Goal: Task Accomplishment & Management: Use online tool/utility

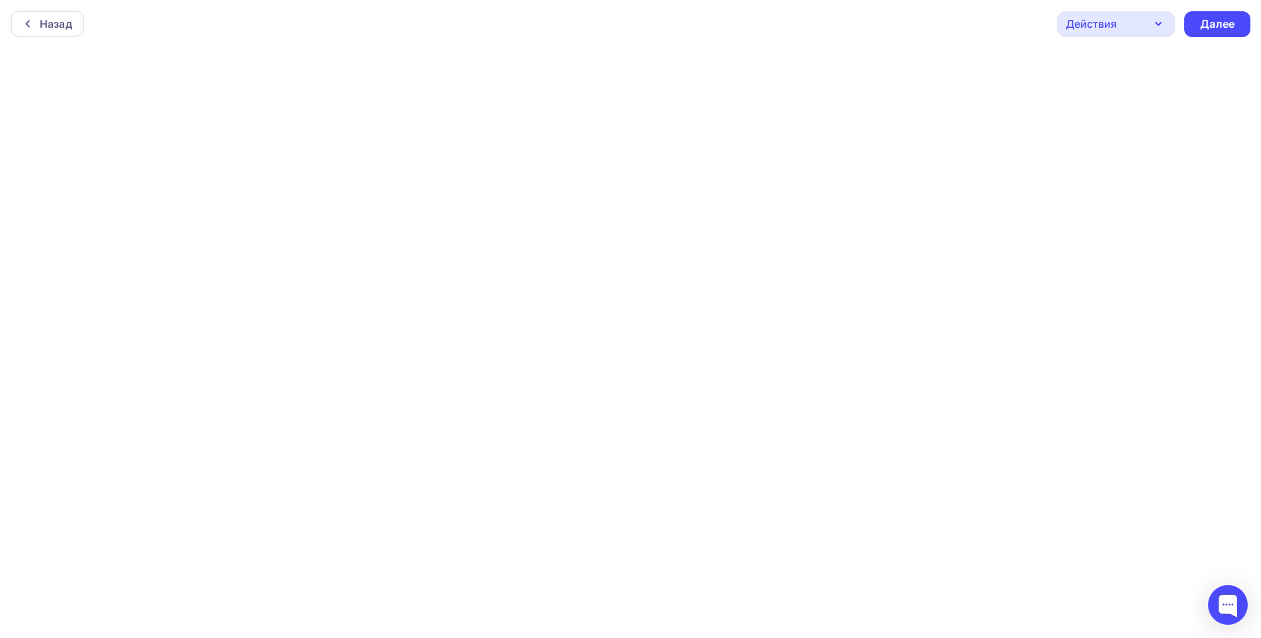
scroll to position [3, 0]
click at [1213, 17] on div "Далее" at bounding box center [1217, 20] width 34 height 15
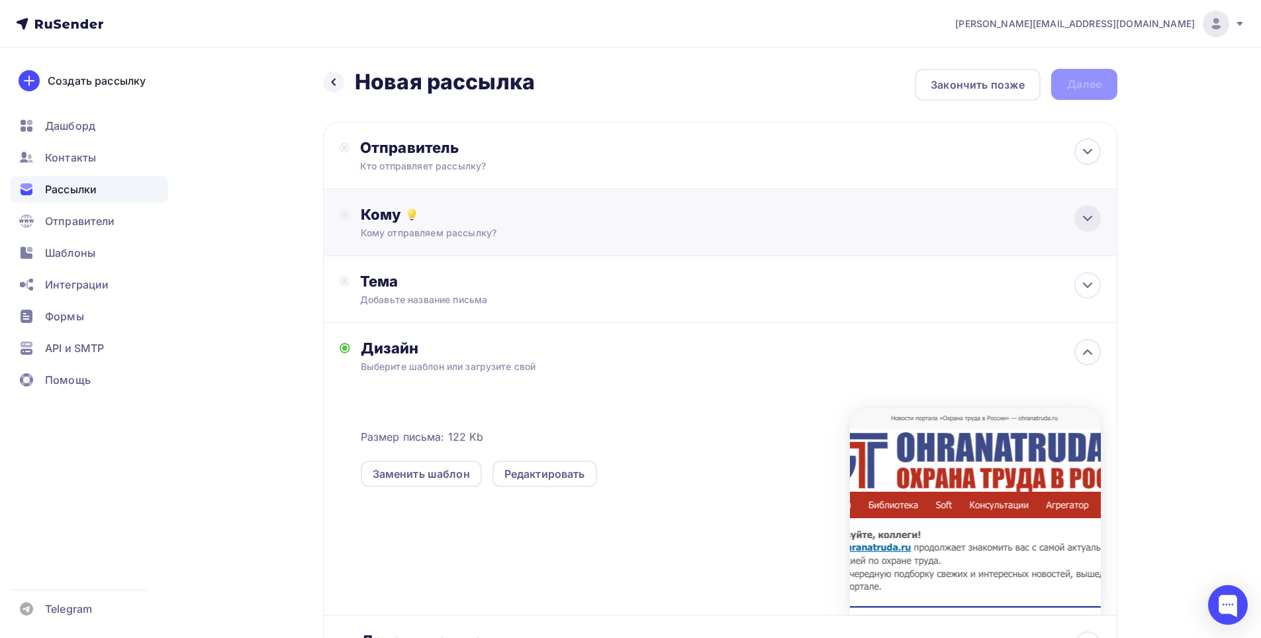
click at [1082, 220] on icon at bounding box center [1088, 219] width 16 height 16
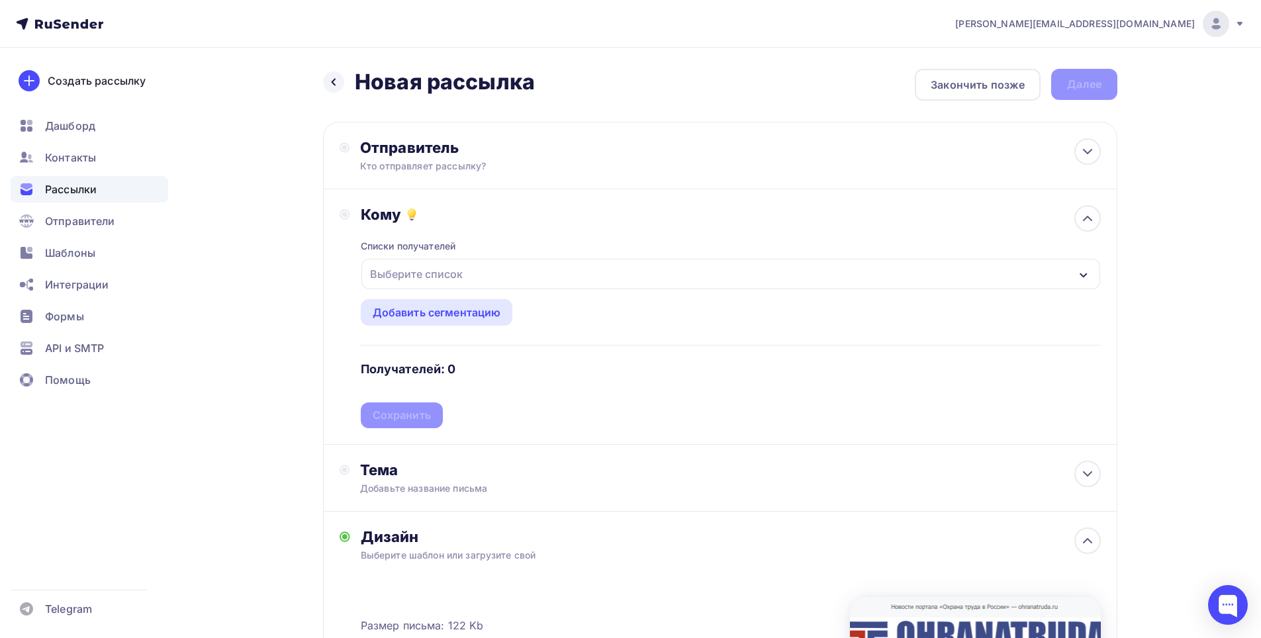
click at [432, 272] on div "Выберите список" at bounding box center [416, 274] width 103 height 24
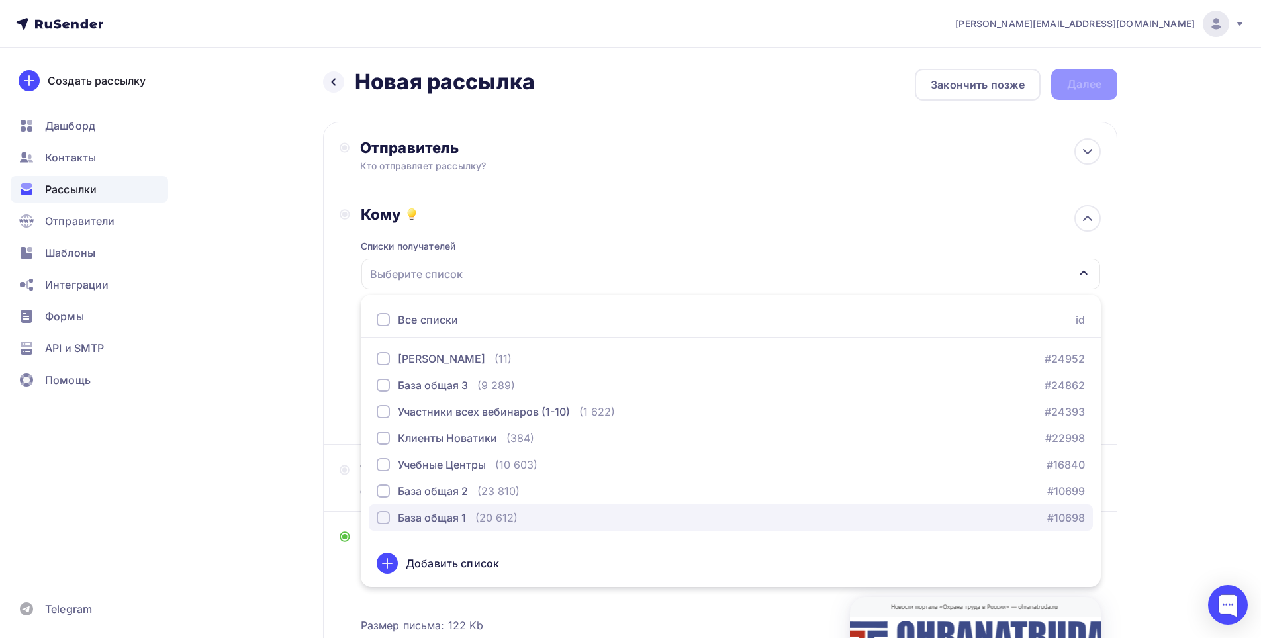
click at [382, 517] on div "button" at bounding box center [383, 517] width 13 height 13
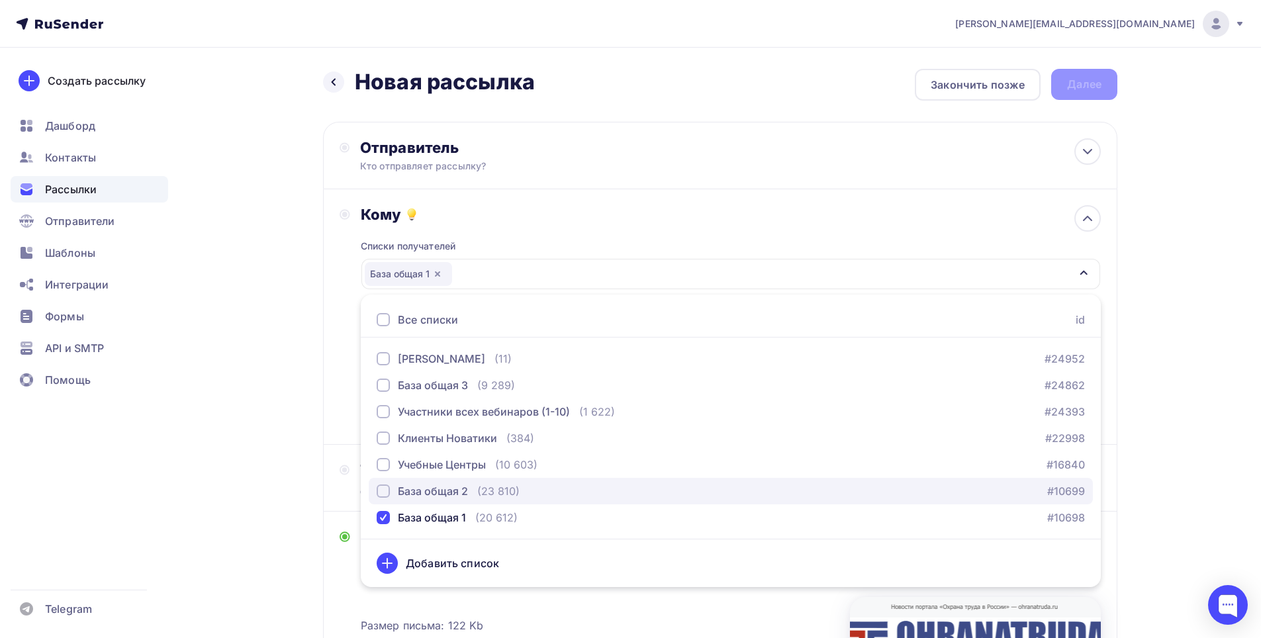
click at [383, 491] on div "button" at bounding box center [383, 491] width 13 height 13
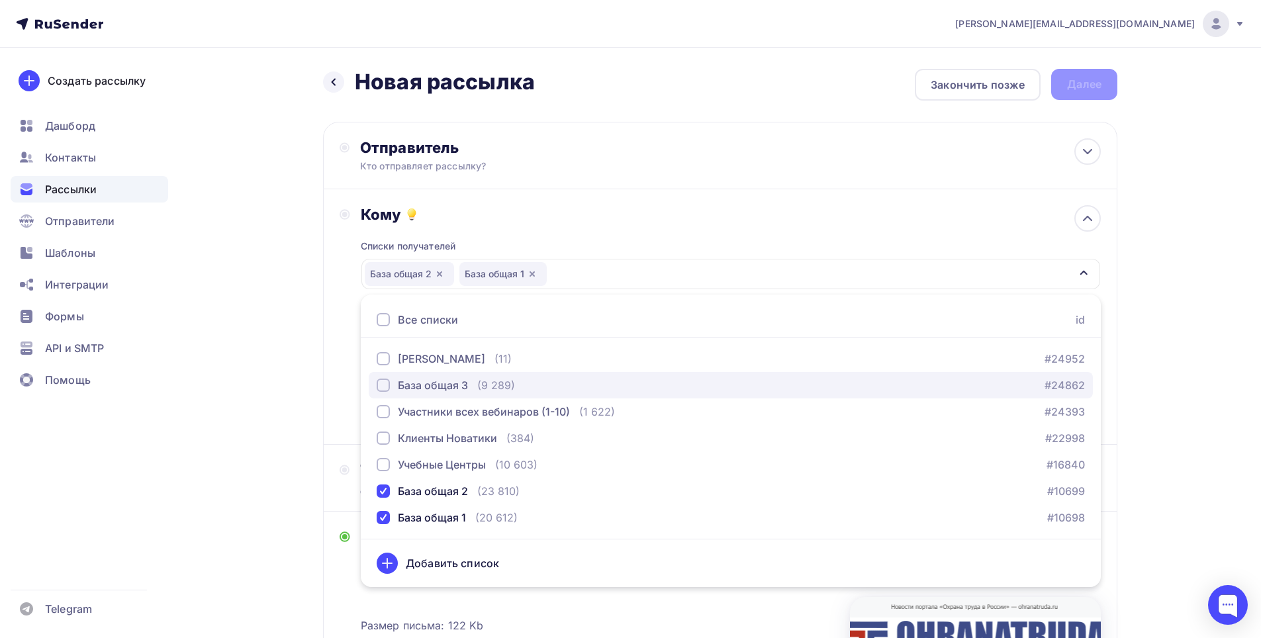
click at [385, 385] on div "button" at bounding box center [383, 385] width 13 height 13
click at [1149, 398] on div "Назад Новая рассылка Новая рассылка Закончить позже Далее Отправитель Кто отпра…" at bounding box center [630, 502] width 1085 height 909
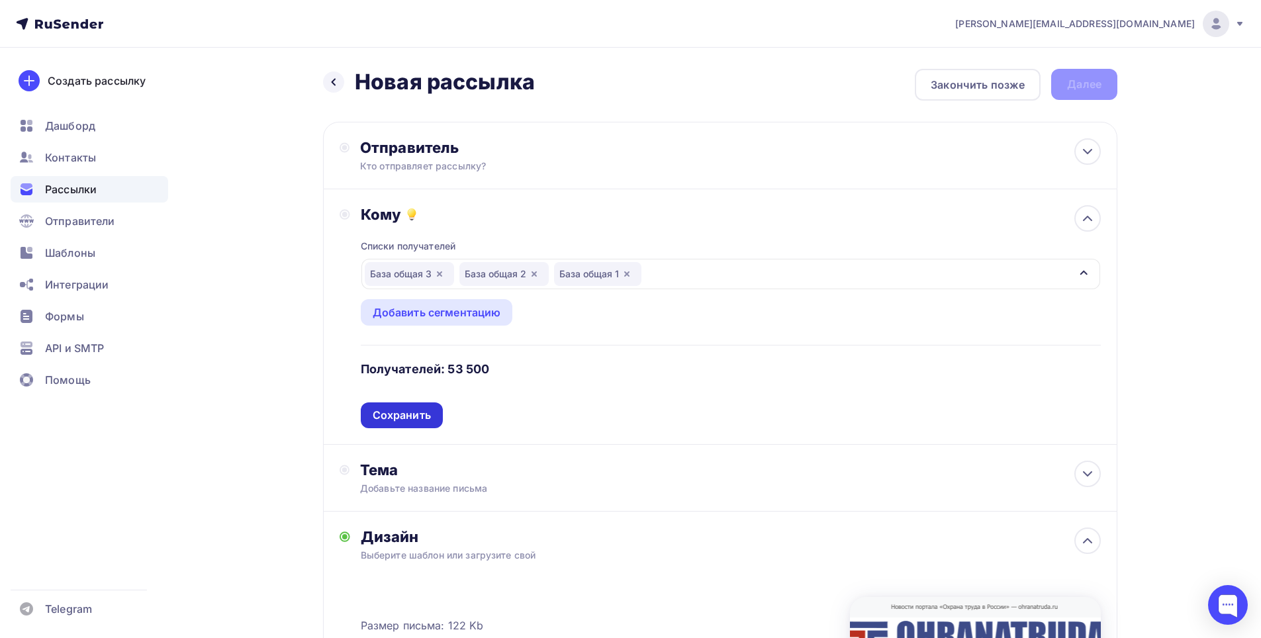
click at [405, 414] on div "Сохранить" at bounding box center [402, 415] width 58 height 15
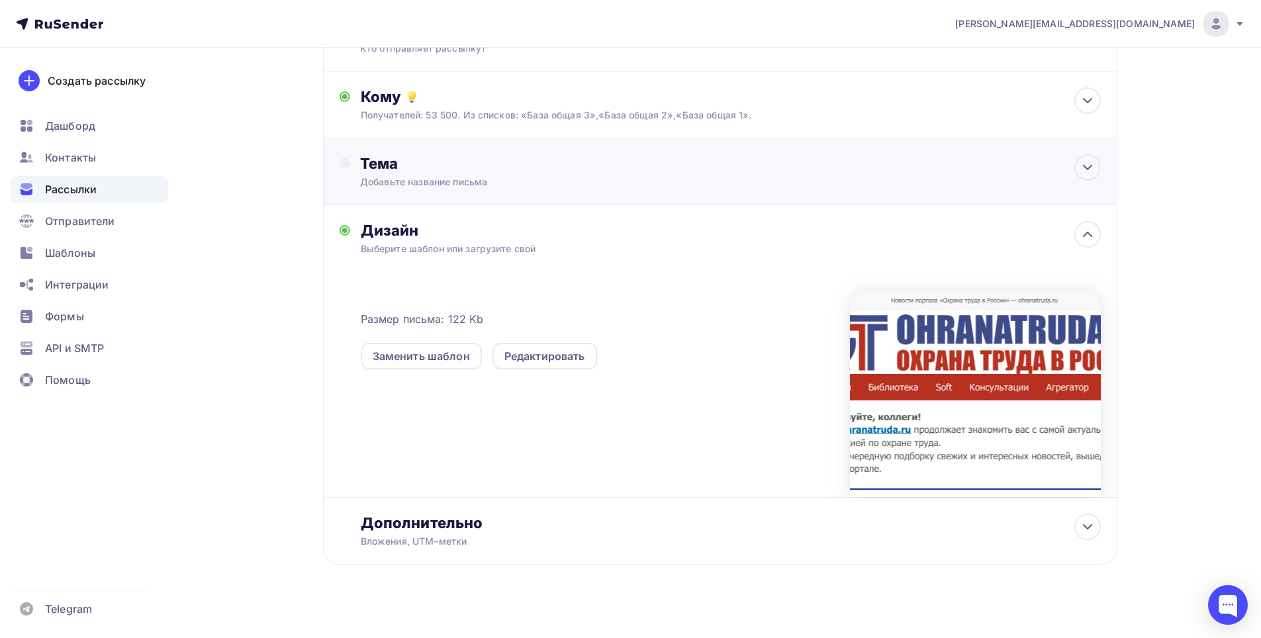
scroll to position [130, 0]
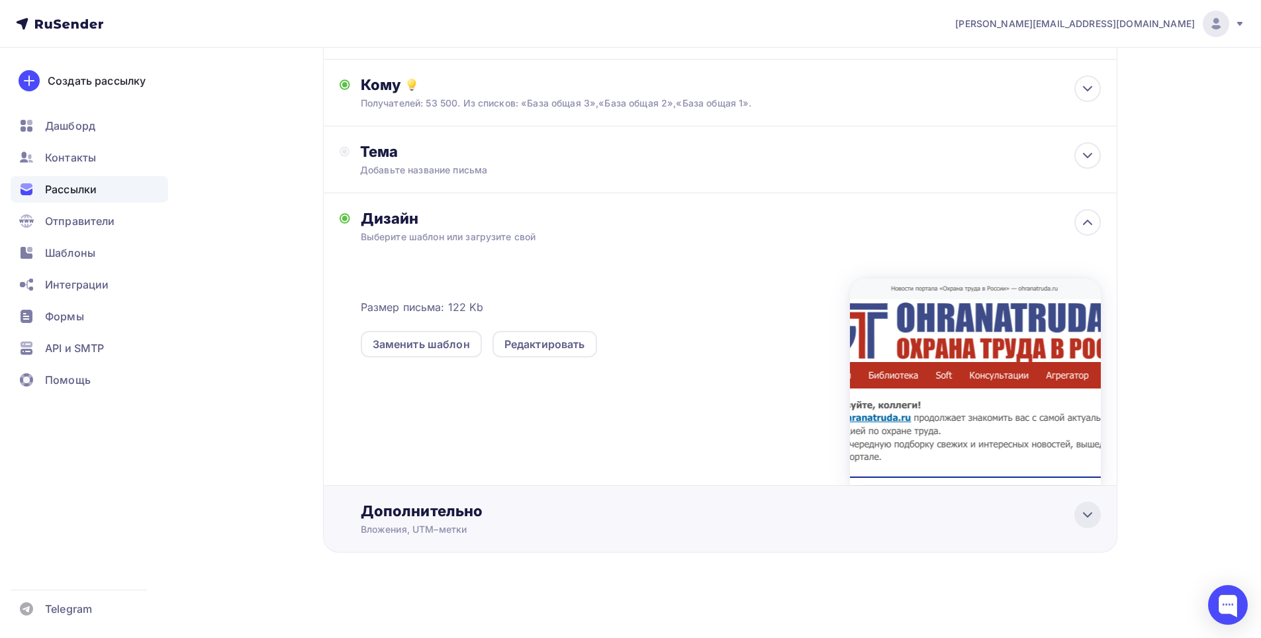
click at [1088, 512] on icon at bounding box center [1088, 515] width 16 height 16
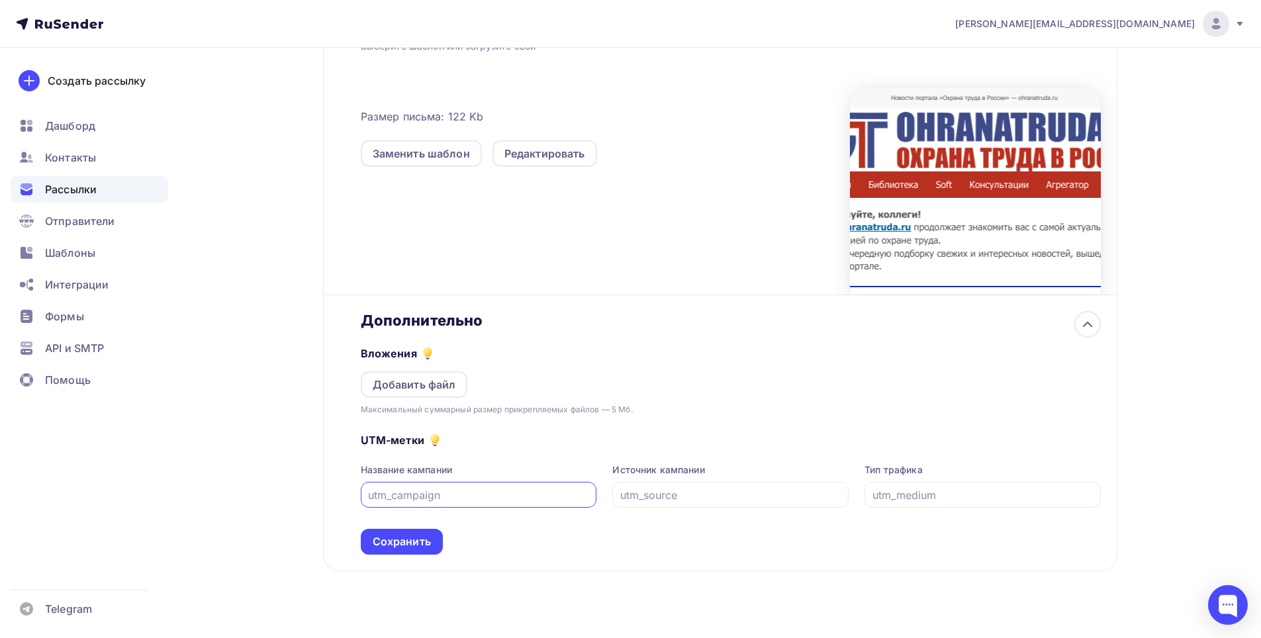
scroll to position [339, 0]
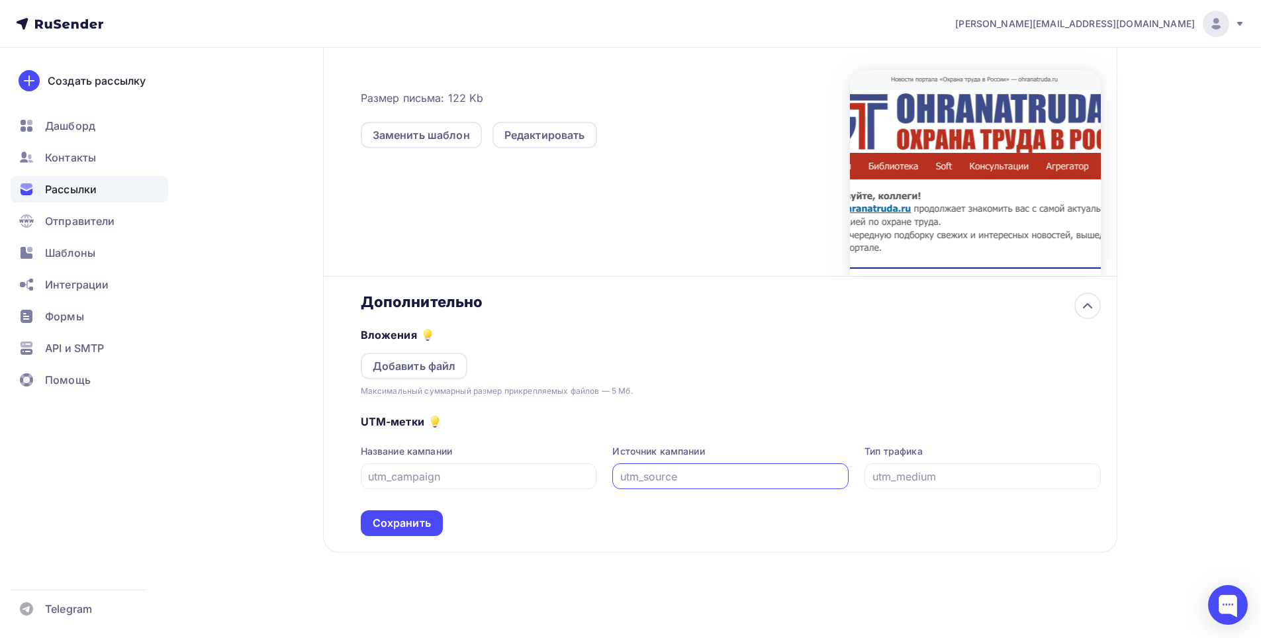
click at [667, 473] on input "text" at bounding box center [730, 477] width 221 height 16
paste input "ohranatruda"
type input "ohranatruda"
click at [405, 481] on input "text" at bounding box center [478, 477] width 221 height 16
paste input "promo120825"
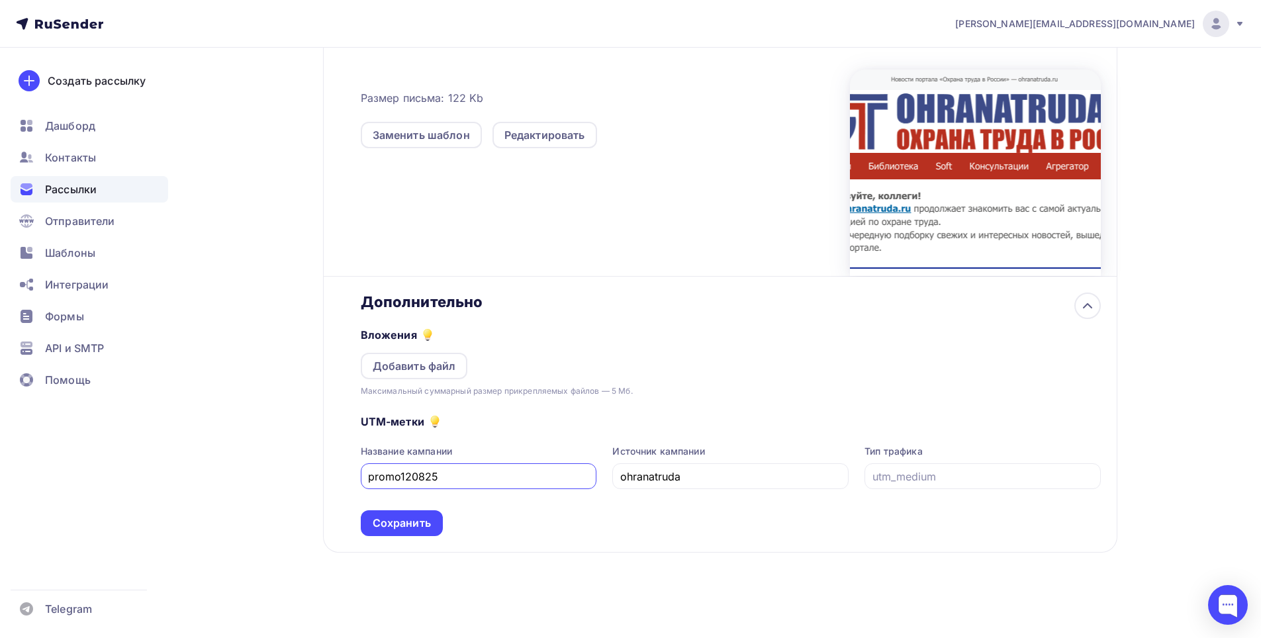
click at [427, 478] on input "promo120825" at bounding box center [478, 477] width 221 height 16
click at [412, 471] on input "promo120925" at bounding box center [478, 477] width 221 height 16
type input "promo160925"
click at [889, 475] on input "text" at bounding box center [983, 477] width 221 height 16
paste input "banner"
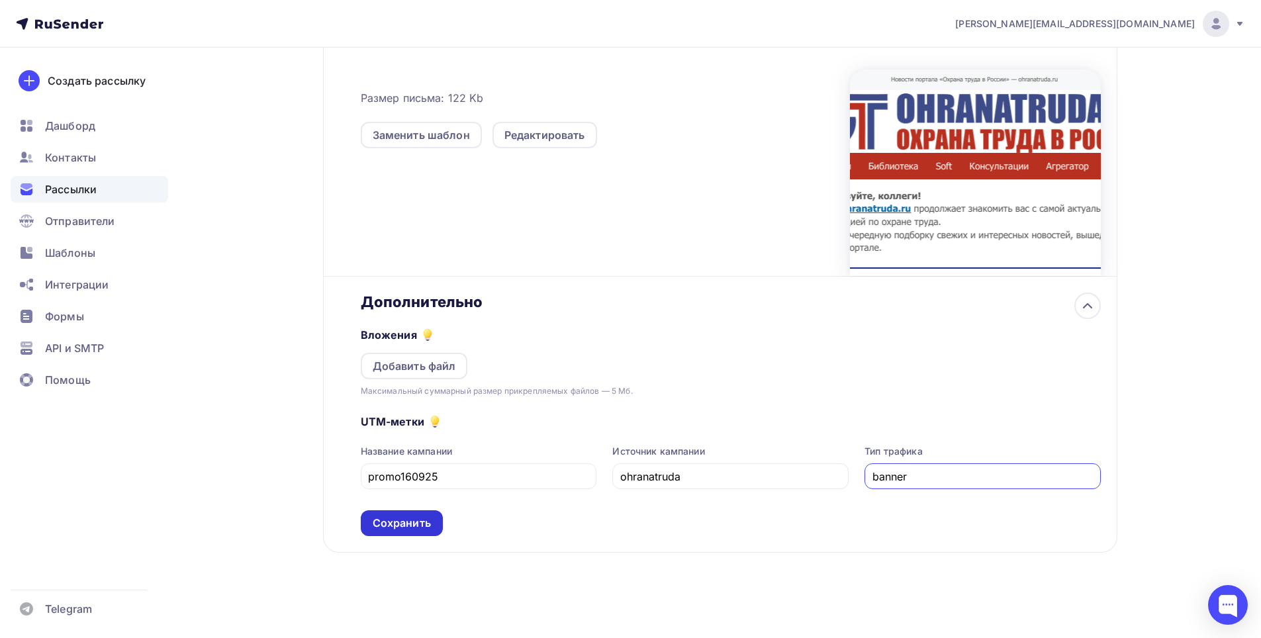
type input "banner"
click at [412, 524] on div "Сохранить" at bounding box center [402, 523] width 58 height 15
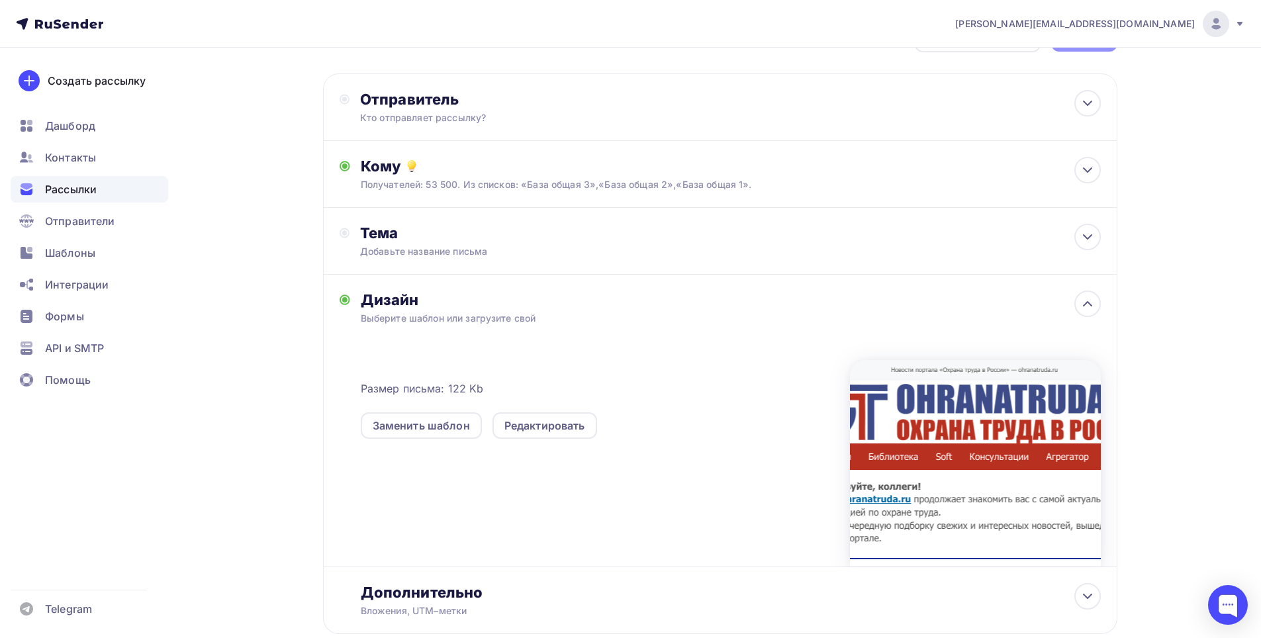
scroll to position [0, 0]
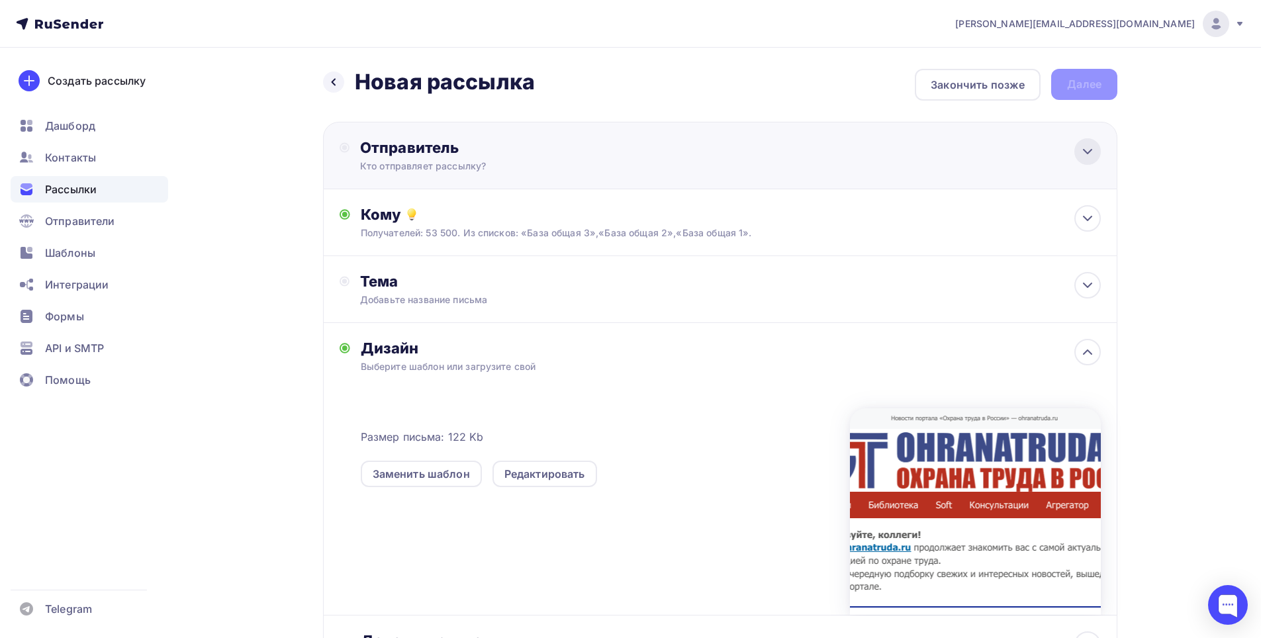
click at [1086, 158] on icon at bounding box center [1088, 152] width 16 height 16
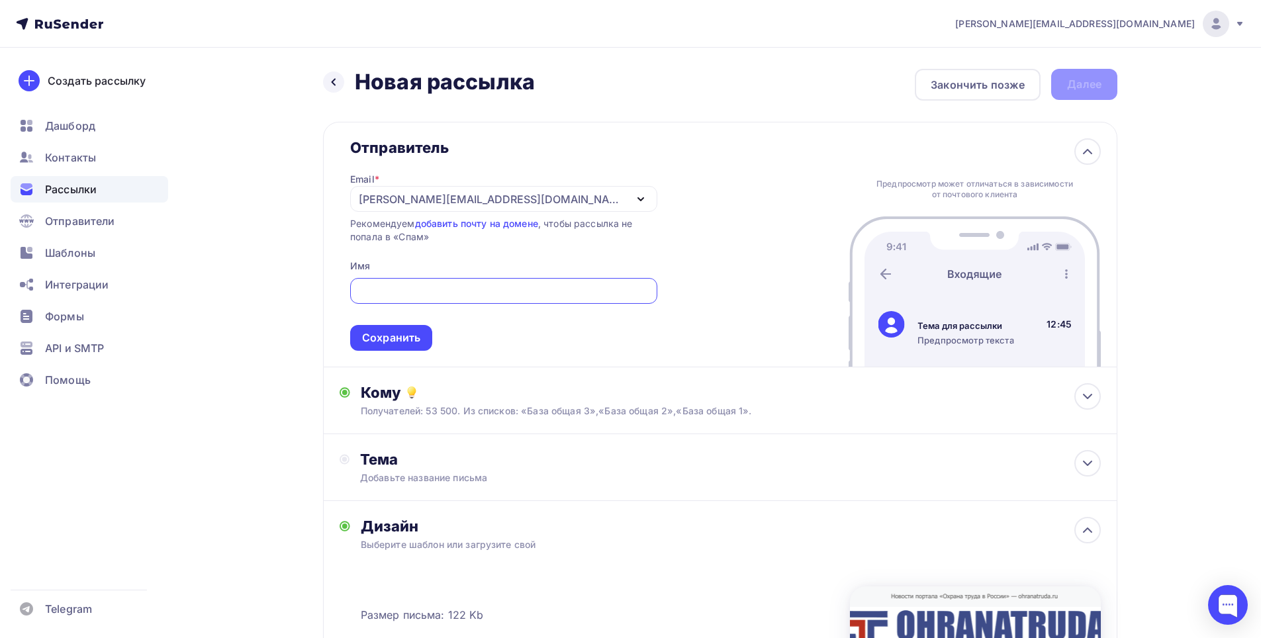
click at [1210, 211] on div "eduarda@yandex.ru Аккаунт Тарифы Выйти Создать рассылку Дашборд Контакты Рассыл…" at bounding box center [630, 473] width 1261 height 946
click at [454, 281] on div at bounding box center [503, 291] width 307 height 26
click at [495, 297] on input "text" at bounding box center [504, 291] width 292 height 16
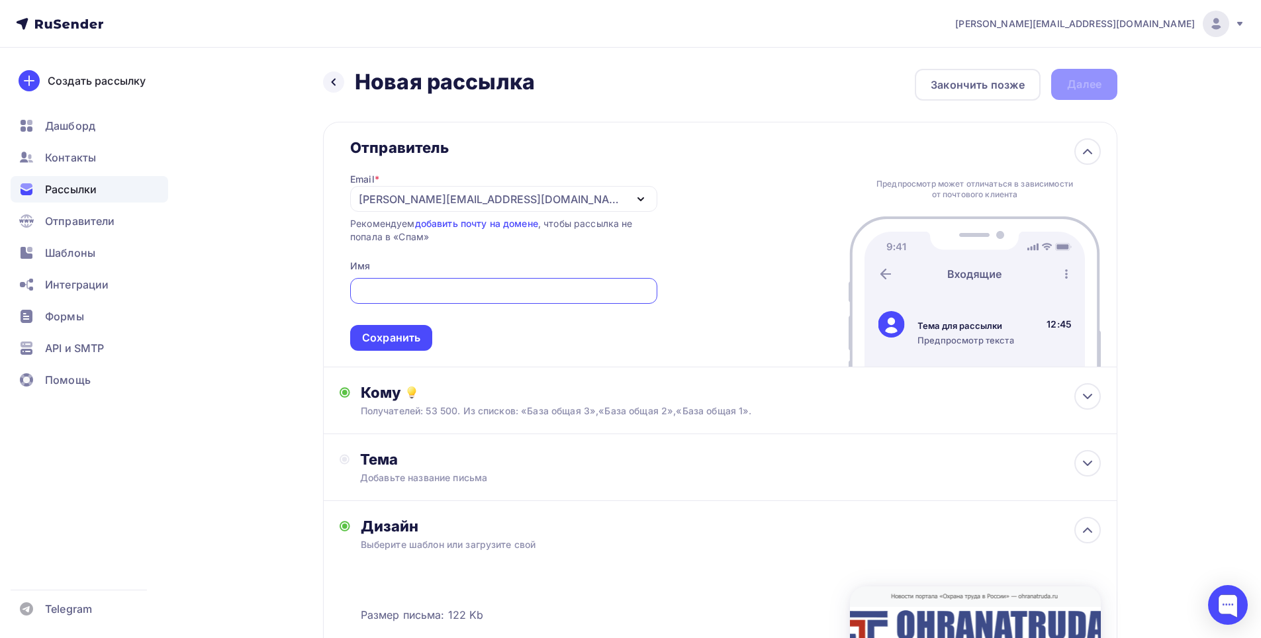
type input "a.golovina@novatika.ru"
click at [252, 216] on div "Назад Новая рассылка Новая рассылка Закончить позже Далее Отправитель Email * e…" at bounding box center [630, 497] width 1085 height 898
click at [258, 224] on div "Назад Новая рассылка Новая рассылка Закончить позже Далее Отправитель Email * e…" at bounding box center [630, 497] width 1085 height 898
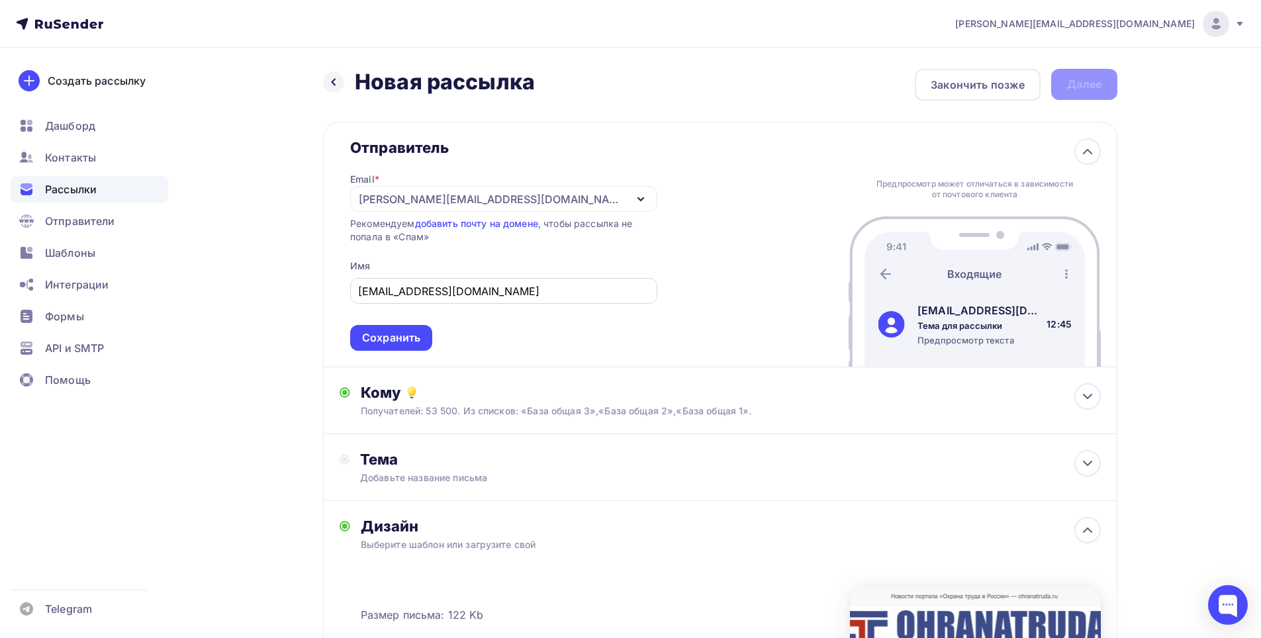
click at [532, 295] on input "a.golovina@novatika.ru" at bounding box center [504, 291] width 292 height 16
click at [269, 283] on div "Назад Новая рассылка Новая рассылка Закончить позже Далее Отправитель Email * e…" at bounding box center [630, 497] width 1085 height 898
click at [405, 339] on div "Сохранить" at bounding box center [391, 337] width 58 height 15
click at [404, 338] on span "a.golovina@novatika.ru Сохранить" at bounding box center [503, 312] width 307 height 78
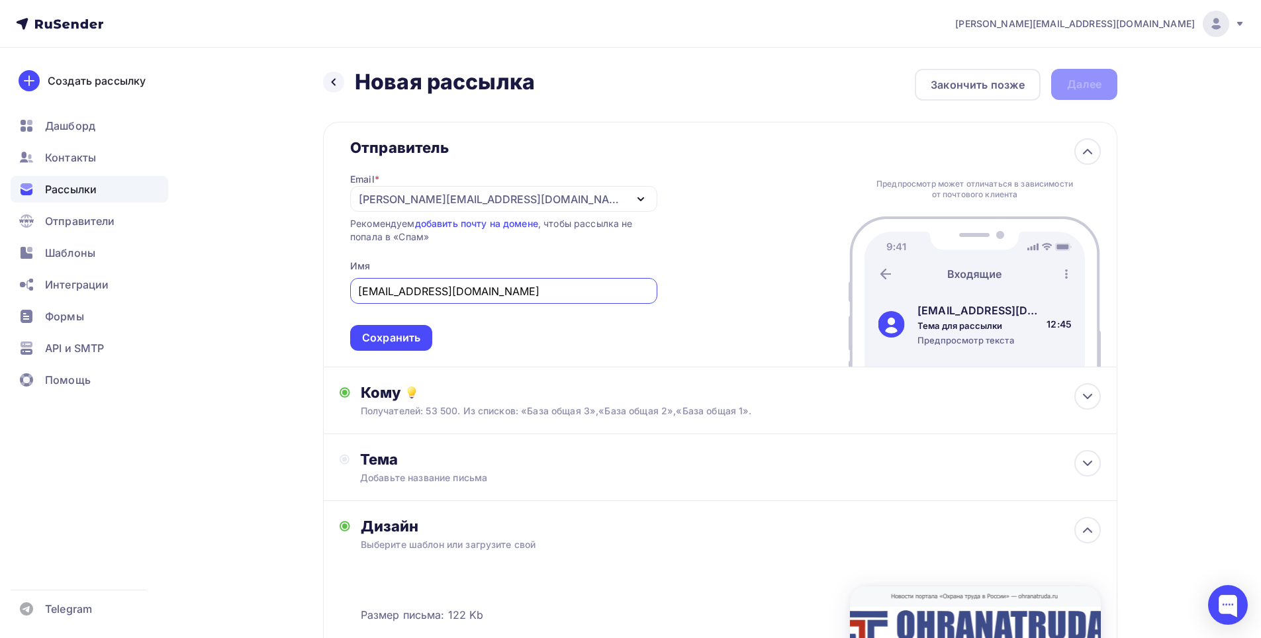
click at [1190, 269] on div "eduarda@yandex.ru Аккаунт Тарифы Выйти Создать рассылку Дашборд Контакты Рассыл…" at bounding box center [630, 473] width 1261 height 946
click at [504, 75] on h2 "Новая рассылка" at bounding box center [445, 82] width 180 height 26
click at [391, 335] on div "Сохранить" at bounding box center [391, 337] width 58 height 15
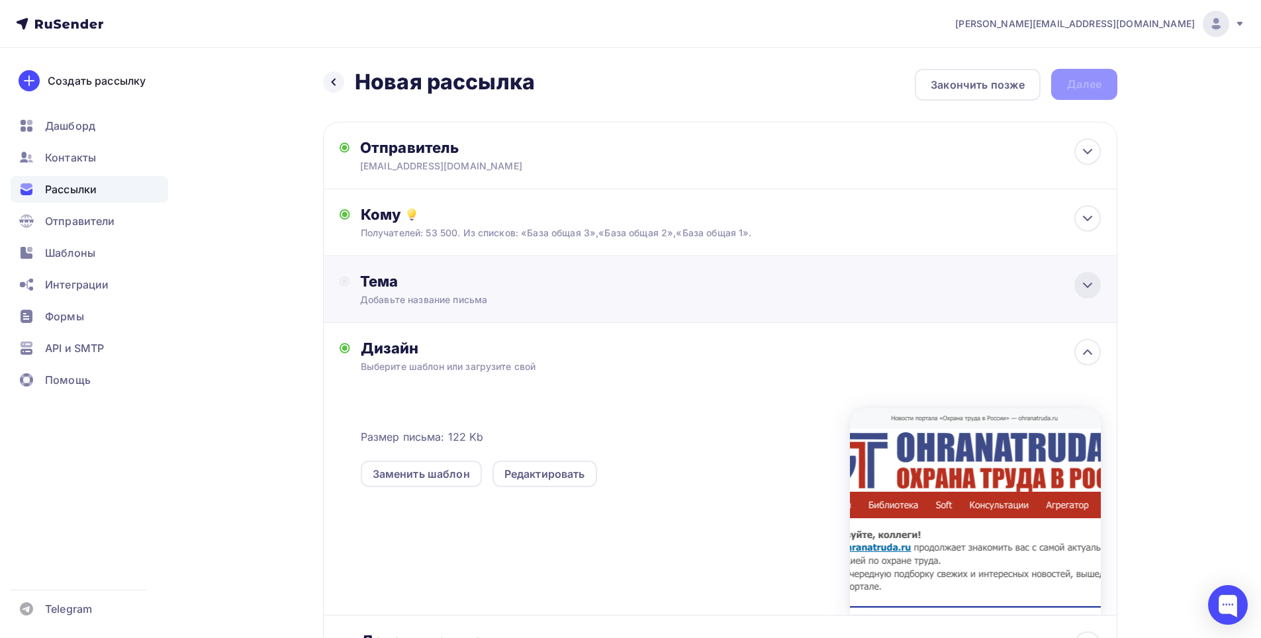
click at [1084, 285] on icon at bounding box center [1088, 285] width 8 height 4
click at [1085, 291] on icon at bounding box center [1088, 285] width 16 height 16
click at [442, 289] on div "Тема" at bounding box center [491, 281] width 262 height 19
click at [340, 277] on icon at bounding box center [345, 281] width 10 height 11
click at [349, 283] on circle at bounding box center [344, 281] width 9 height 9
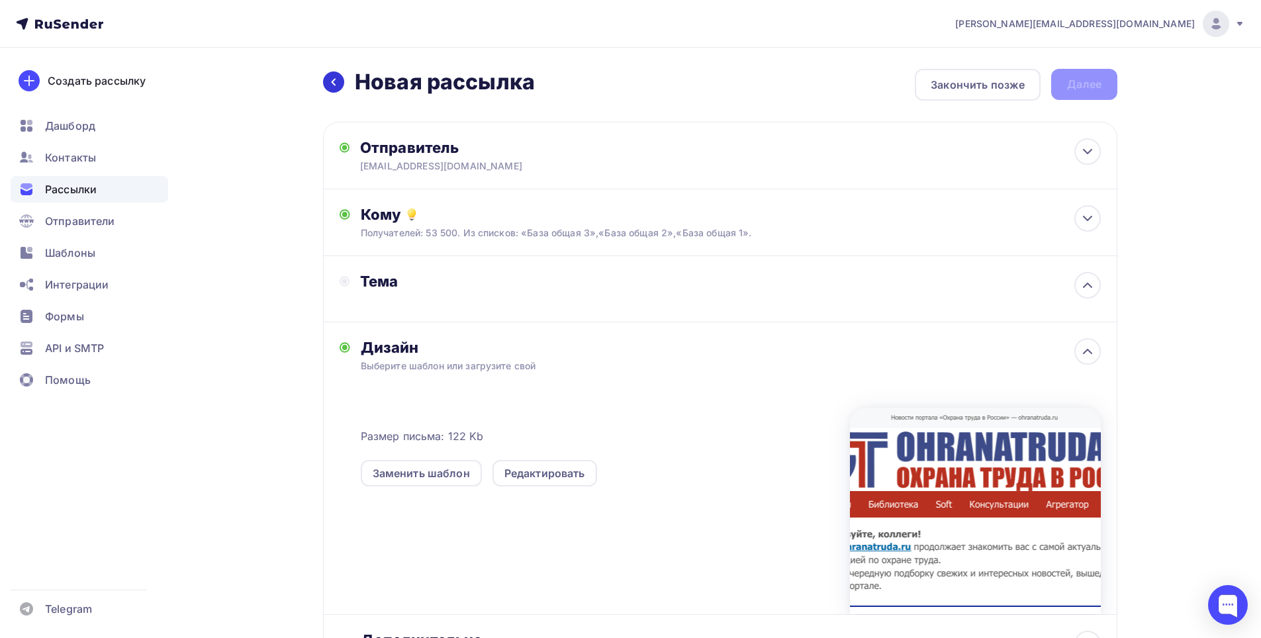
click at [331, 81] on icon at bounding box center [333, 82] width 11 height 11
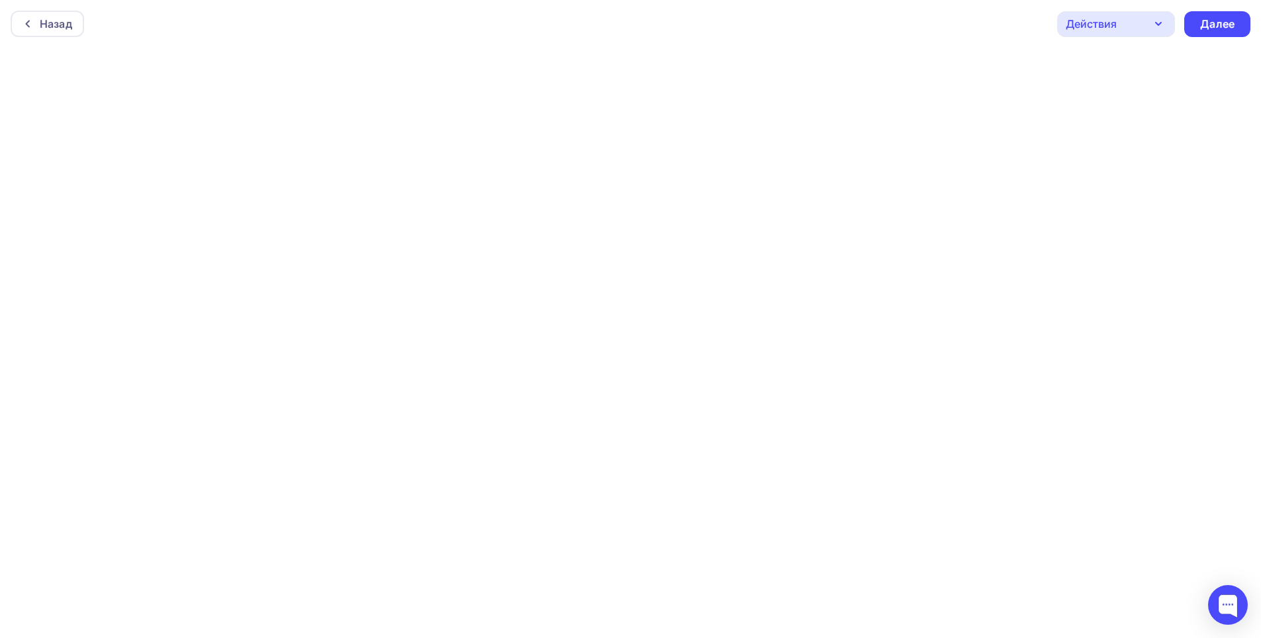
click at [1156, 29] on icon "button" at bounding box center [1159, 24] width 16 height 16
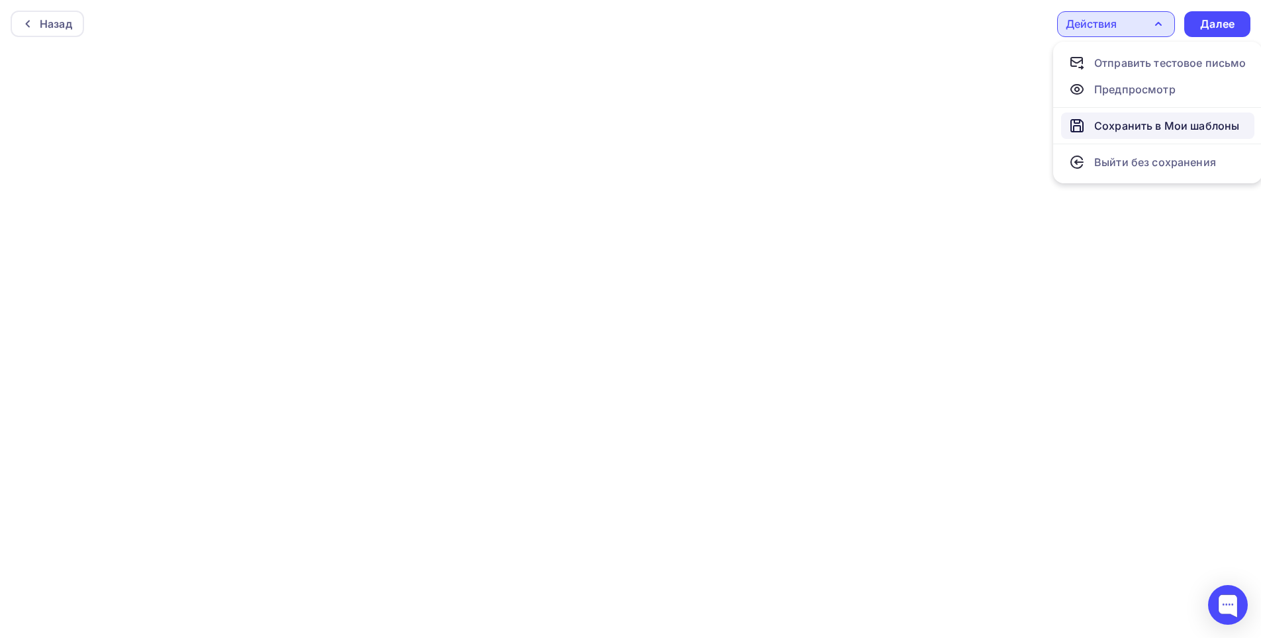
click at [1161, 123] on div "Сохранить в Мои шаблоны" at bounding box center [1166, 126] width 145 height 16
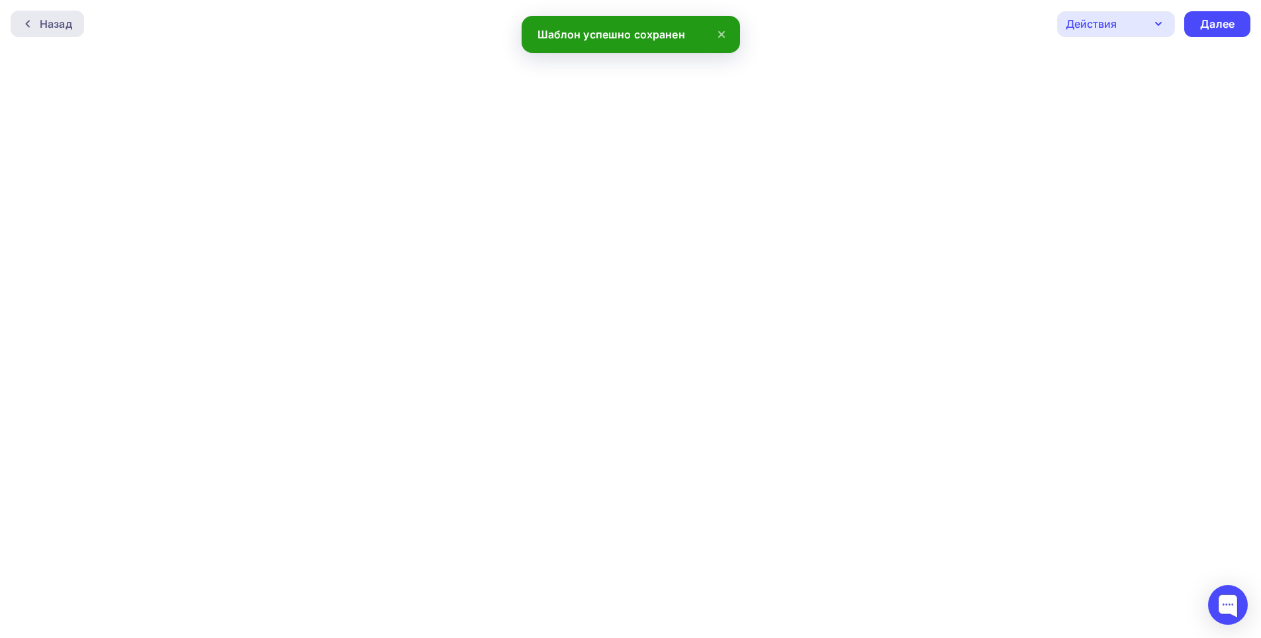
click at [68, 14] on div "Назад" at bounding box center [47, 24] width 73 height 26
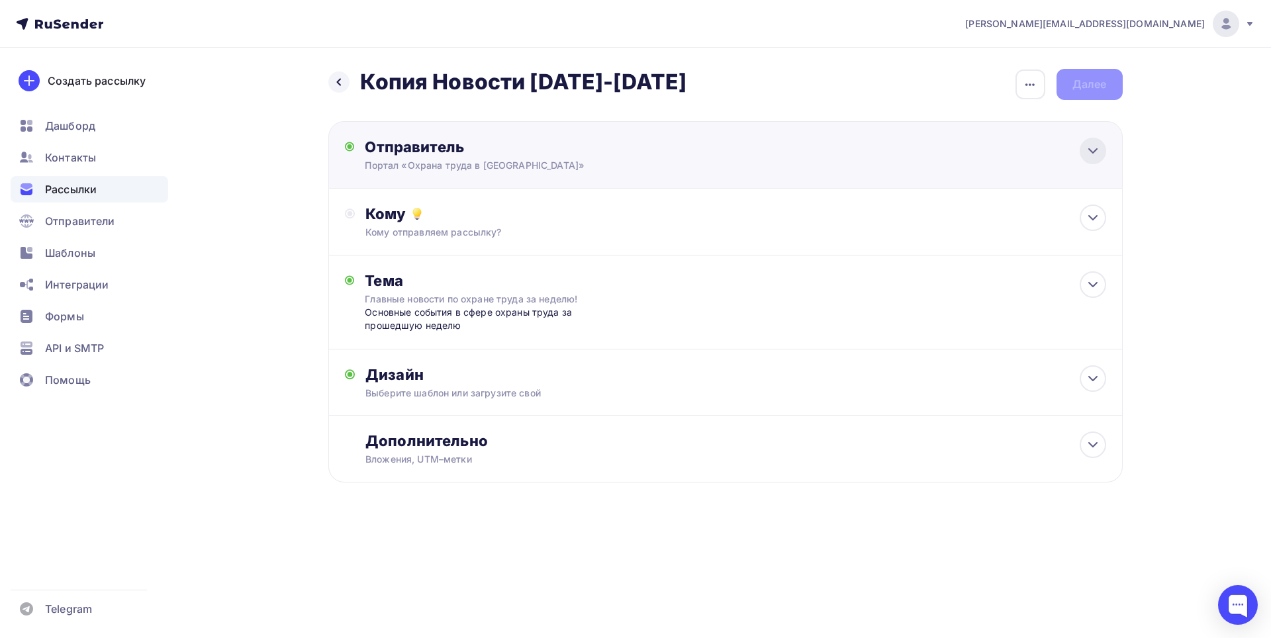
click at [1100, 148] on icon at bounding box center [1093, 151] width 16 height 16
type input "Портал «Охрана труда в [GEOGRAPHIC_DATA]»"
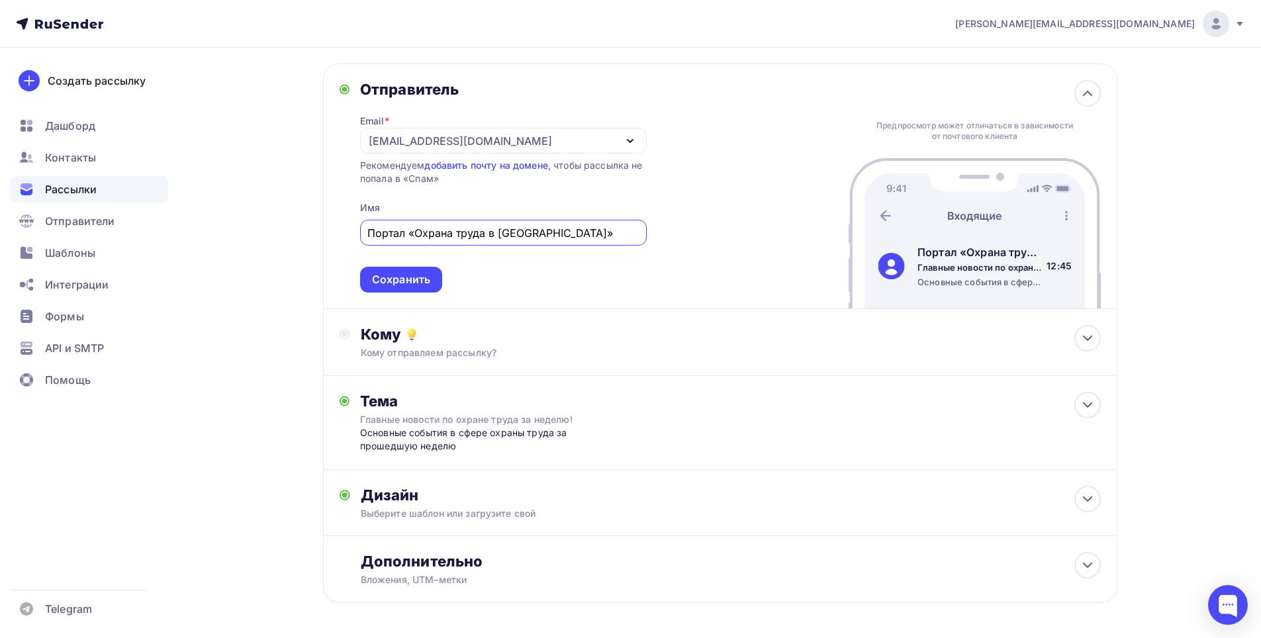
scroll to position [108, 0]
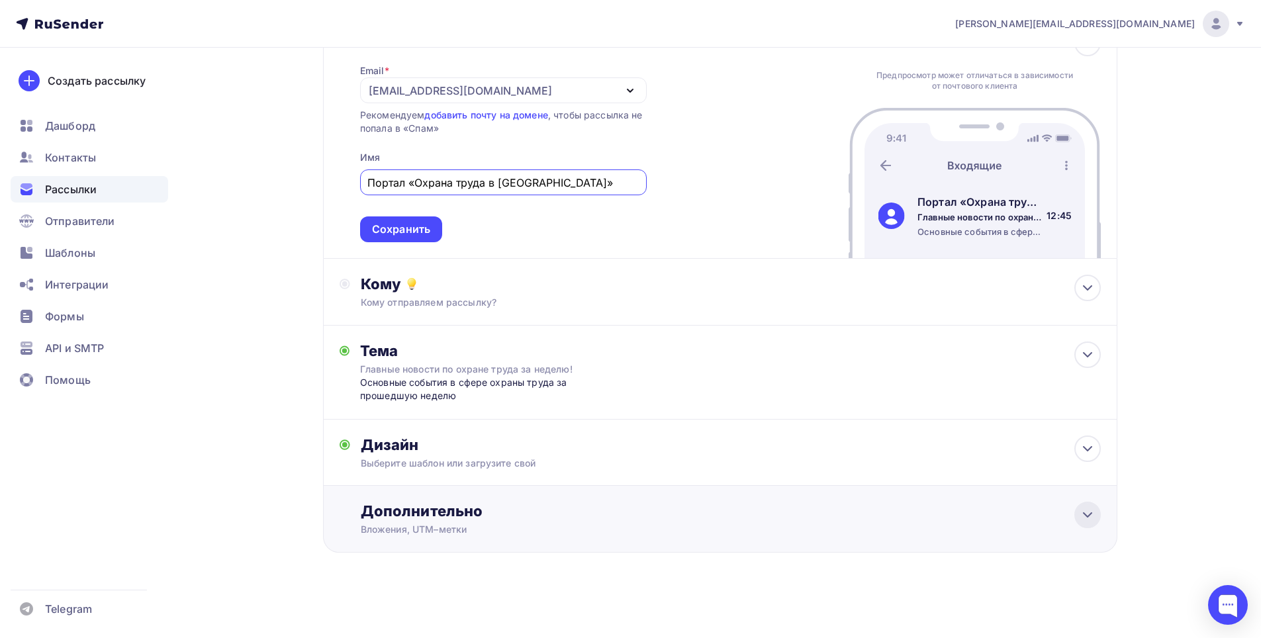
click at [1093, 520] on icon at bounding box center [1088, 515] width 16 height 16
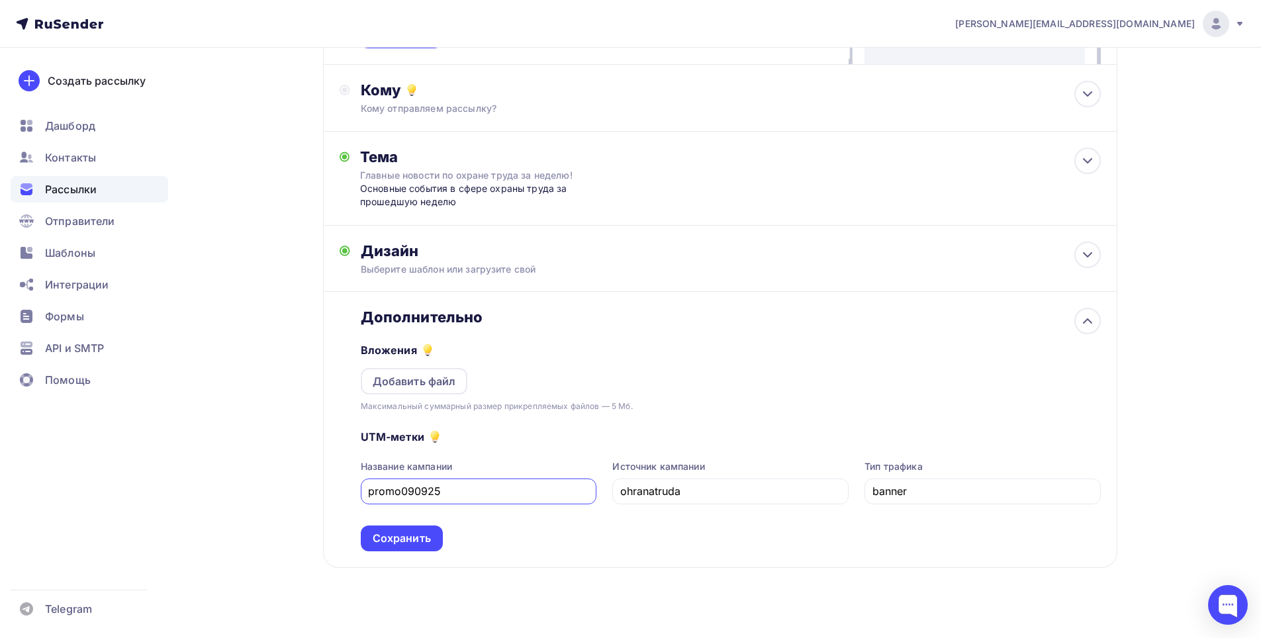
scroll to position [306, 0]
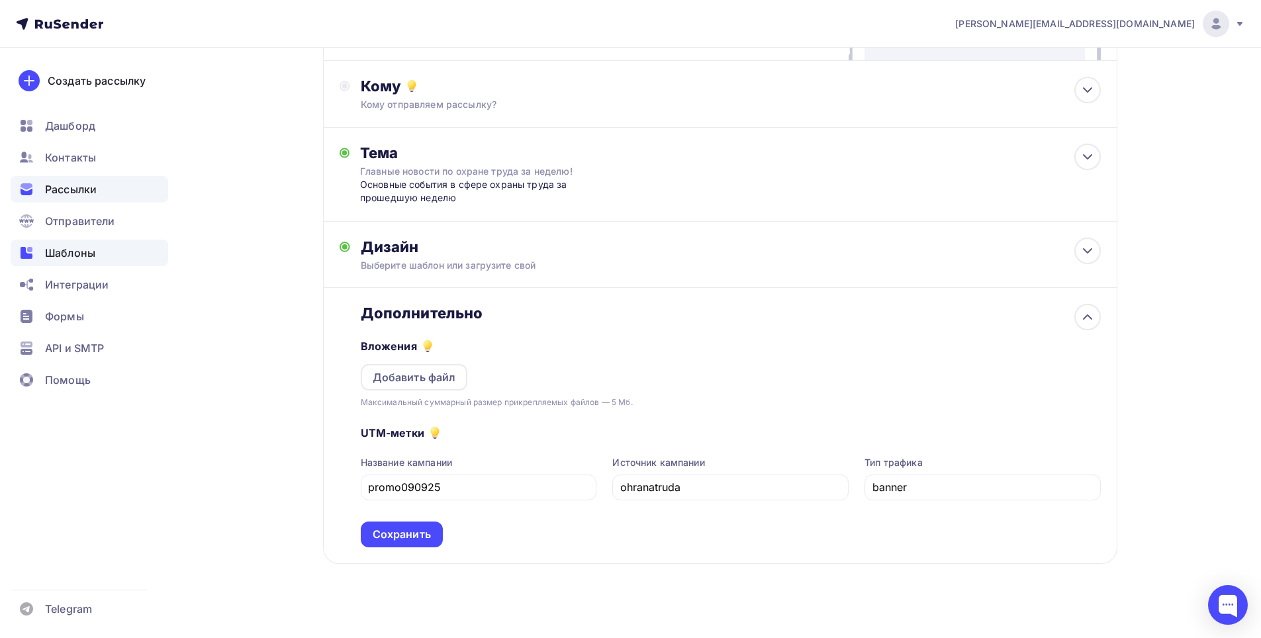
click at [85, 252] on span "Шаблоны" at bounding box center [70, 253] width 50 height 16
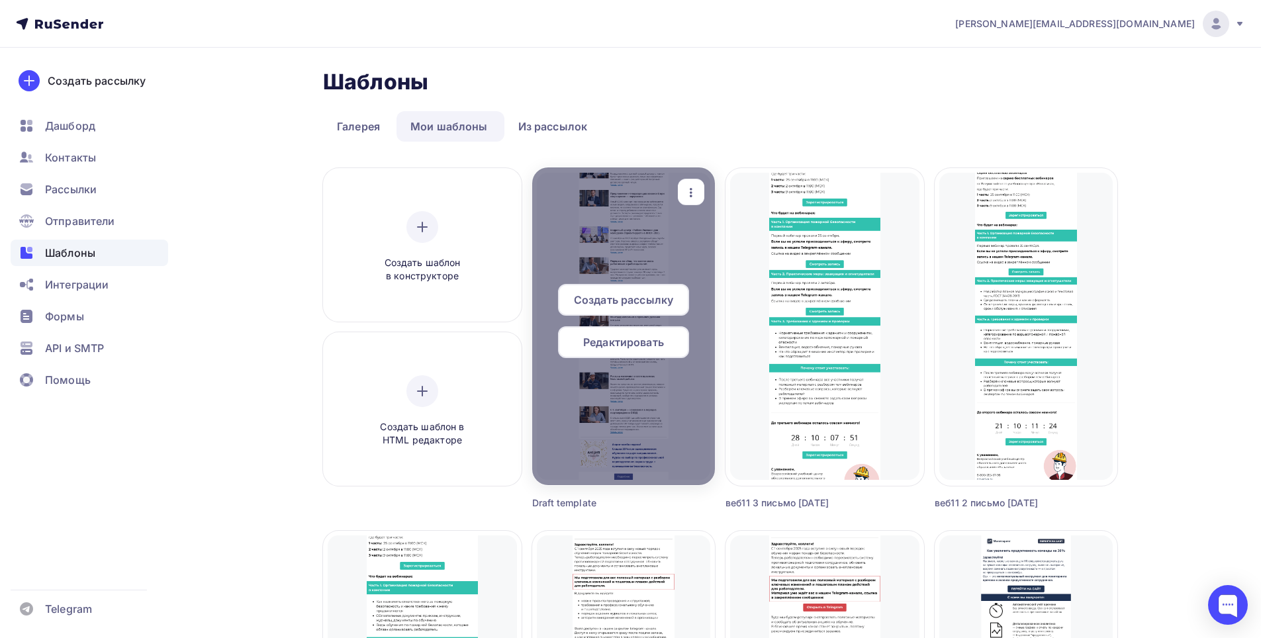
click at [685, 191] on icon "button" at bounding box center [691, 193] width 16 height 16
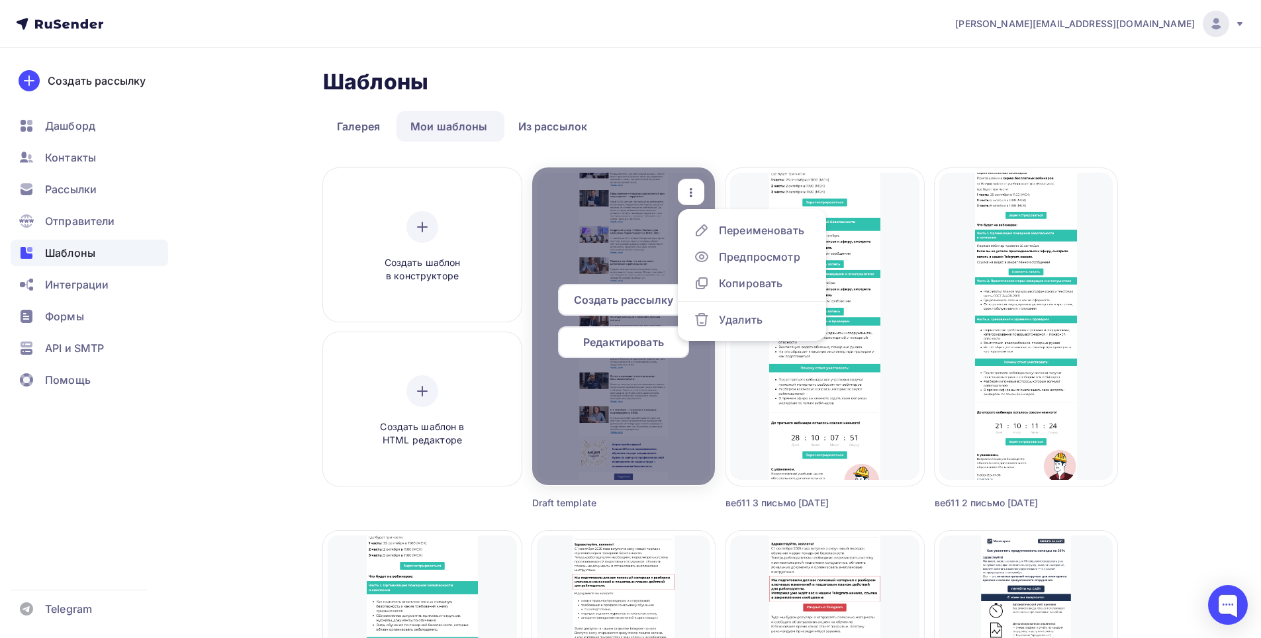
click at [614, 299] on span "Создать рассылку" at bounding box center [623, 300] width 99 height 16
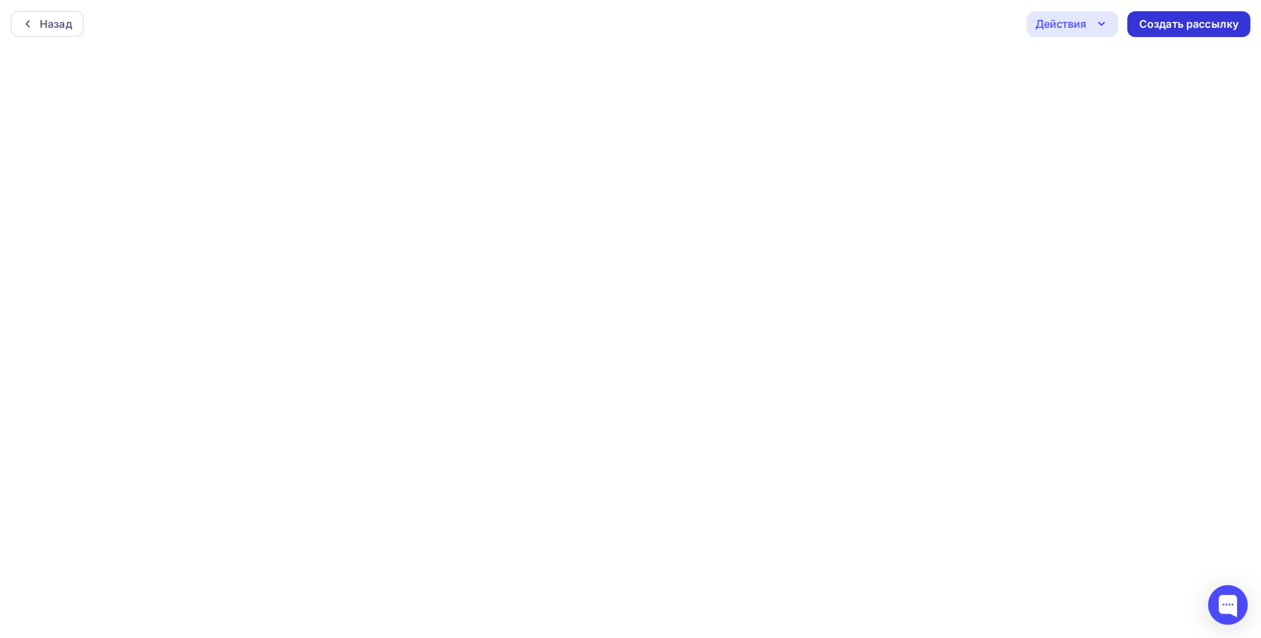
click at [1171, 21] on div "Создать рассылку" at bounding box center [1188, 24] width 99 height 15
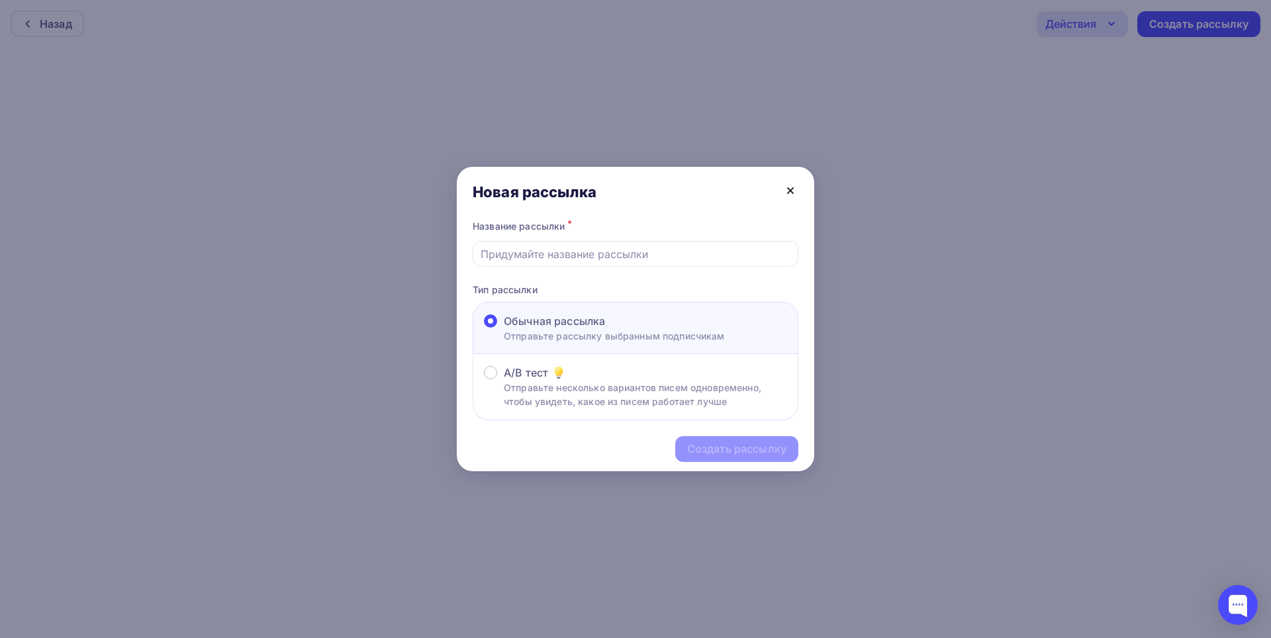
click at [794, 195] on icon at bounding box center [791, 191] width 16 height 16
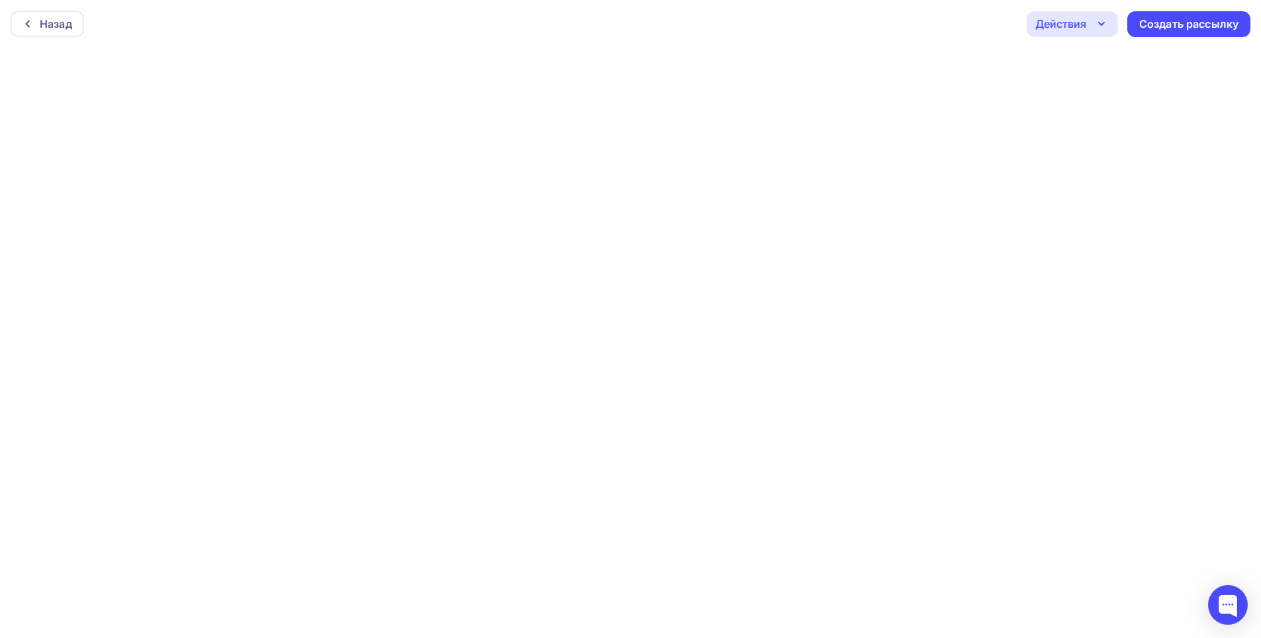
click at [1104, 25] on icon "button" at bounding box center [1102, 24] width 16 height 16
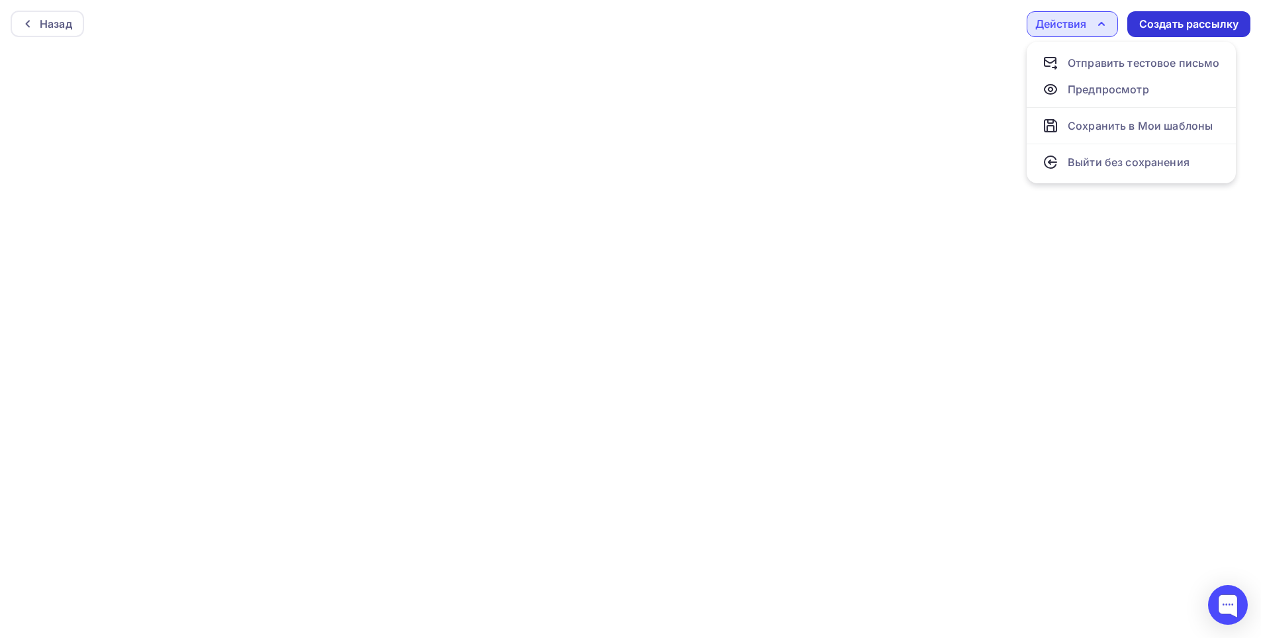
click at [1177, 21] on div "Создать рассылку" at bounding box center [1188, 24] width 99 height 15
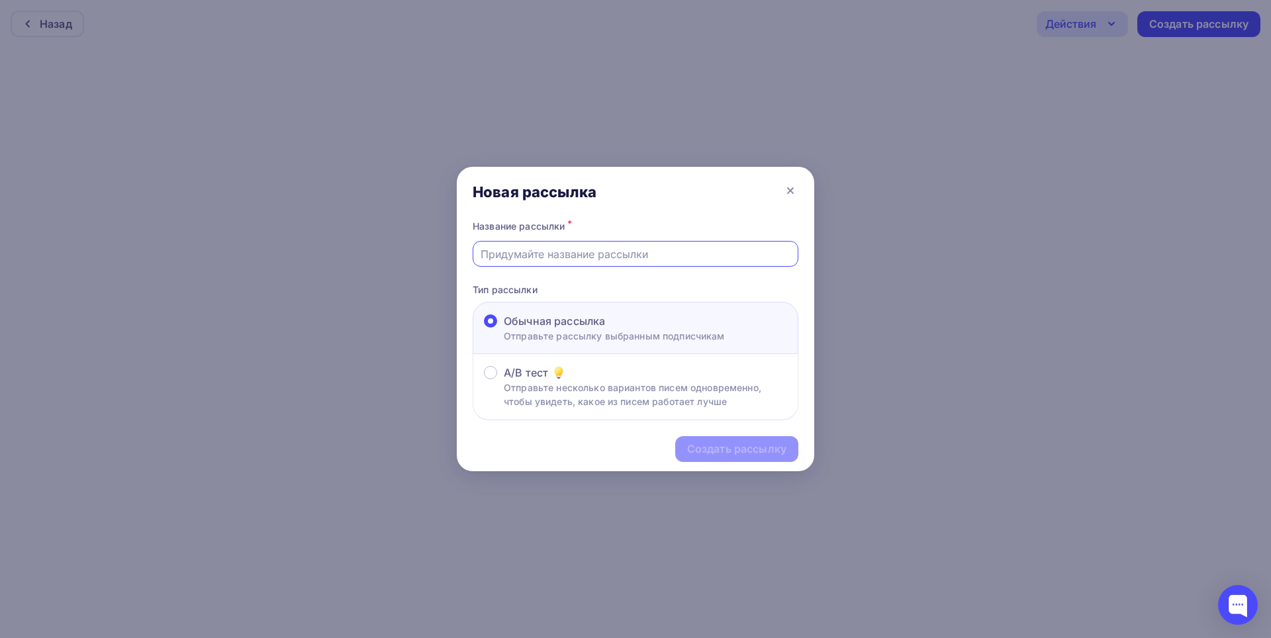
click at [528, 253] on input "text" at bounding box center [636, 254] width 311 height 16
click at [541, 253] on input "Новости" at bounding box center [636, 254] width 311 height 16
click at [649, 246] on input "Новости 8.09.25-" at bounding box center [636, 254] width 311 height 16
type input "Новости 8.09.25-12.09.25"
click at [747, 447] on div "Создать рассылку" at bounding box center [736, 449] width 99 height 15
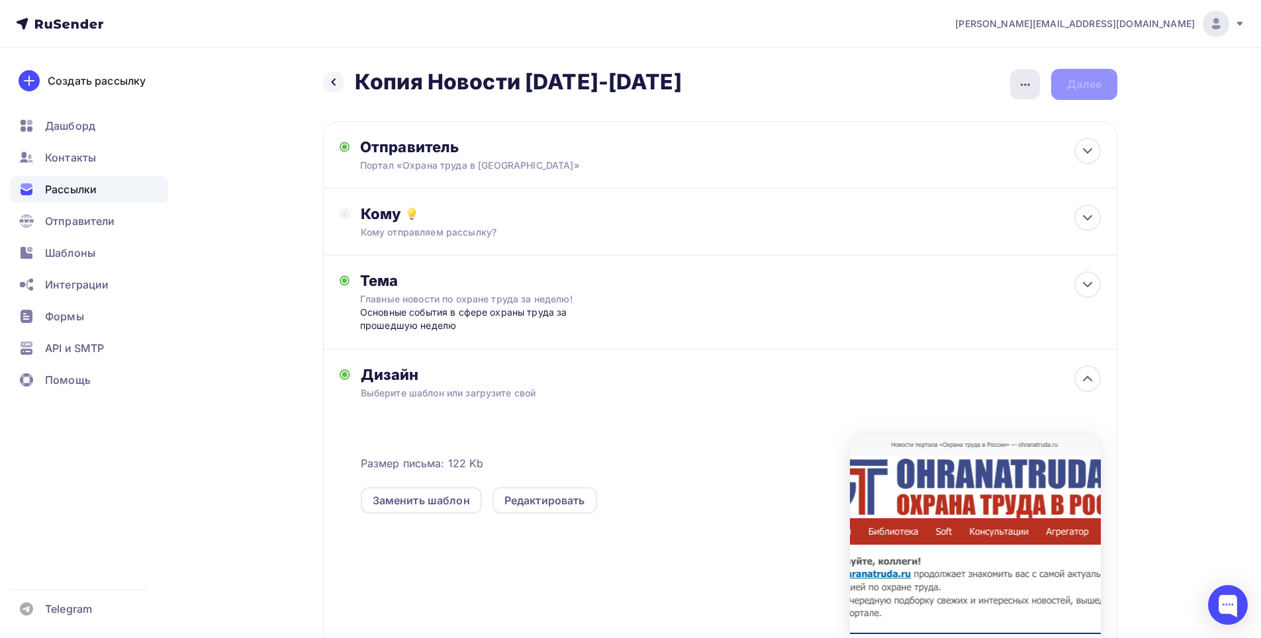
click at [1030, 82] on icon "button" at bounding box center [1026, 85] width 16 height 16
click at [982, 155] on div "Переименовать рассылку" at bounding box center [955, 152] width 164 height 16
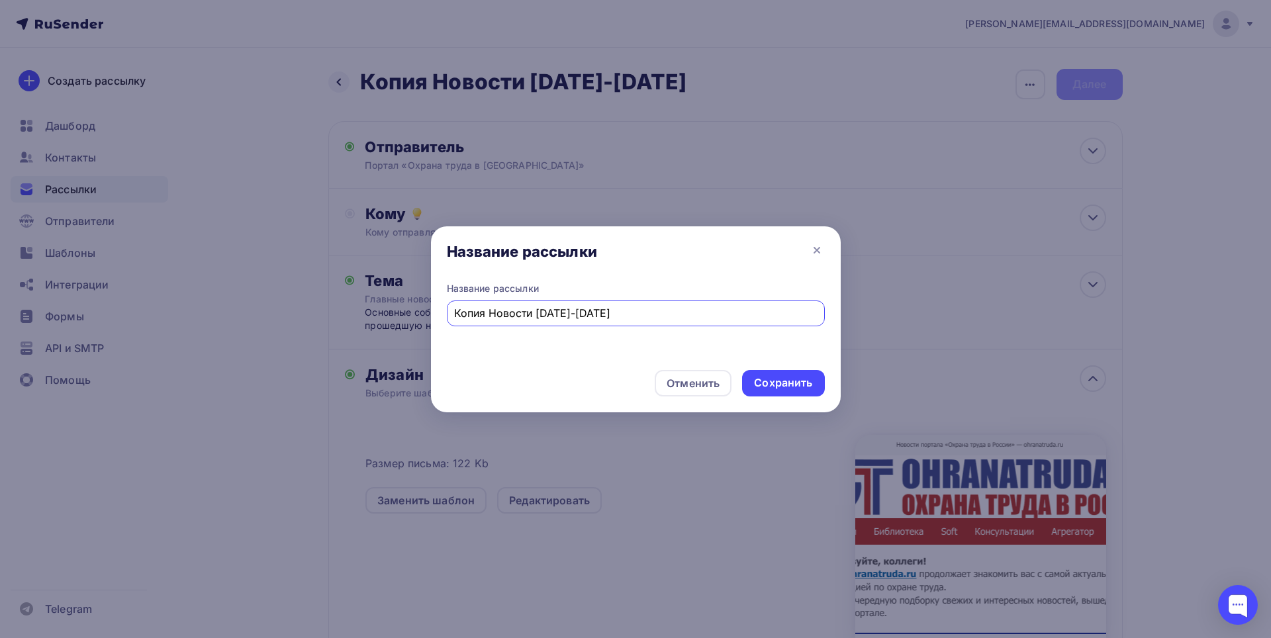
click at [483, 314] on input "Копия Новости 01.09.25-05.09.25" at bounding box center [635, 313] width 363 height 16
click at [516, 309] on input "Новости 01.09.25-05.09.25" at bounding box center [635, 313] width 363 height 16
click at [565, 314] on input "Новости 08.09.25-05.09.25" at bounding box center [635, 313] width 363 height 16
type input "Новости [DATE]-[DATE]"
click at [783, 379] on div "Сохранить" at bounding box center [783, 382] width 58 height 15
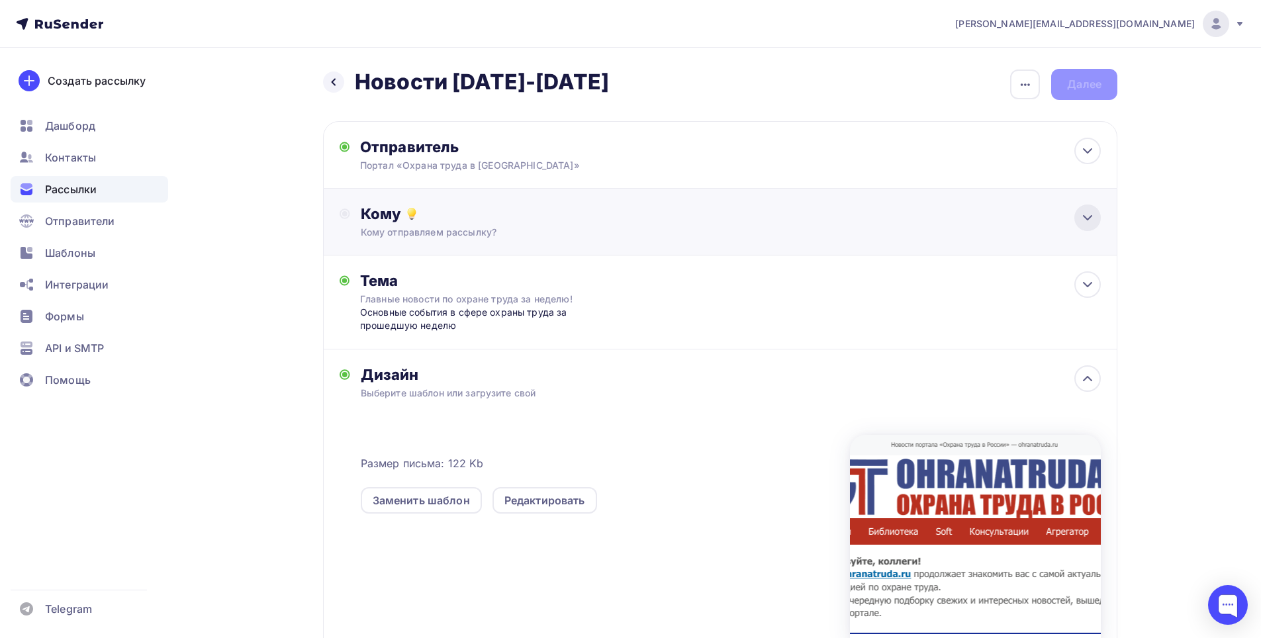
click at [1088, 219] on icon at bounding box center [1088, 218] width 8 height 4
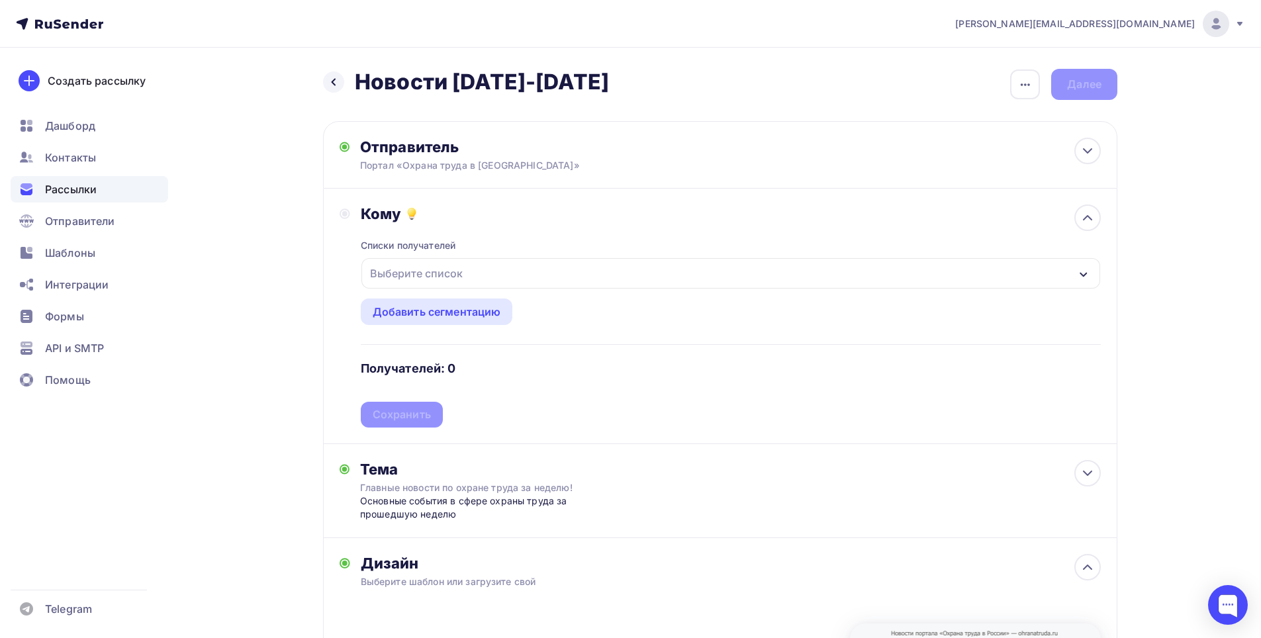
click at [398, 269] on div "Выберите список" at bounding box center [416, 274] width 103 height 24
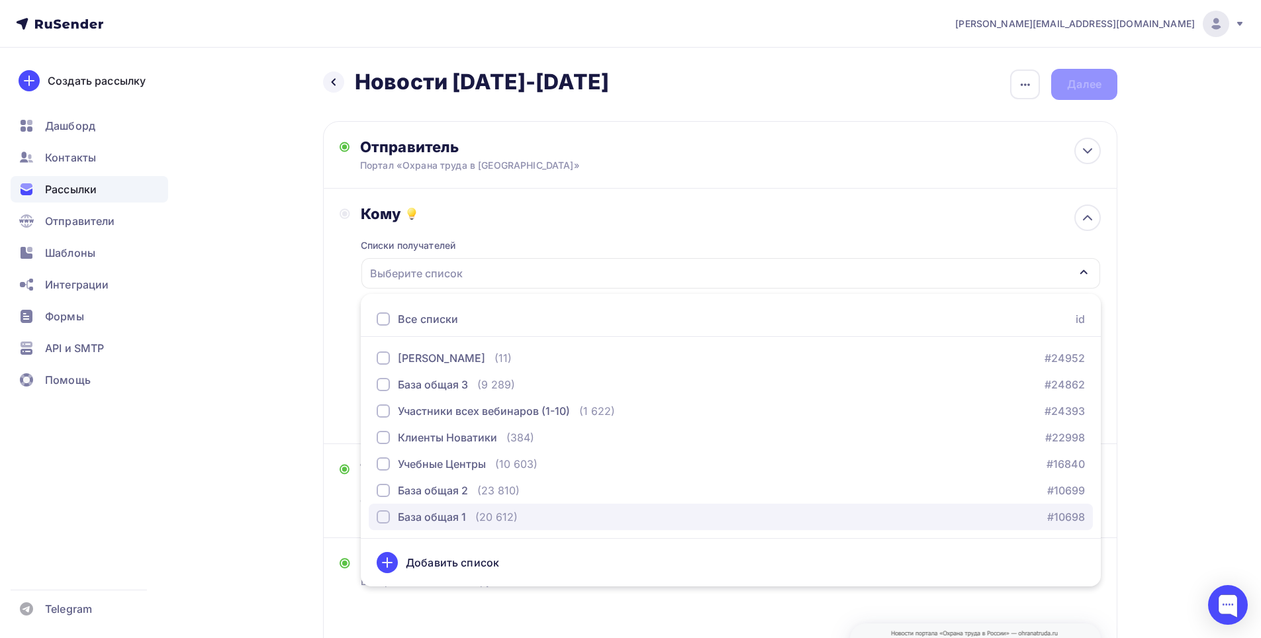
click at [385, 516] on div "button" at bounding box center [383, 516] width 13 height 13
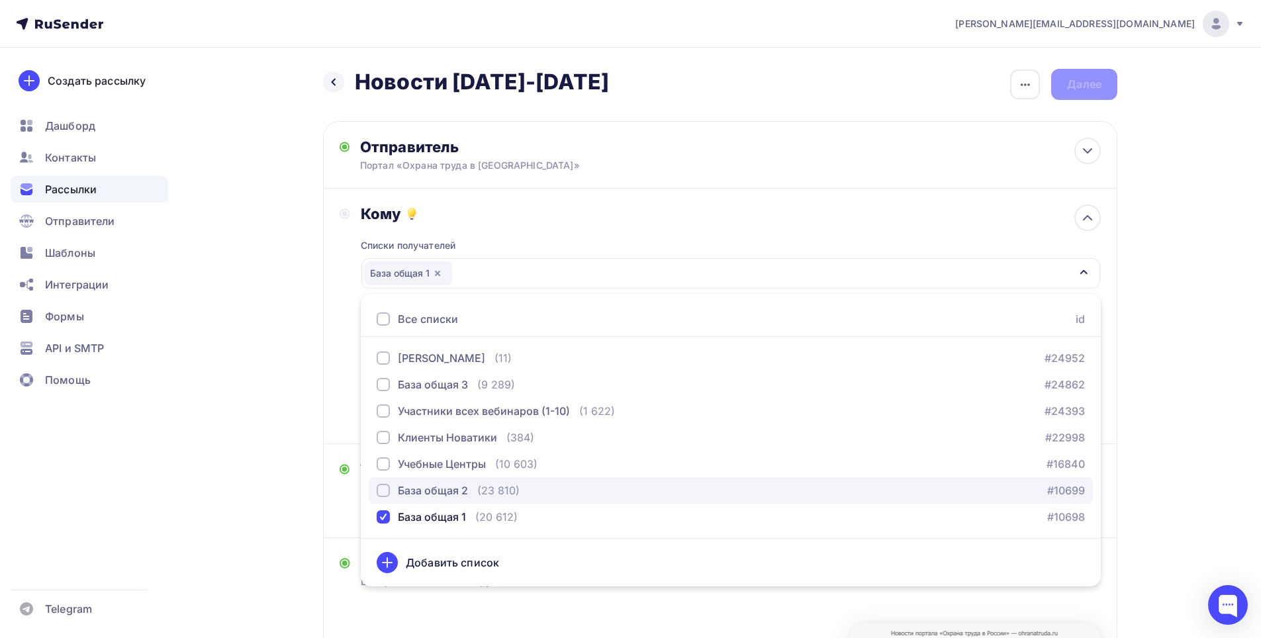
click at [383, 491] on div "button" at bounding box center [383, 490] width 13 height 13
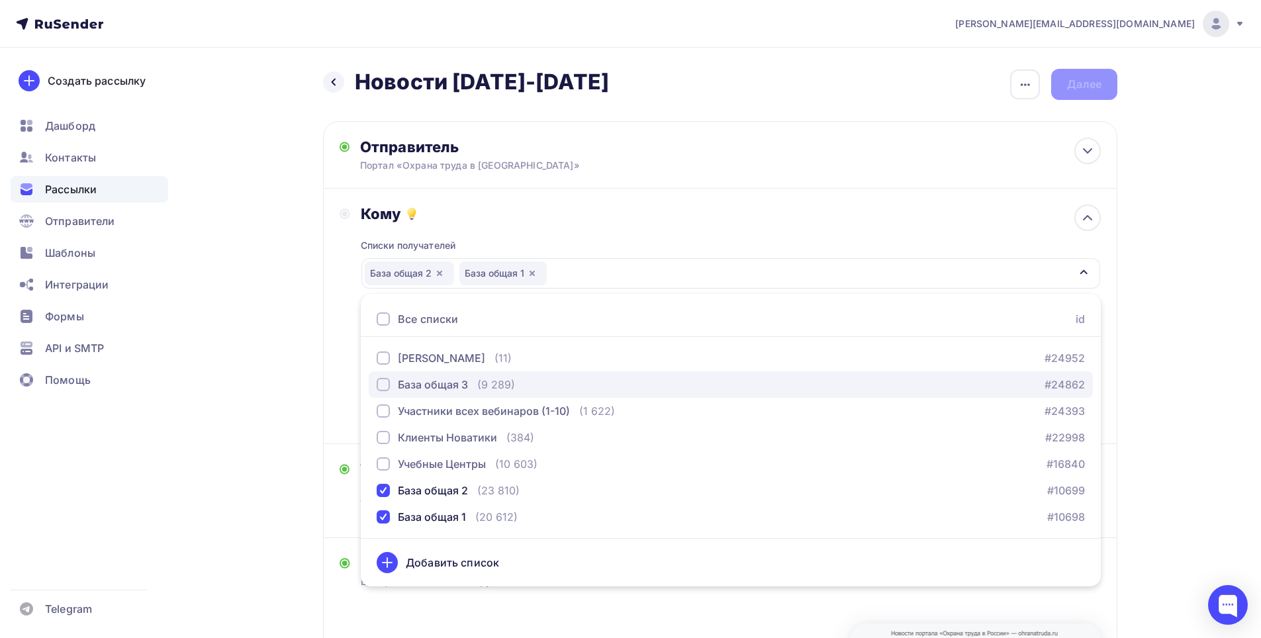
click at [383, 385] on div "button" at bounding box center [383, 384] width 13 height 13
click at [1142, 339] on div "Назад Новости 08.09.25-12.09.25 Новости 08.09.25-12.09.25 Закончить позже Переи…" at bounding box center [630, 516] width 1085 height 936
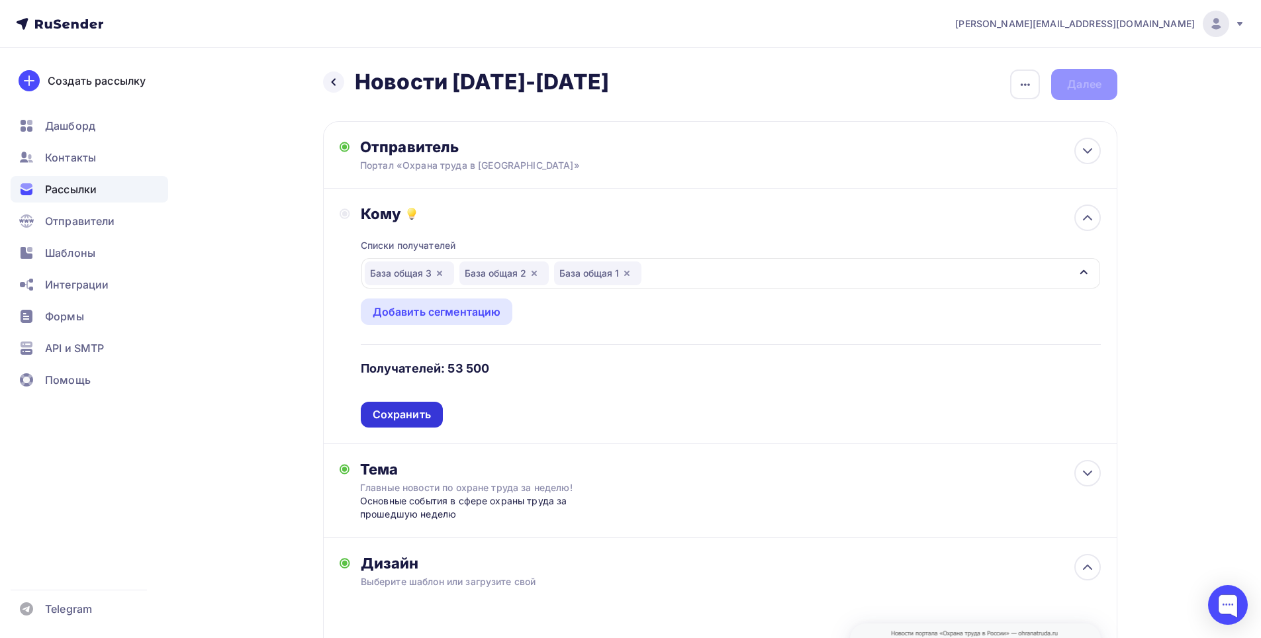
click at [387, 410] on div "Сохранить" at bounding box center [402, 414] width 58 height 15
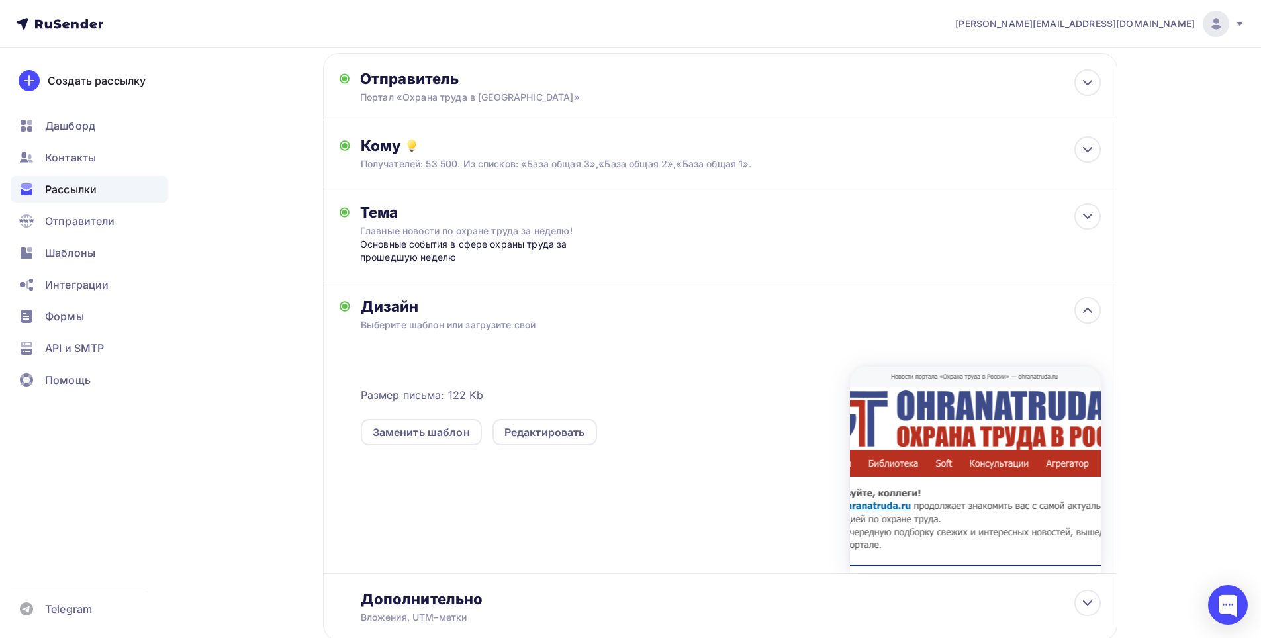
scroll to position [156, 0]
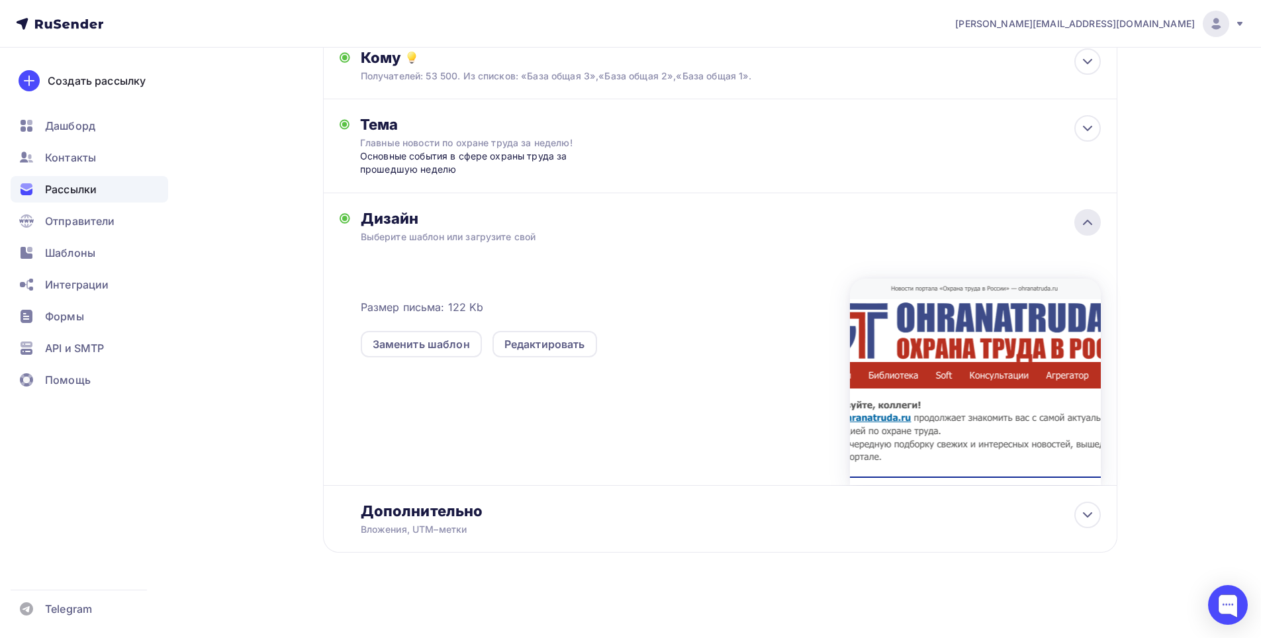
click at [1095, 230] on icon at bounding box center [1088, 223] width 16 height 16
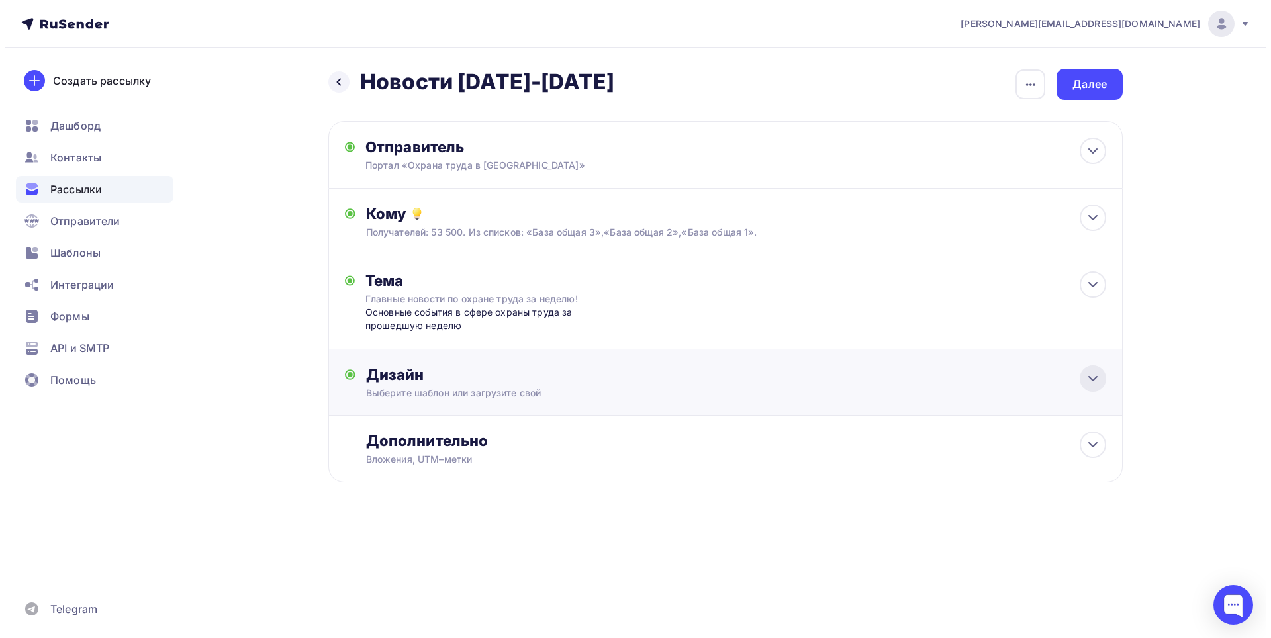
scroll to position [0, 0]
click at [1097, 435] on div at bounding box center [1093, 445] width 26 height 26
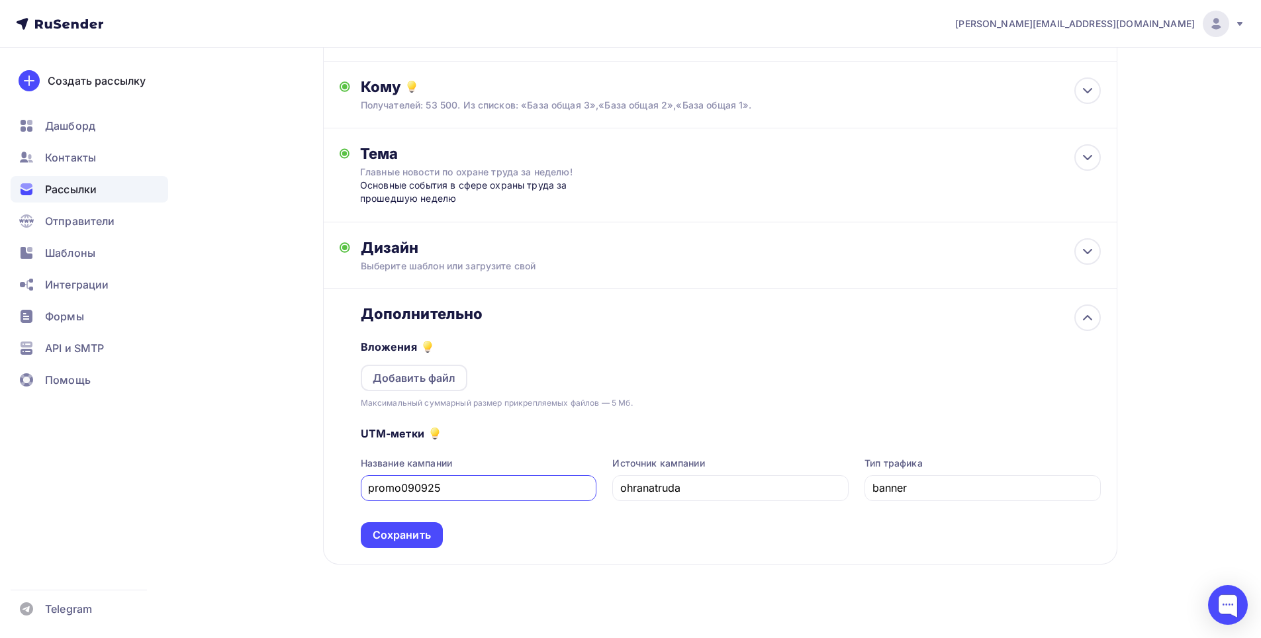
scroll to position [139, 0]
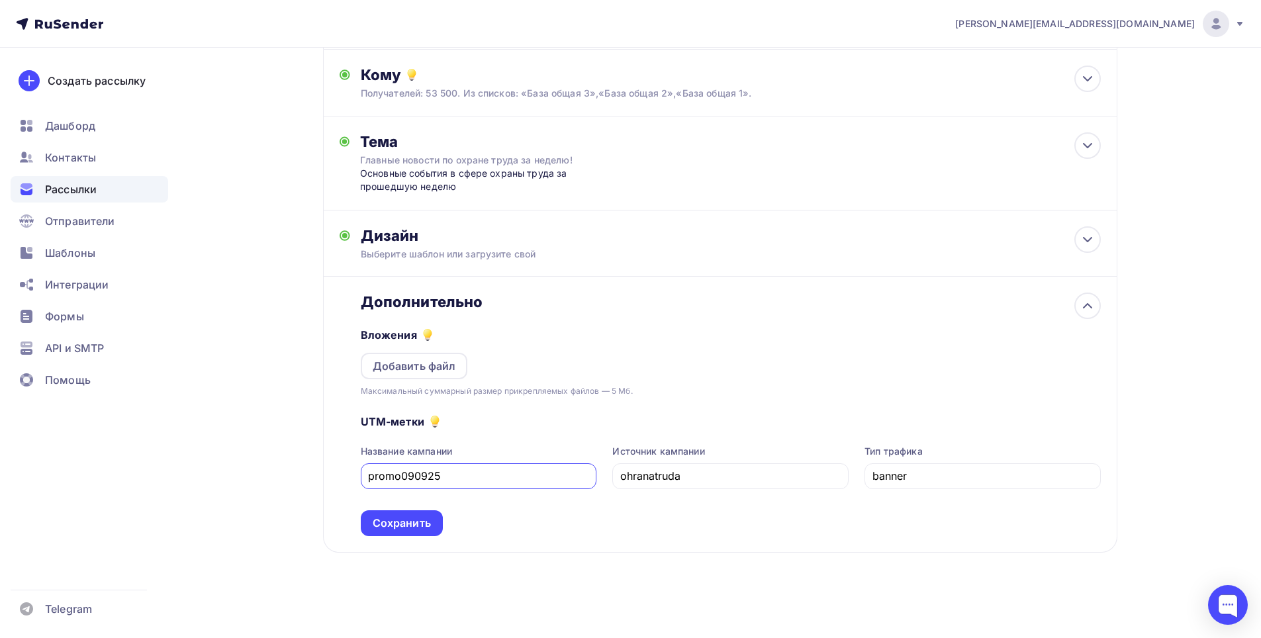
click at [412, 480] on input "promo090925" at bounding box center [478, 476] width 221 height 16
type input "promo160925"
click at [1090, 234] on icon at bounding box center [1088, 240] width 16 height 16
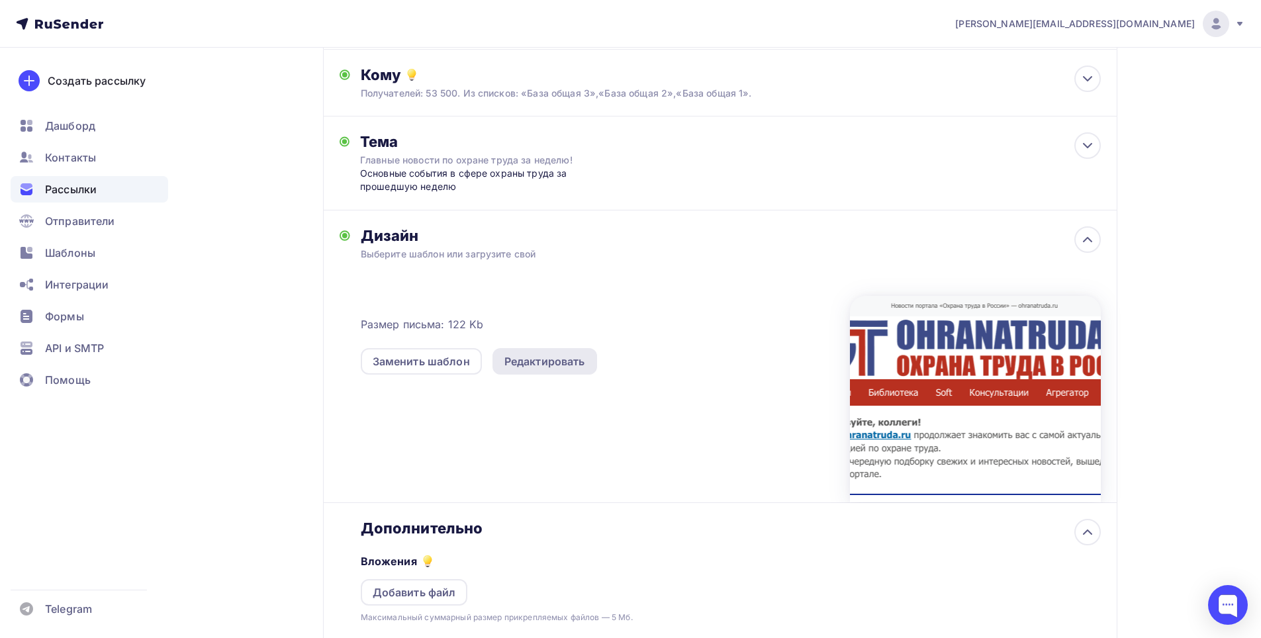
click at [546, 364] on div "Редактировать" at bounding box center [545, 362] width 81 height 16
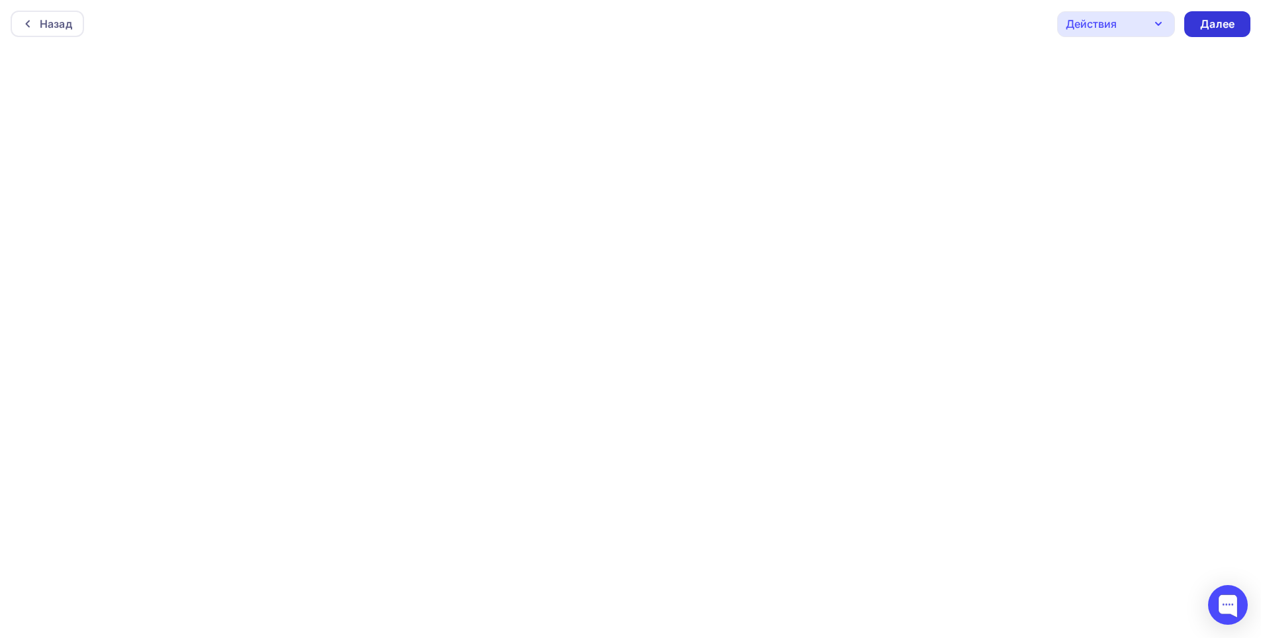
click at [1212, 27] on div "Далее" at bounding box center [1217, 24] width 34 height 15
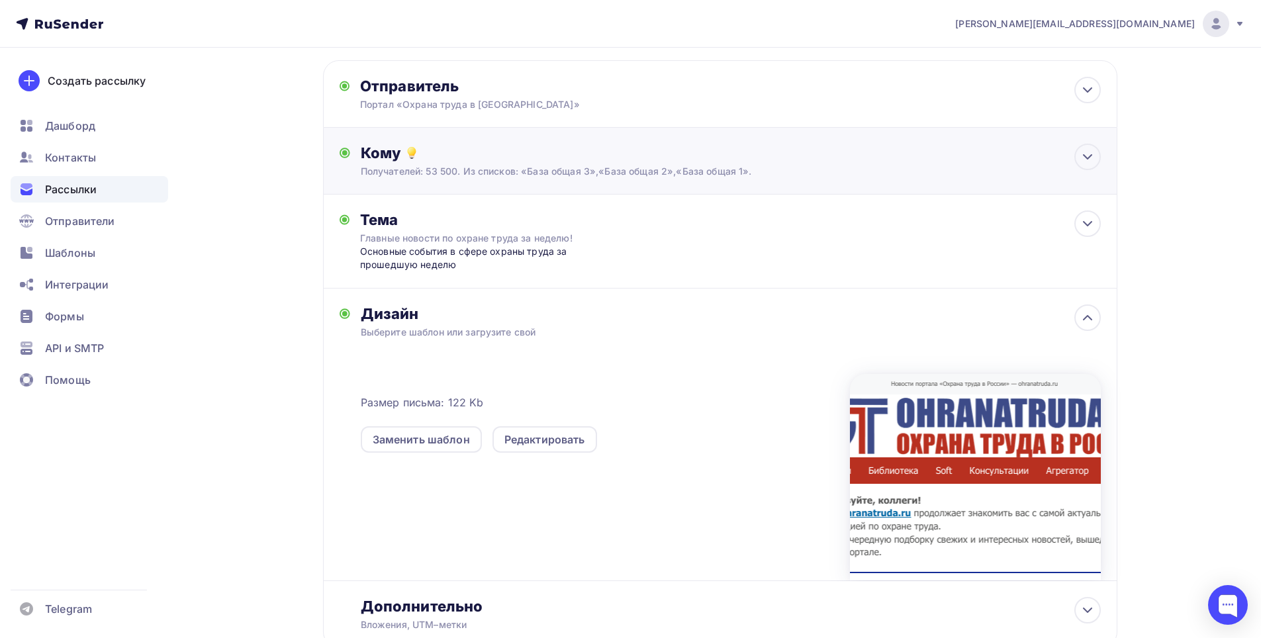
scroll to position [156, 0]
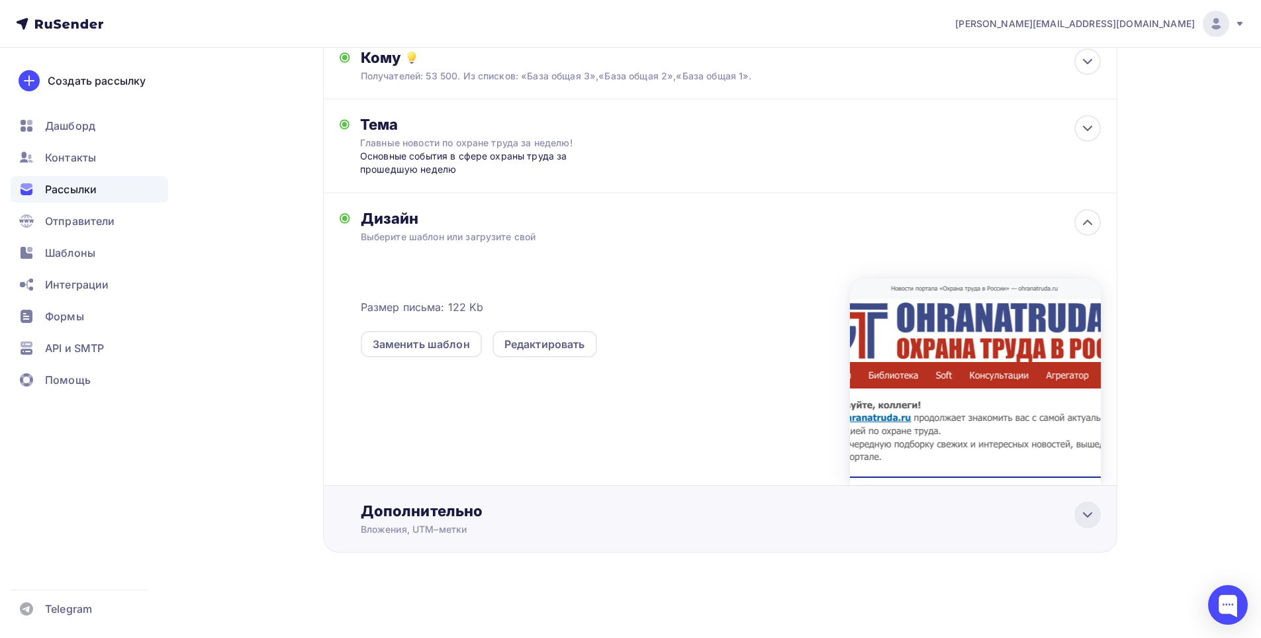
click at [1088, 522] on icon at bounding box center [1088, 515] width 16 height 16
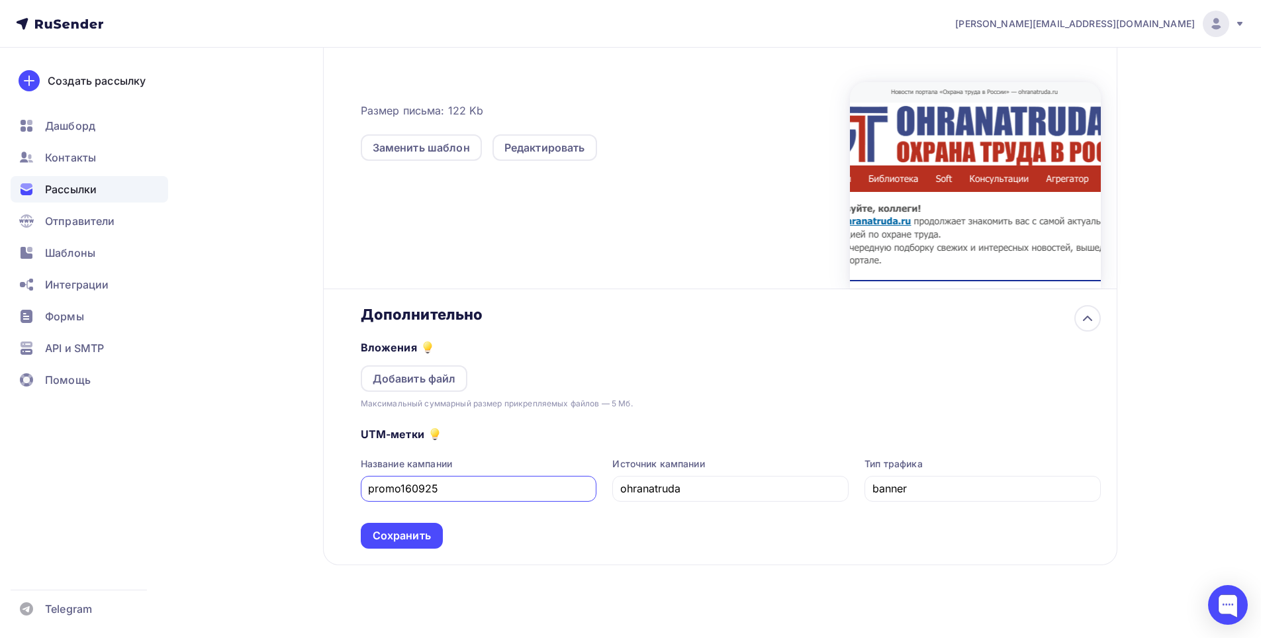
scroll to position [365, 0]
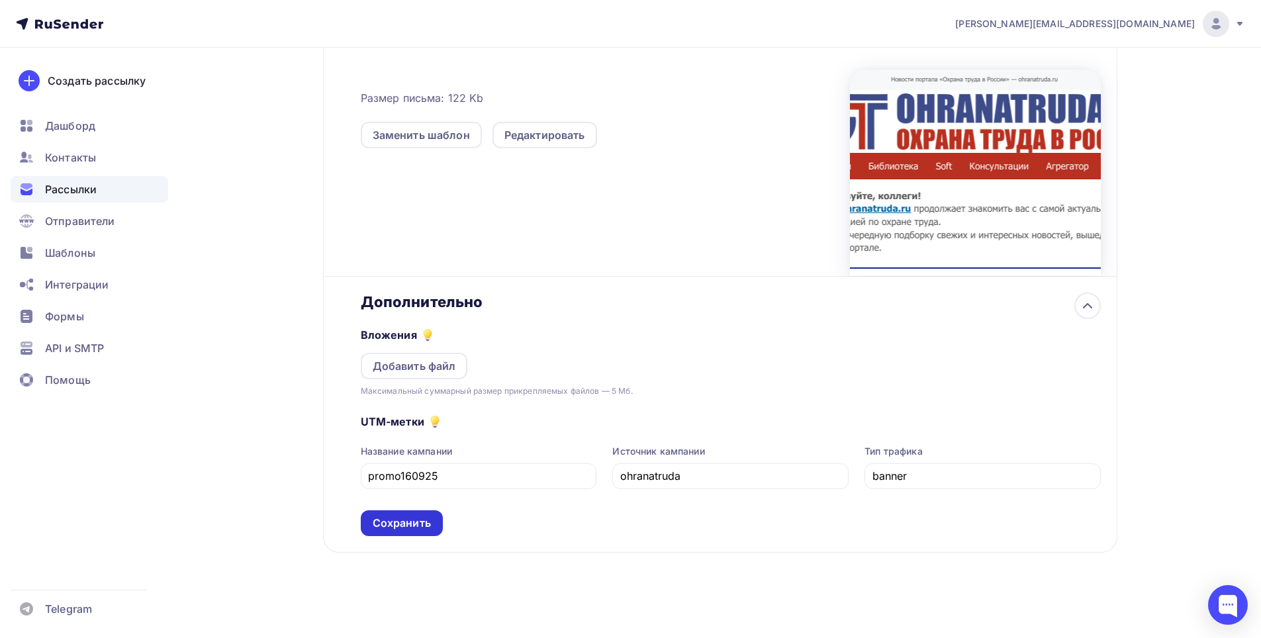
click at [411, 524] on div "Сохранить" at bounding box center [402, 523] width 58 height 15
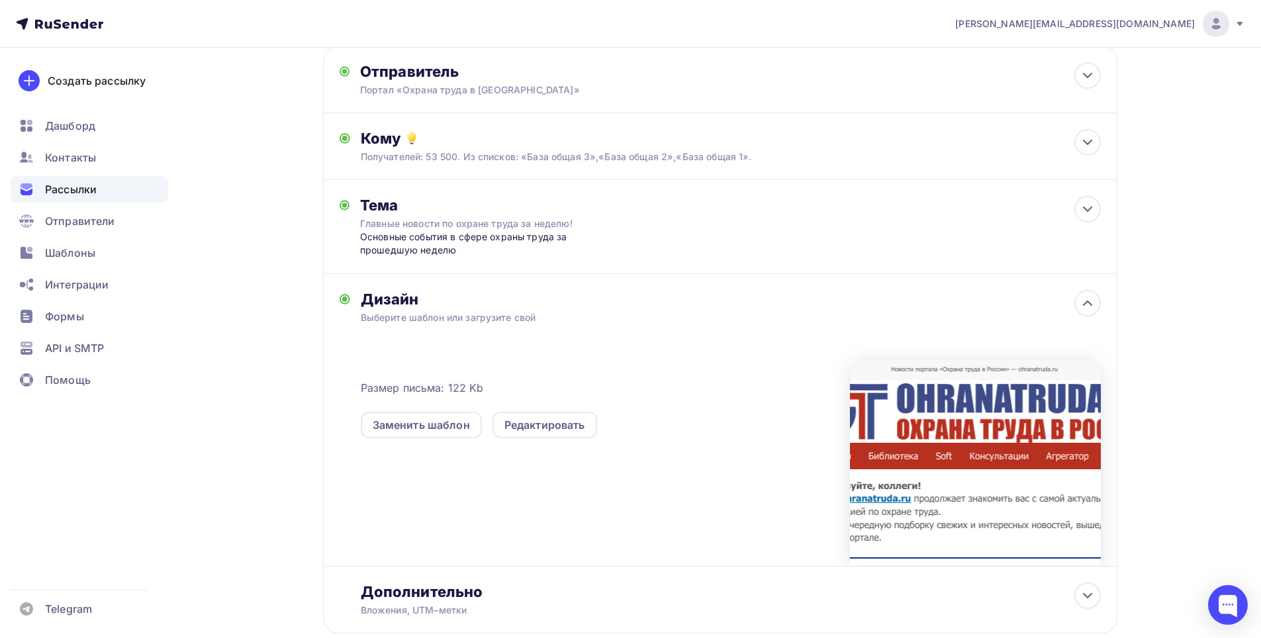
scroll to position [0, 0]
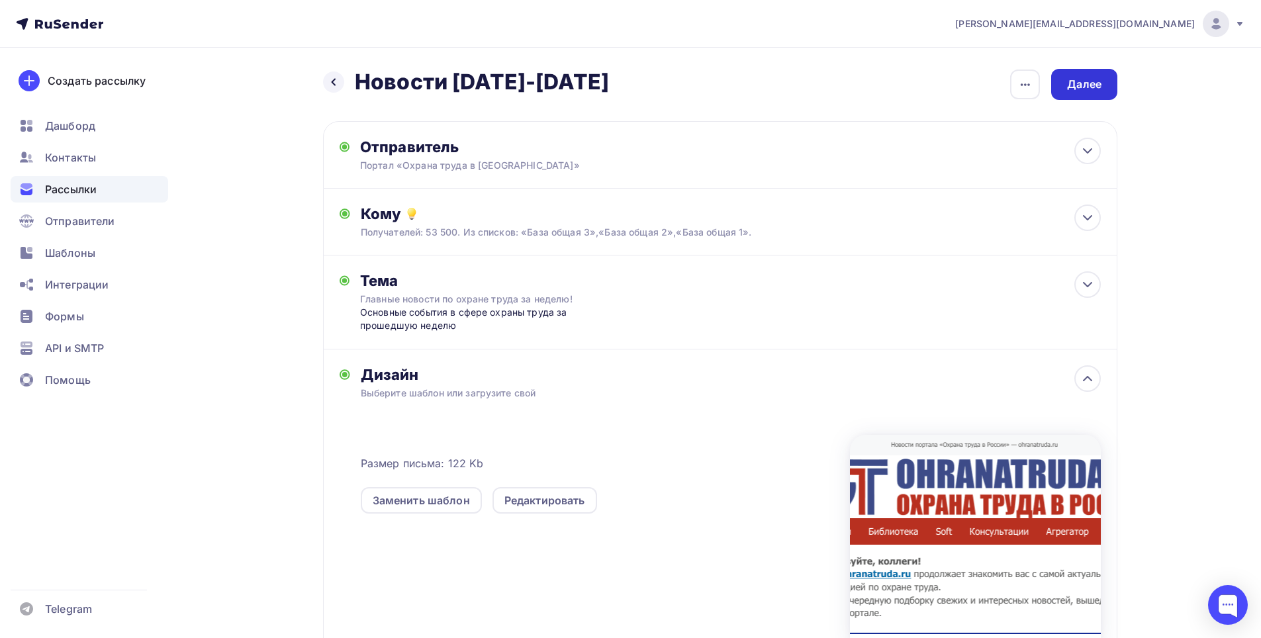
click at [1083, 79] on div "Далее" at bounding box center [1084, 84] width 34 height 15
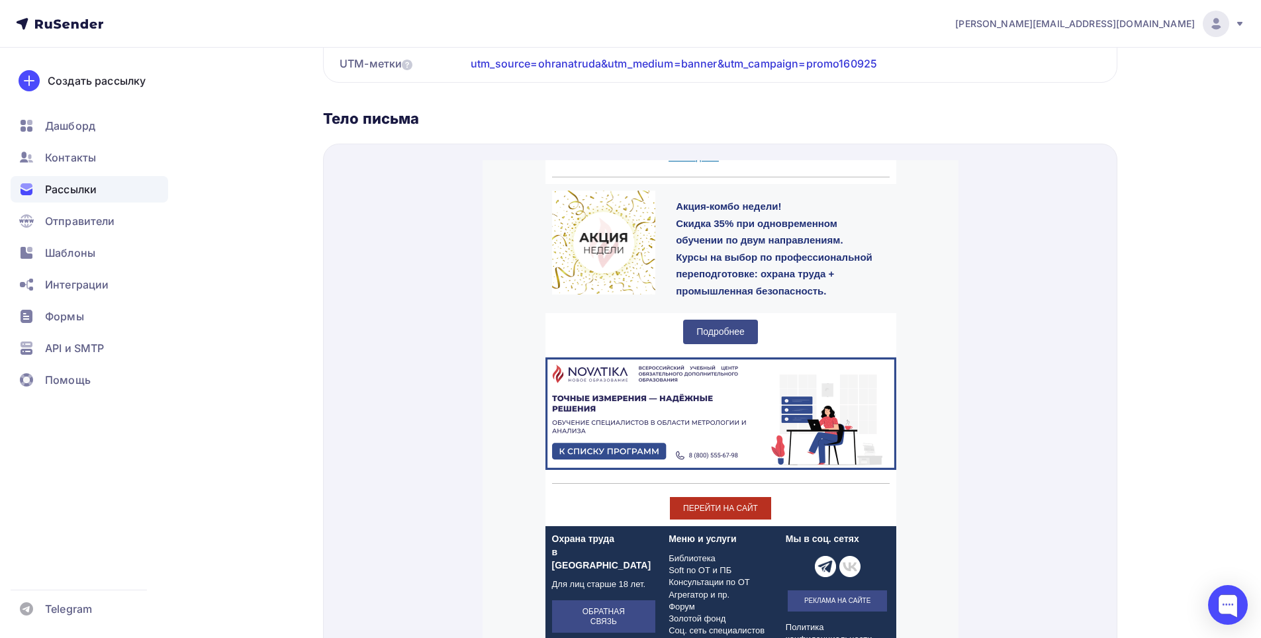
scroll to position [1390, 0]
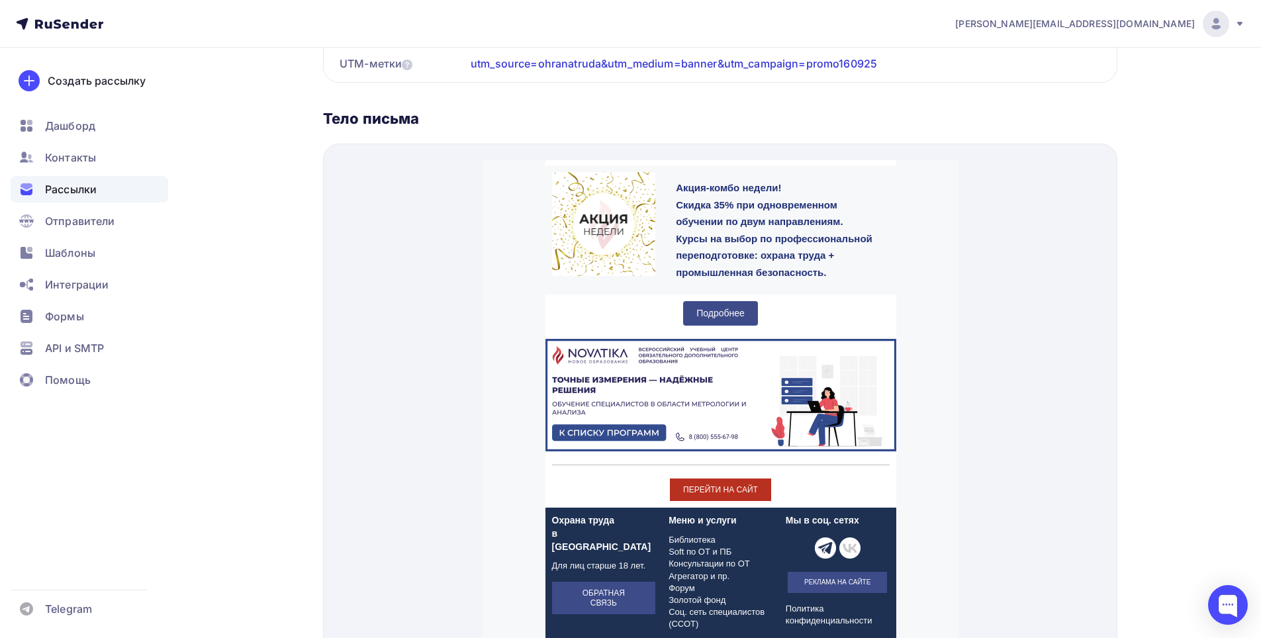
click at [729, 347] on img at bounding box center [720, 379] width 351 height 113
click at [714, 292] on span "Подробнее" at bounding box center [720, 297] width 48 height 11
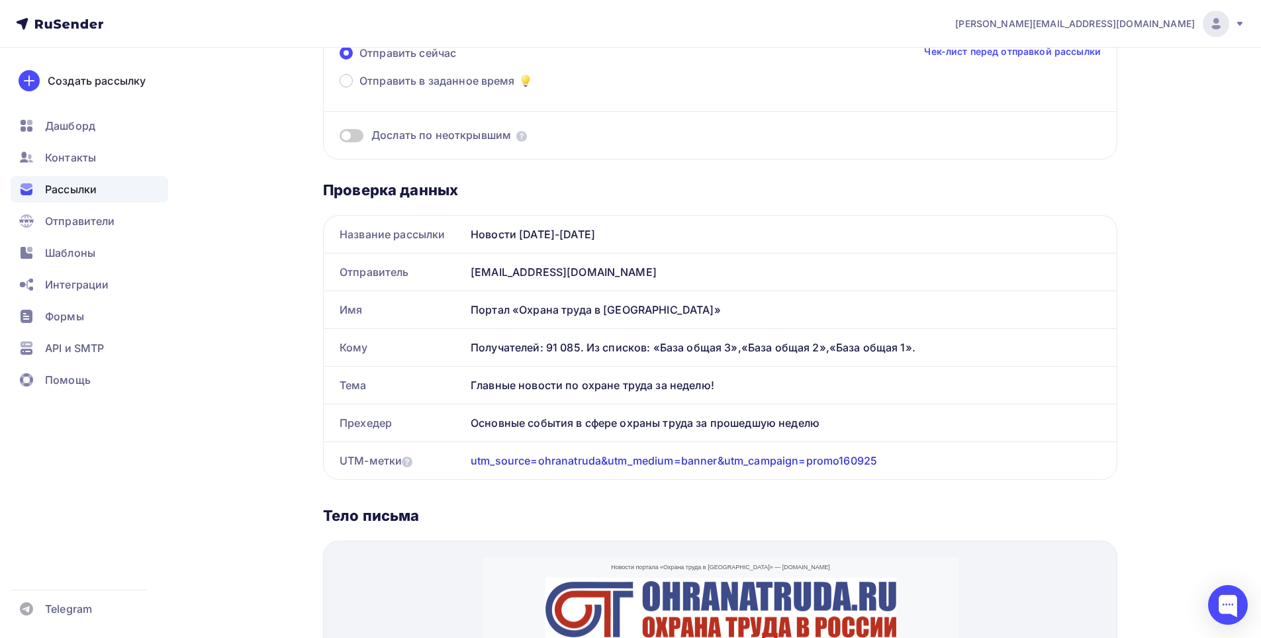
scroll to position [0, 0]
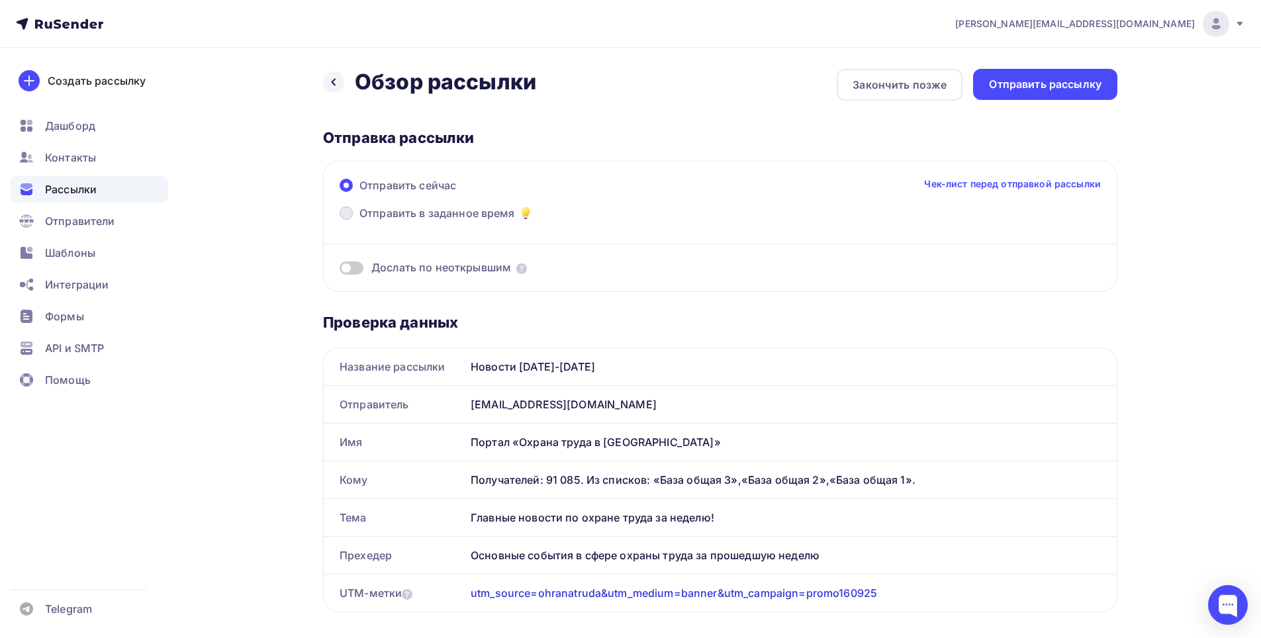
click at [344, 211] on span at bounding box center [346, 213] width 13 height 13
click at [360, 221] on input "Отправить в заданное время" at bounding box center [360, 221] width 0 height 0
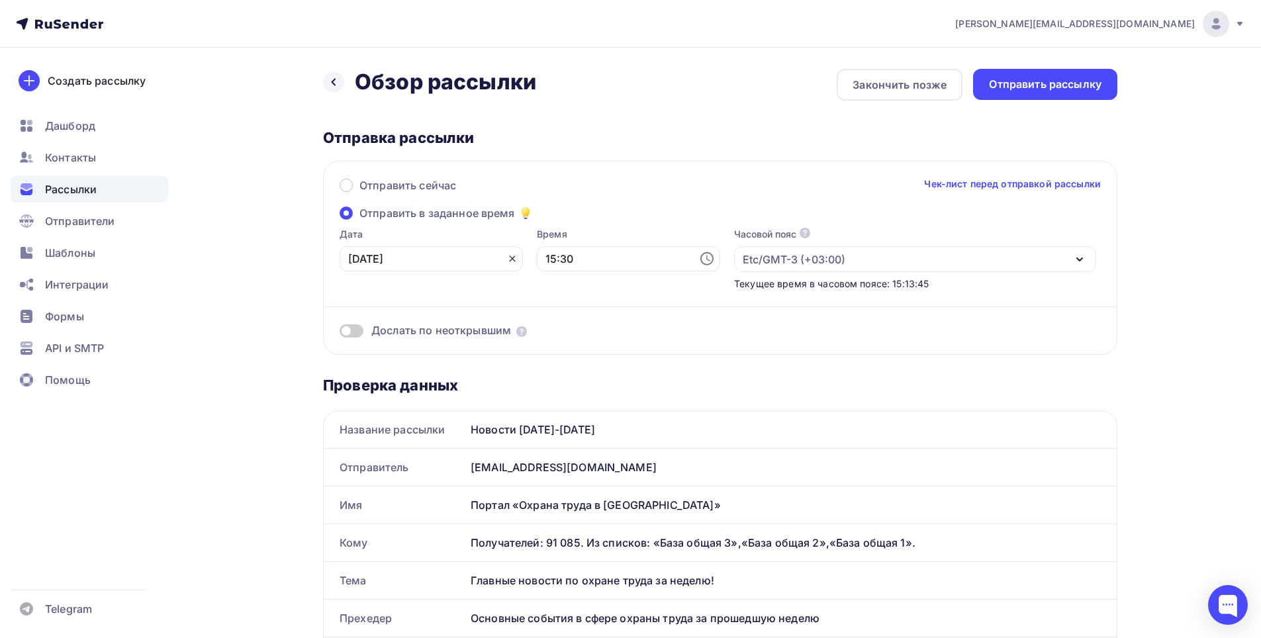
click at [507, 262] on icon at bounding box center [512, 259] width 11 height 11
click at [502, 259] on icon at bounding box center [510, 259] width 16 height 16
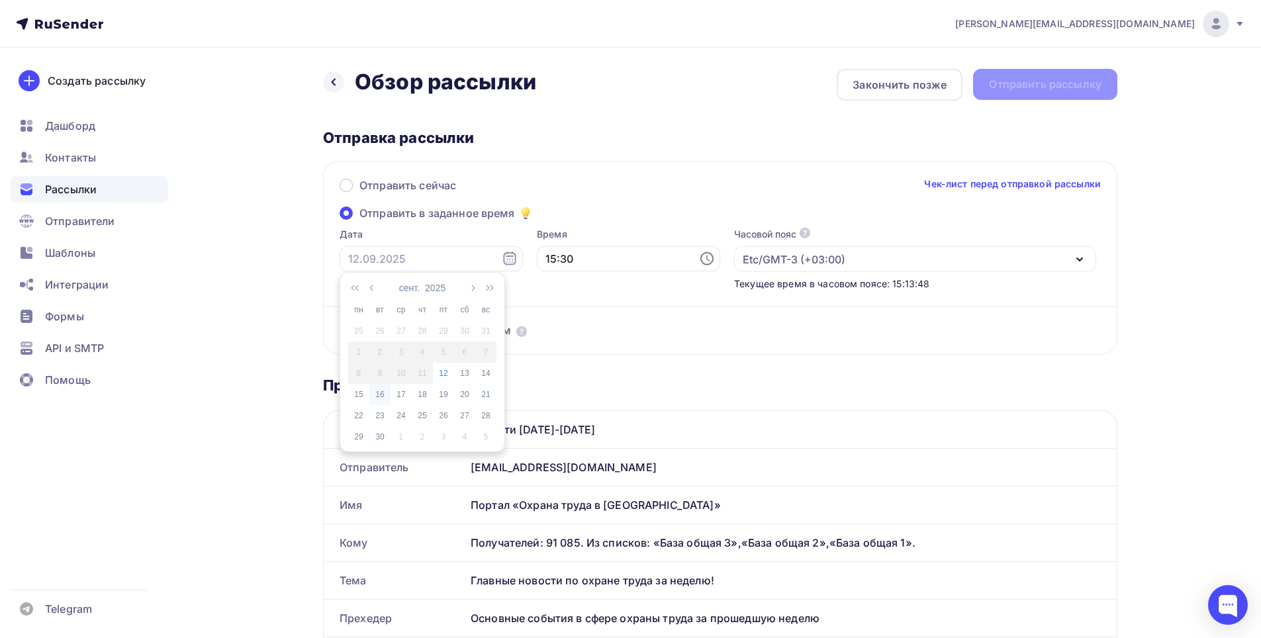
click at [379, 389] on div "16" at bounding box center [379, 395] width 21 height 12
type input "16.09.2025"
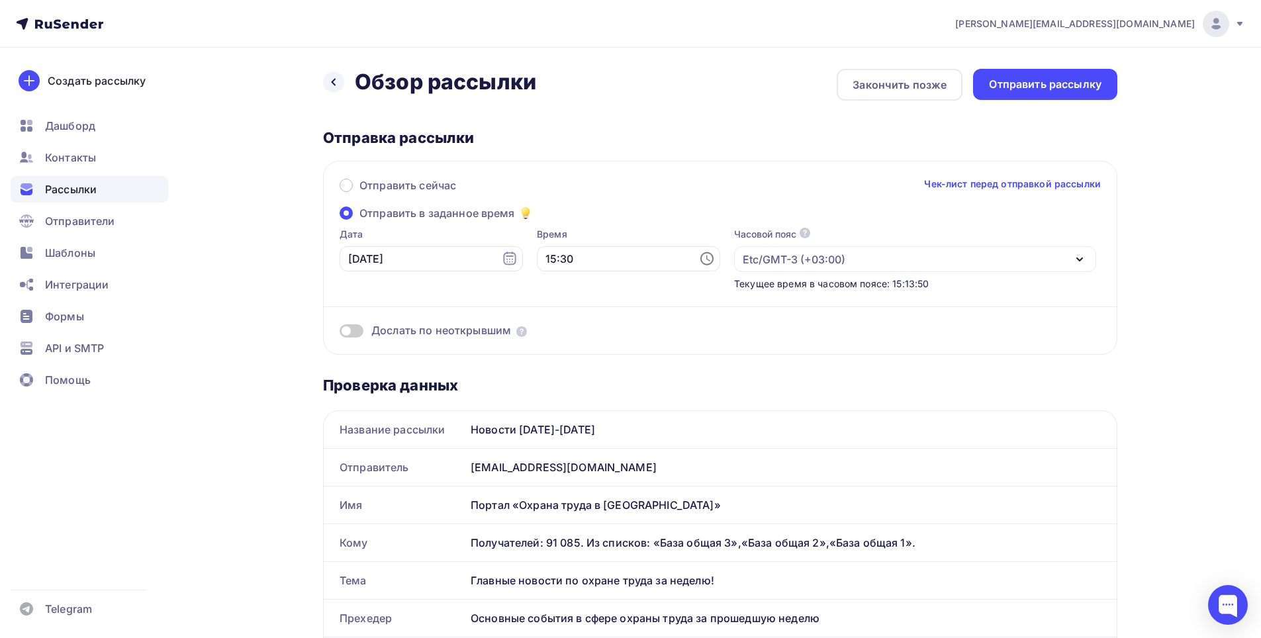
click at [700, 264] on icon at bounding box center [706, 258] width 13 height 13
click at [550, 379] on li "11" at bounding box center [556, 383] width 68 height 21
click at [631, 286] on li "00" at bounding box center [631, 283] width 68 height 21
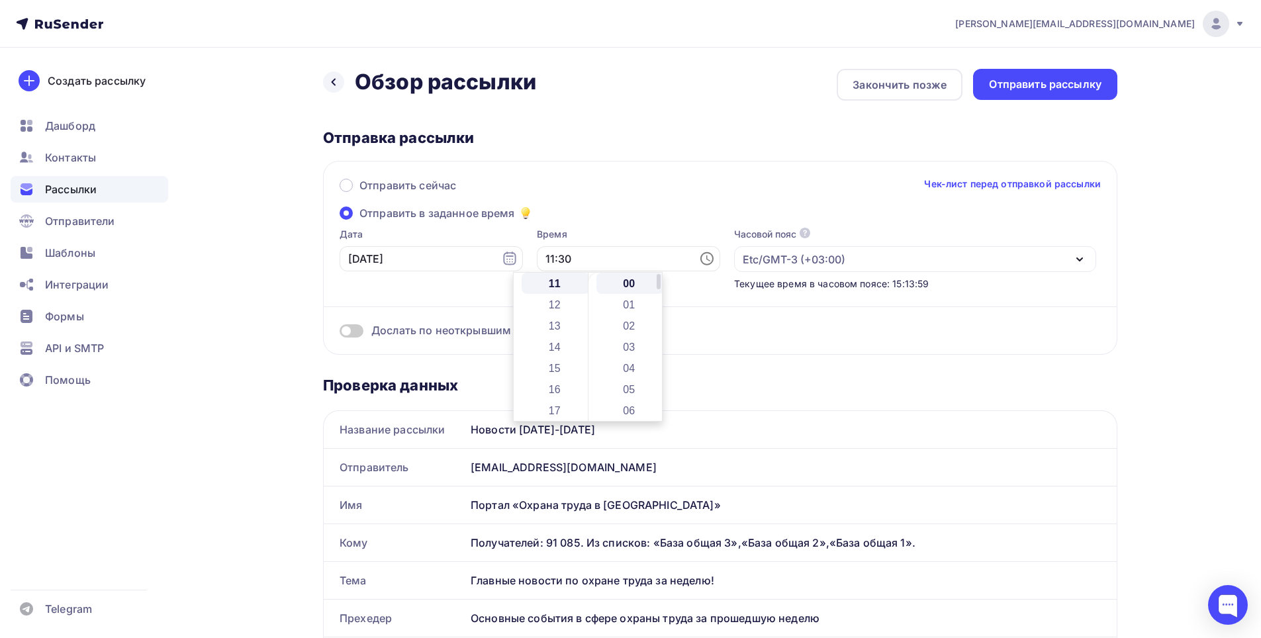
type input "11:00"
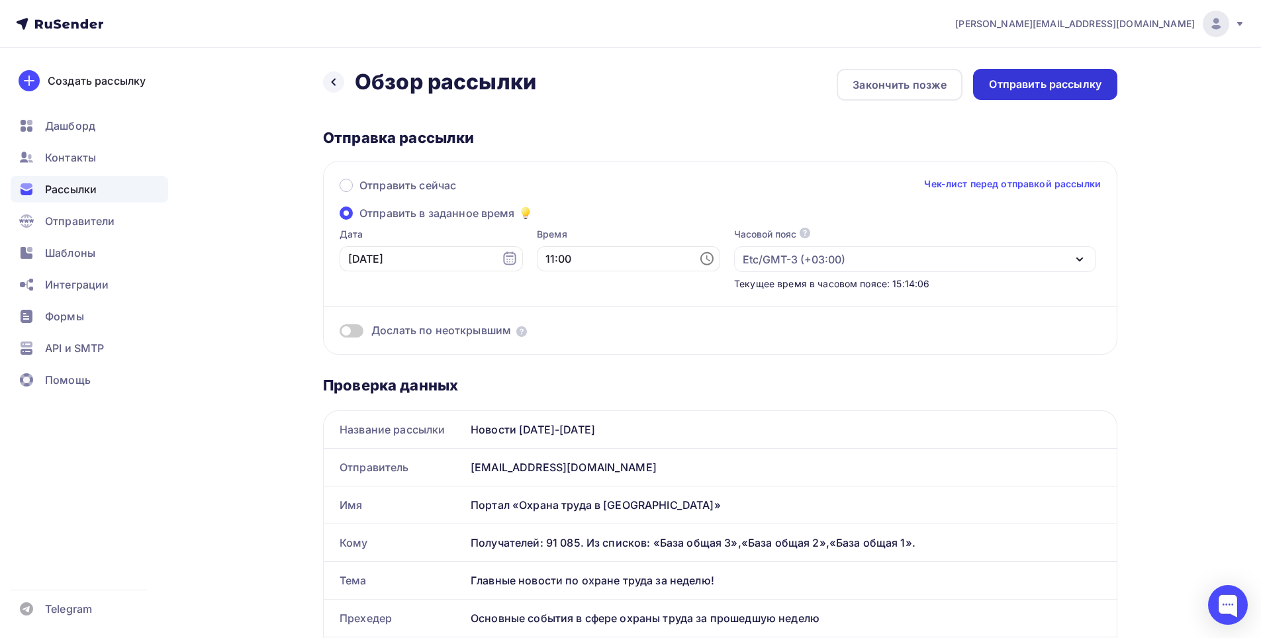
click at [1024, 83] on div "Отправить рассылку" at bounding box center [1045, 84] width 113 height 15
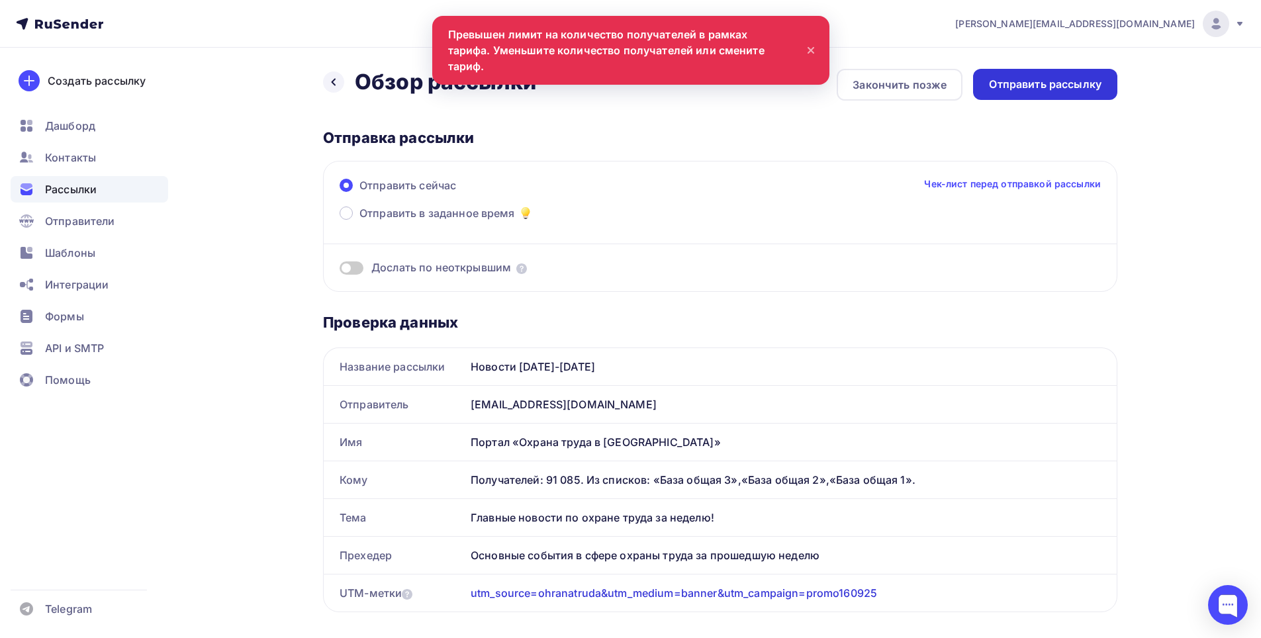
click at [1021, 86] on div "Отправить рассылку" at bounding box center [1045, 84] width 113 height 15
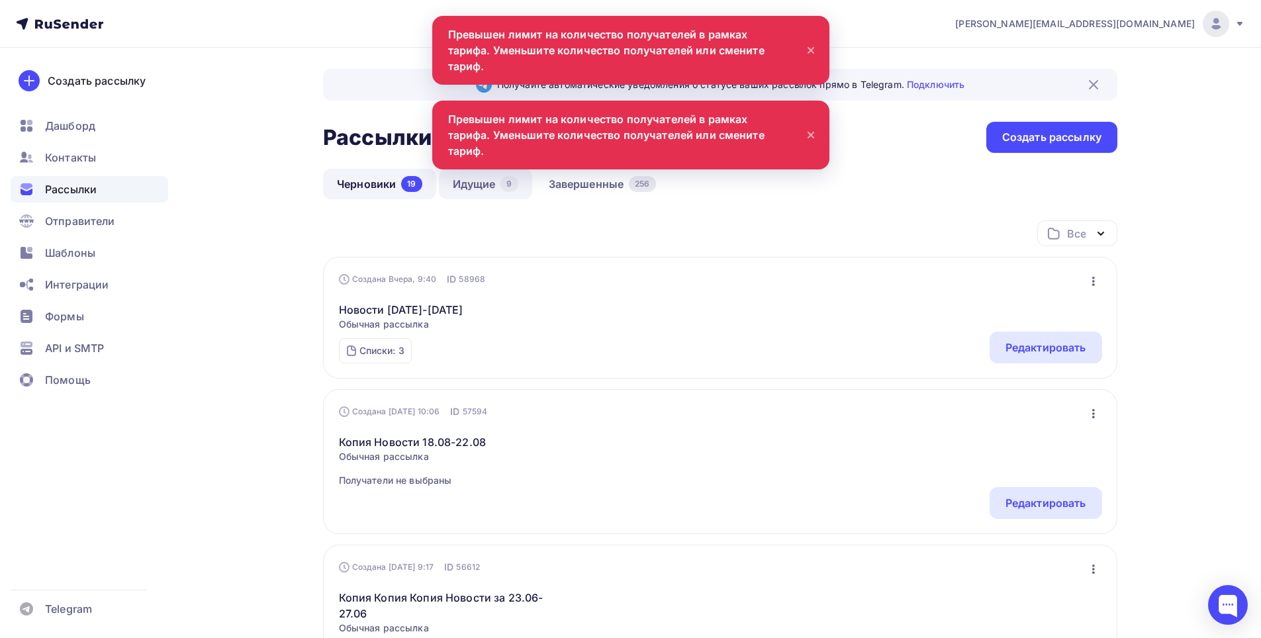
click at [507, 181] on div "9" at bounding box center [509, 184] width 17 height 16
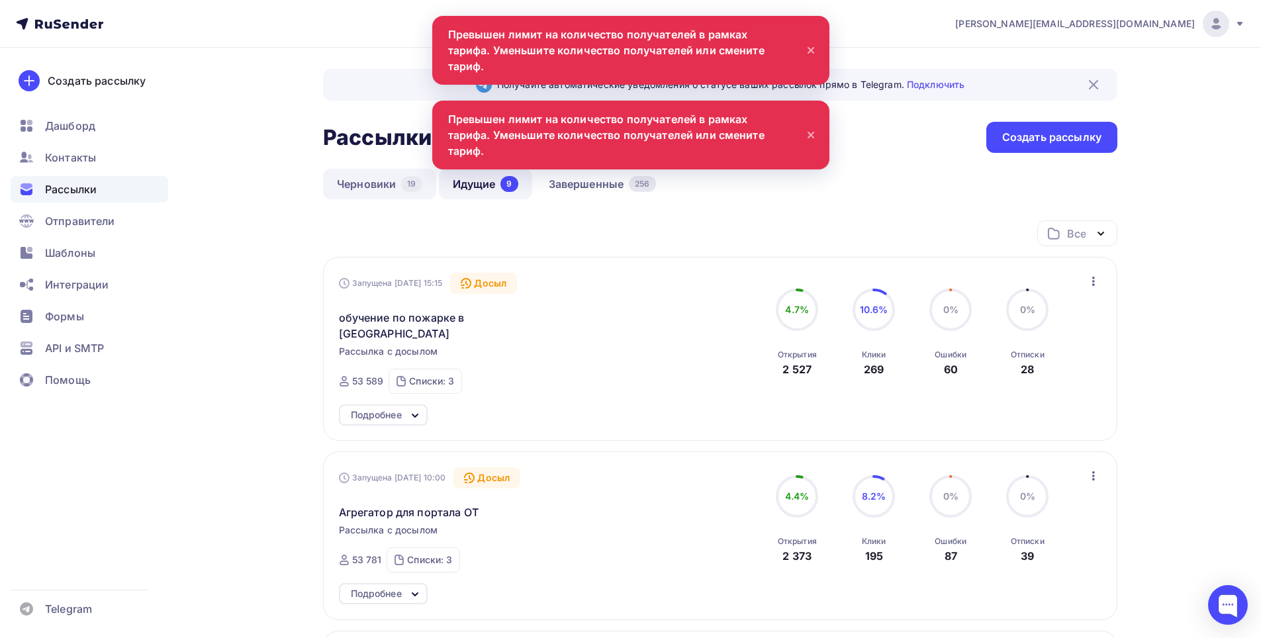
click at [387, 191] on link "Черновики 19" at bounding box center [379, 184] width 113 height 30
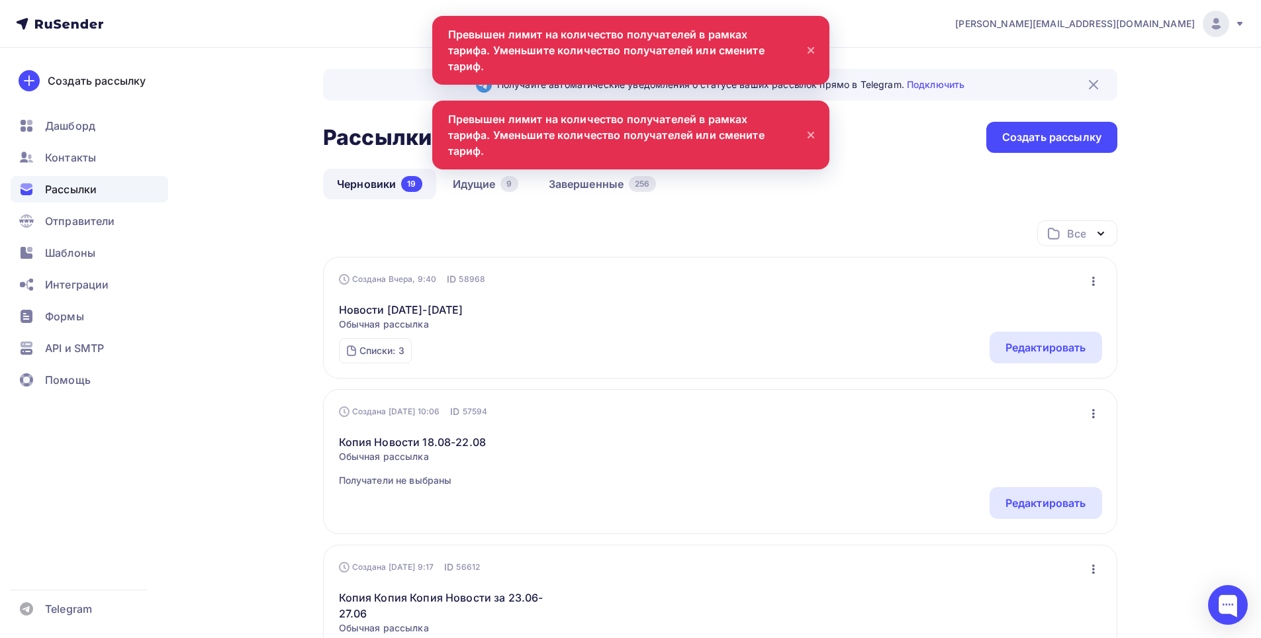
click at [1102, 282] on div "Создана Вчера, 9:40 ID 58968 Редактировать Копировать Добавить в папку Удалить …" at bounding box center [720, 318] width 794 height 122
click at [1091, 285] on icon "button" at bounding box center [1094, 281] width 16 height 16
click at [426, 308] on link "Новости [DATE]-[DATE]" at bounding box center [401, 310] width 124 height 16
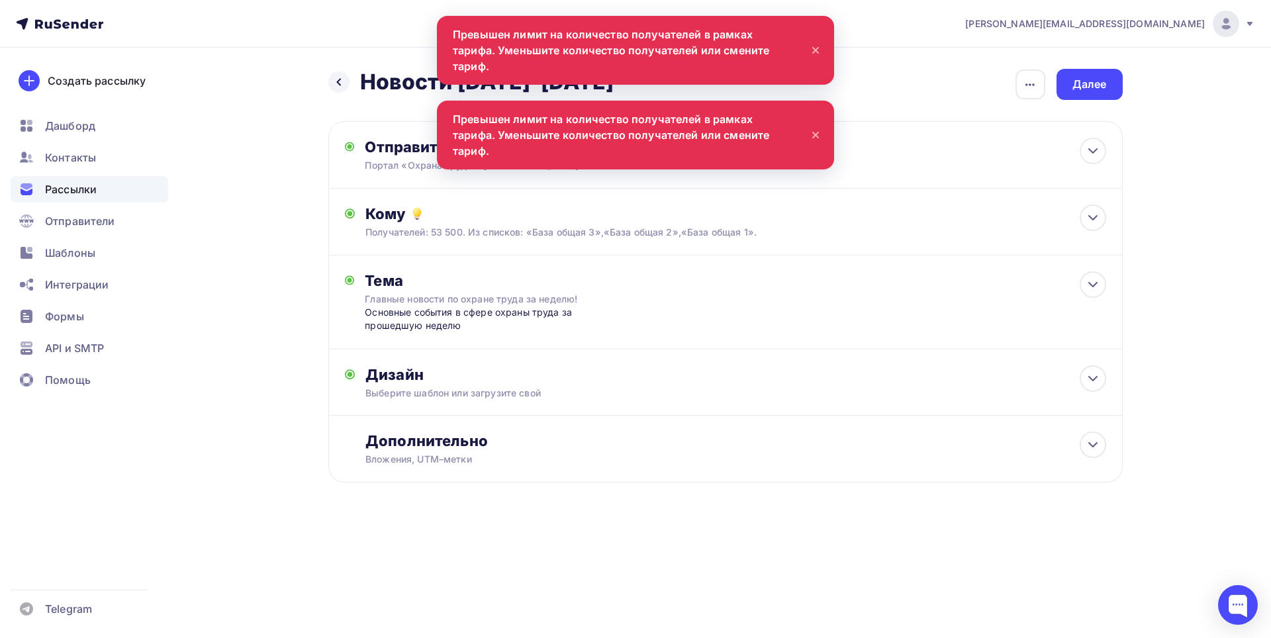
click at [812, 42] on icon at bounding box center [816, 50] width 16 height 16
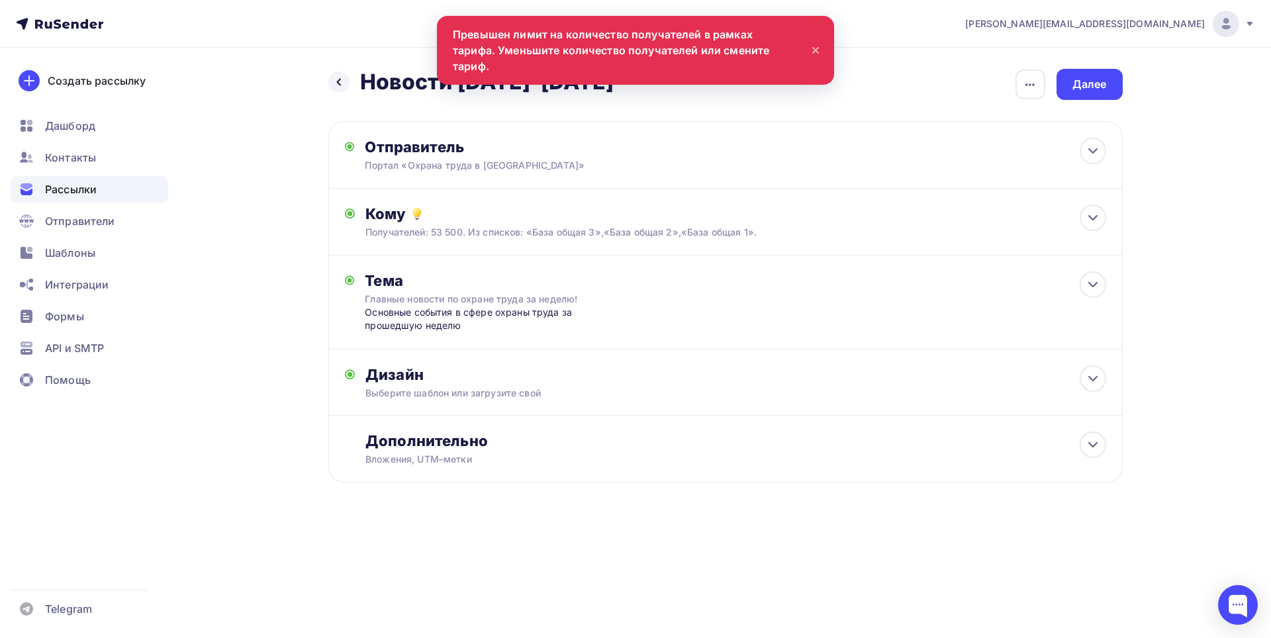
click at [814, 48] on icon at bounding box center [815, 50] width 5 height 5
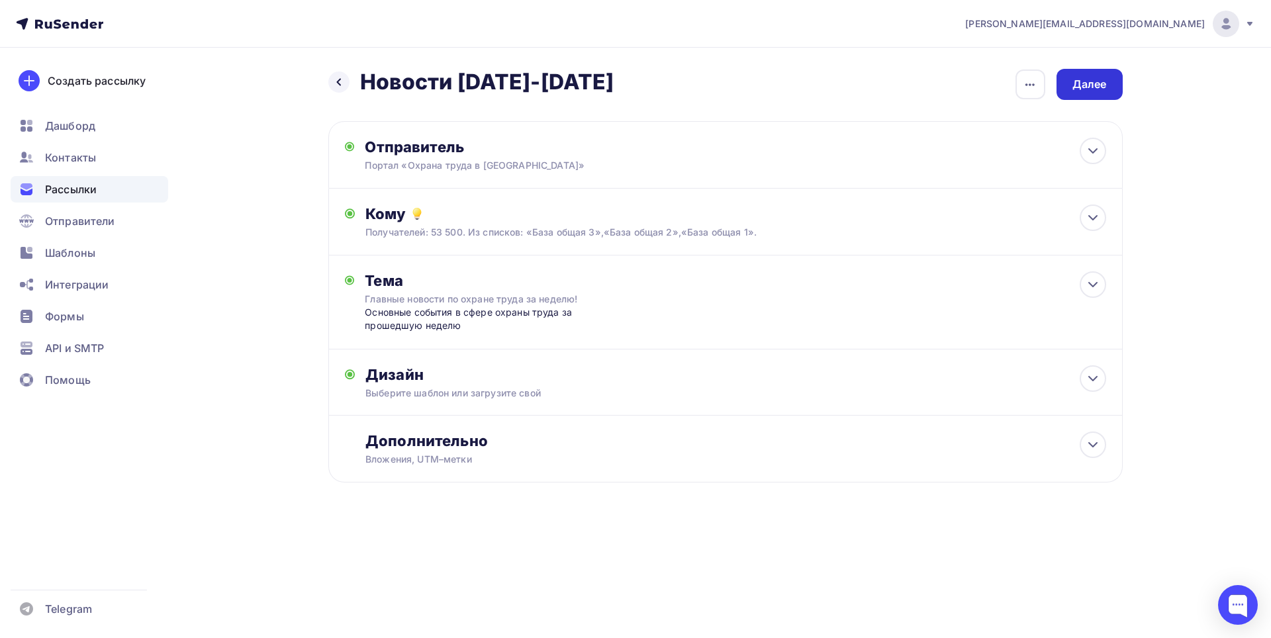
click at [1102, 79] on div "Далее" at bounding box center [1090, 84] width 34 height 15
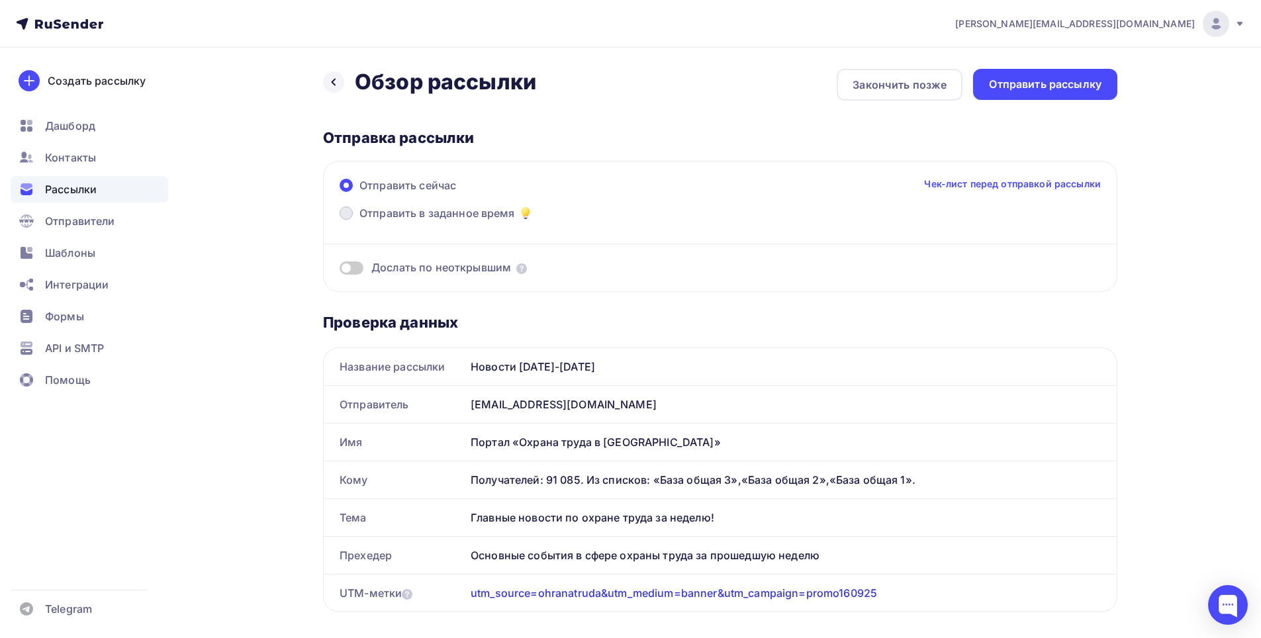
click at [342, 212] on span at bounding box center [346, 213] width 13 height 13
click at [360, 221] on input "Отправить в заданное время" at bounding box center [360, 221] width 0 height 0
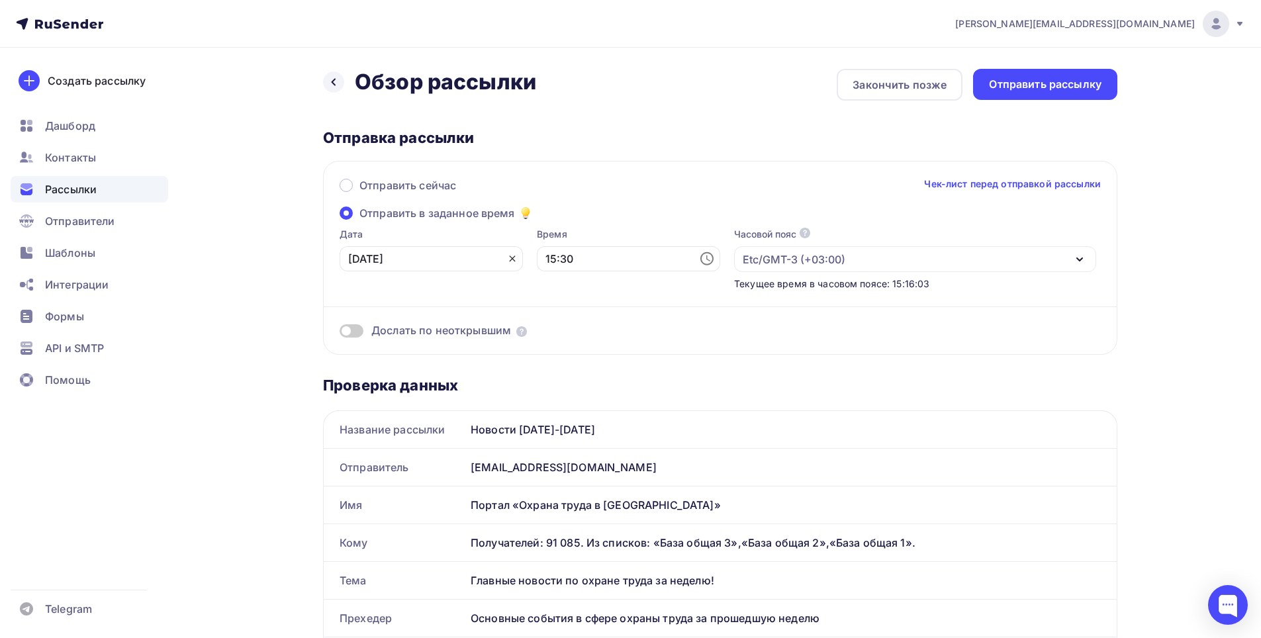
click at [507, 264] on icon at bounding box center [512, 259] width 11 height 11
click at [503, 254] on icon at bounding box center [509, 258] width 13 height 13
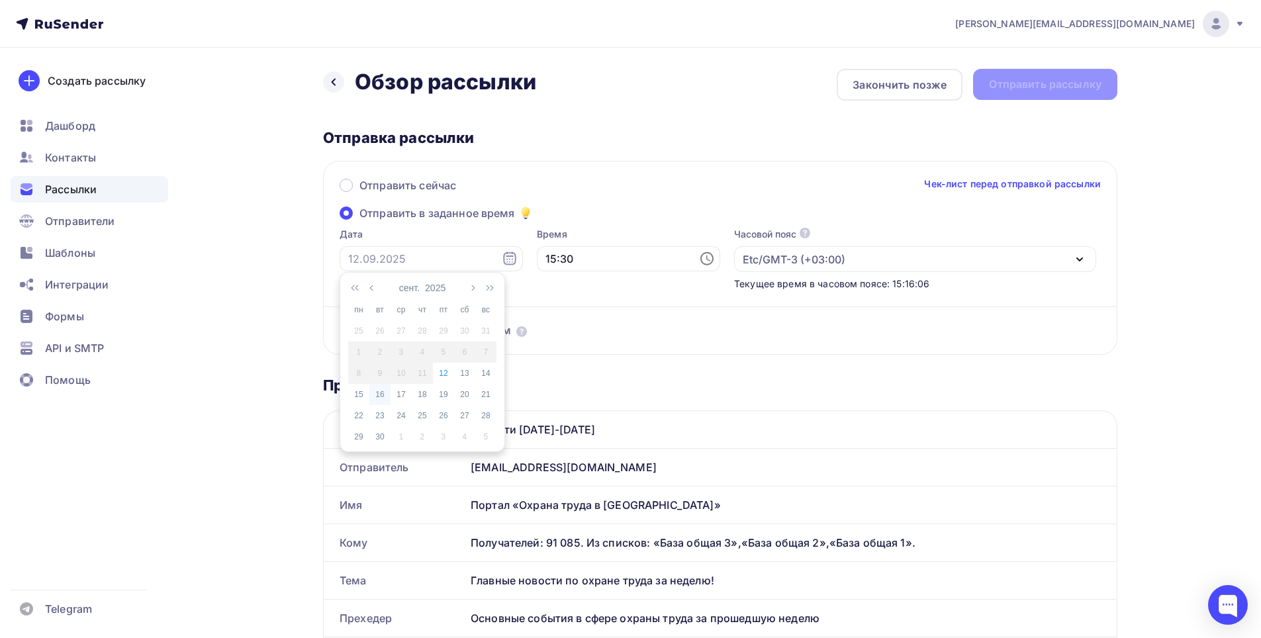
click at [383, 393] on div "16" at bounding box center [379, 395] width 21 height 12
type input "16.09.2025"
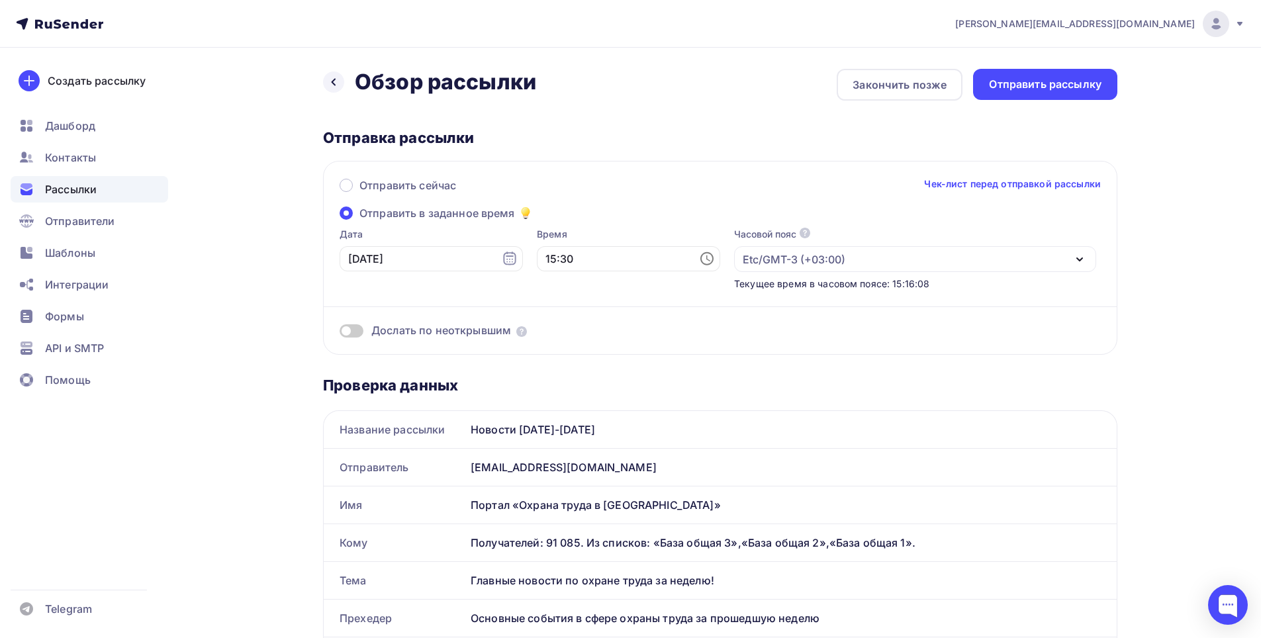
click at [699, 259] on icon at bounding box center [707, 259] width 16 height 16
click at [561, 380] on li "11" at bounding box center [556, 383] width 68 height 21
click at [626, 284] on li "00" at bounding box center [631, 283] width 68 height 21
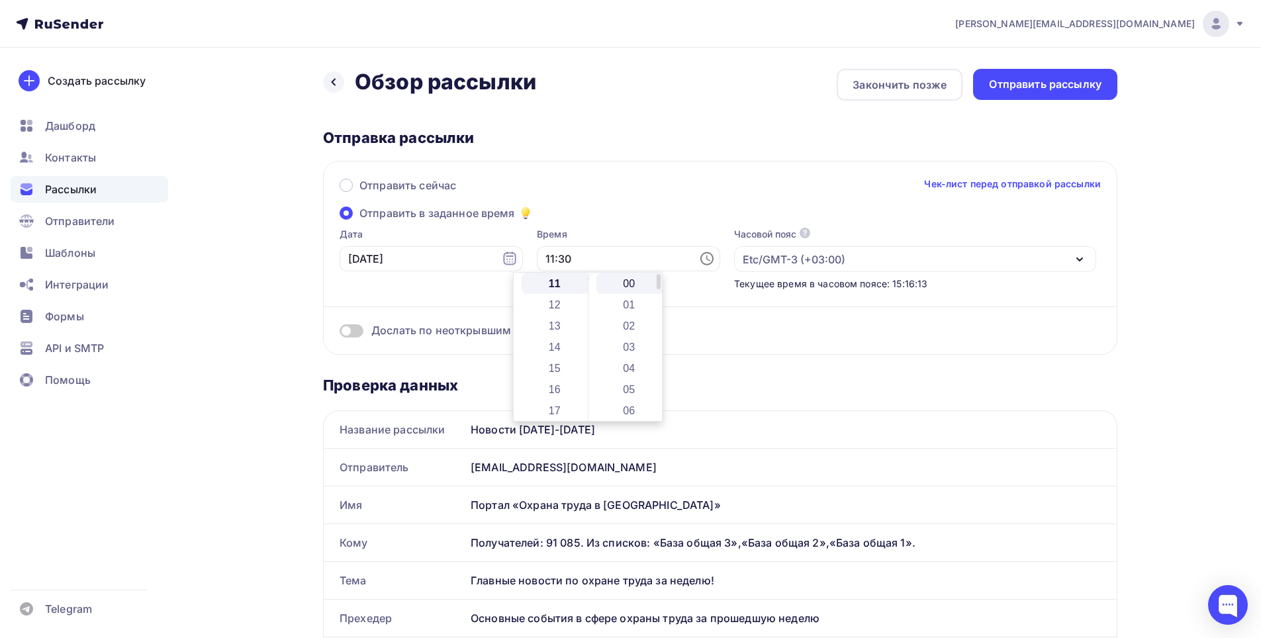
type input "11:00"
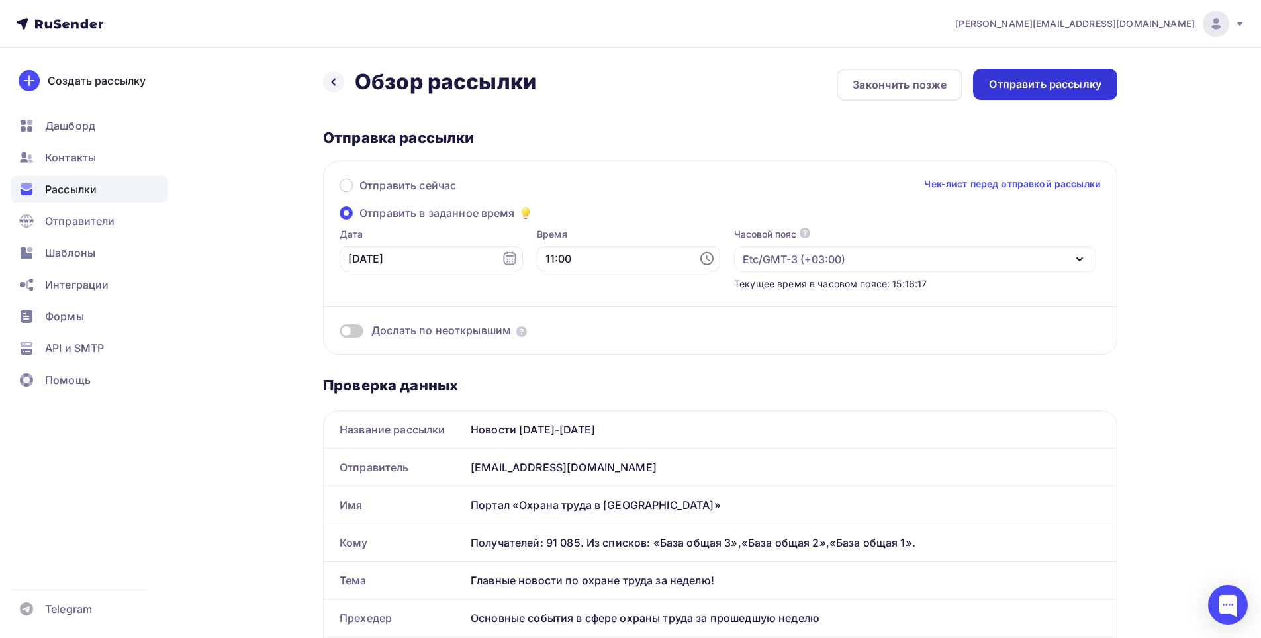
click at [1081, 77] on div "Отправить рассылку" at bounding box center [1045, 84] width 113 height 15
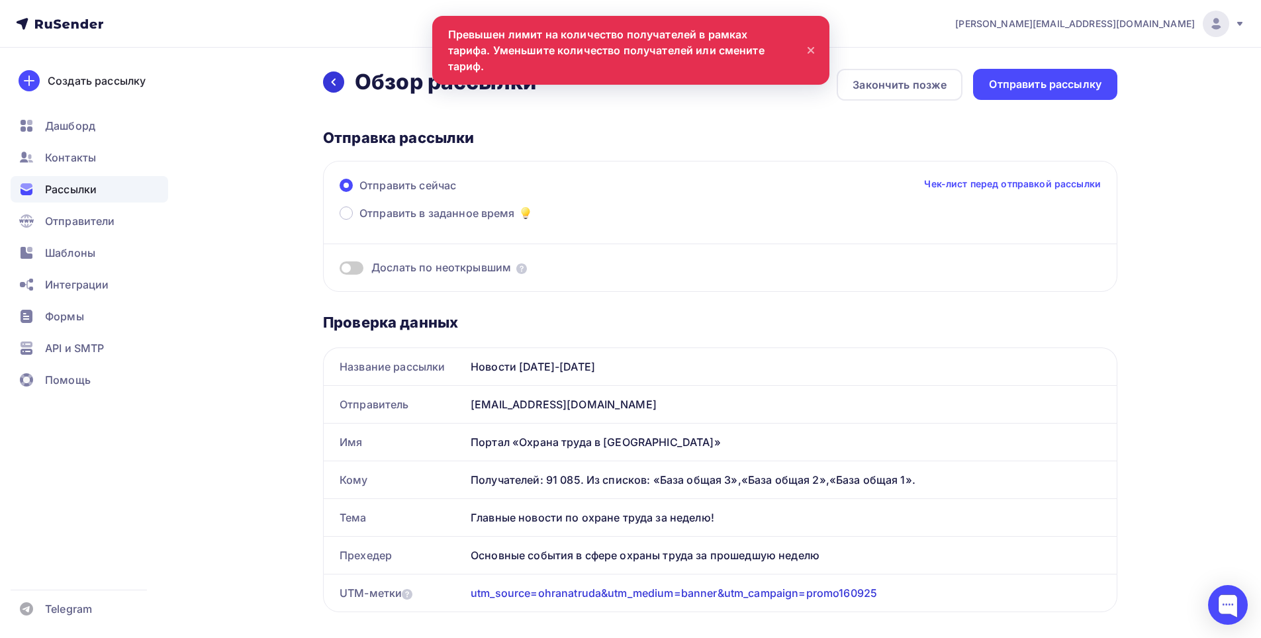
click at [335, 76] on div at bounding box center [333, 82] width 21 height 21
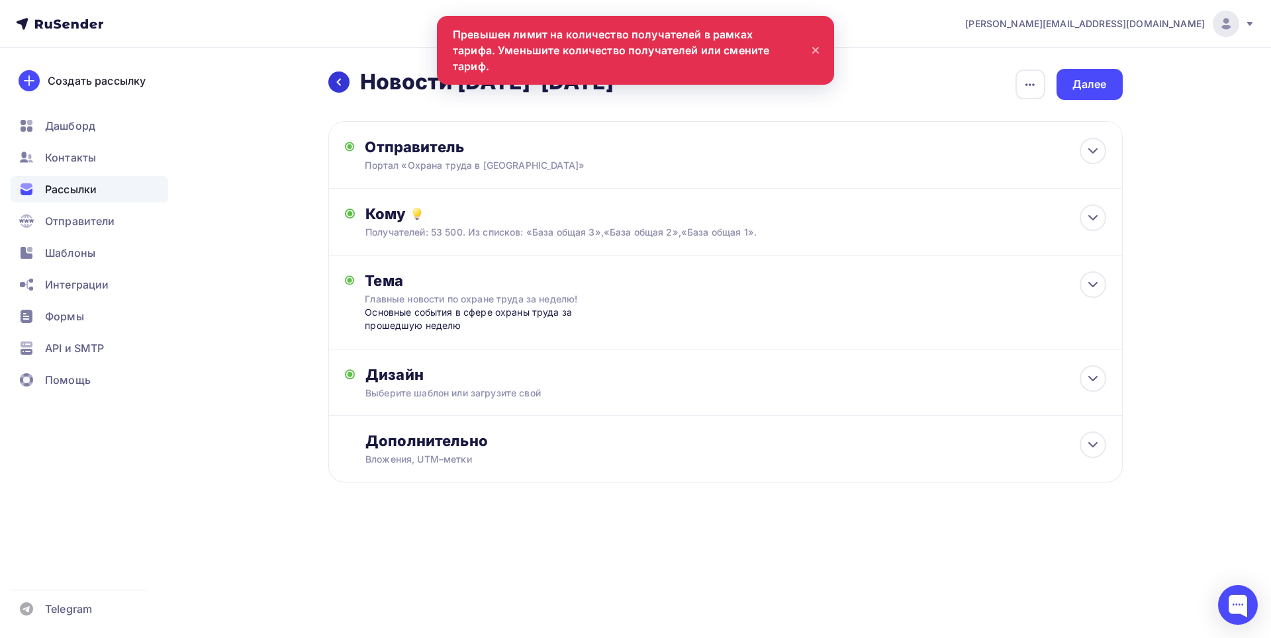
click at [341, 77] on icon at bounding box center [339, 82] width 11 height 11
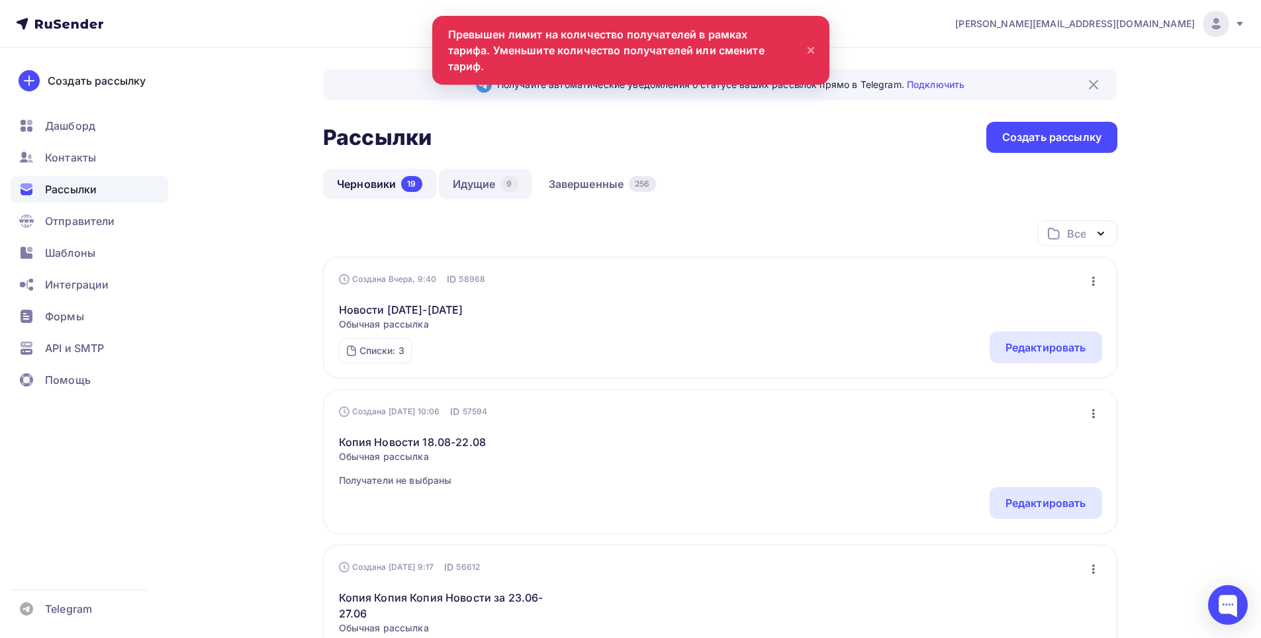
click at [485, 187] on link "Идущие 9" at bounding box center [485, 184] width 93 height 30
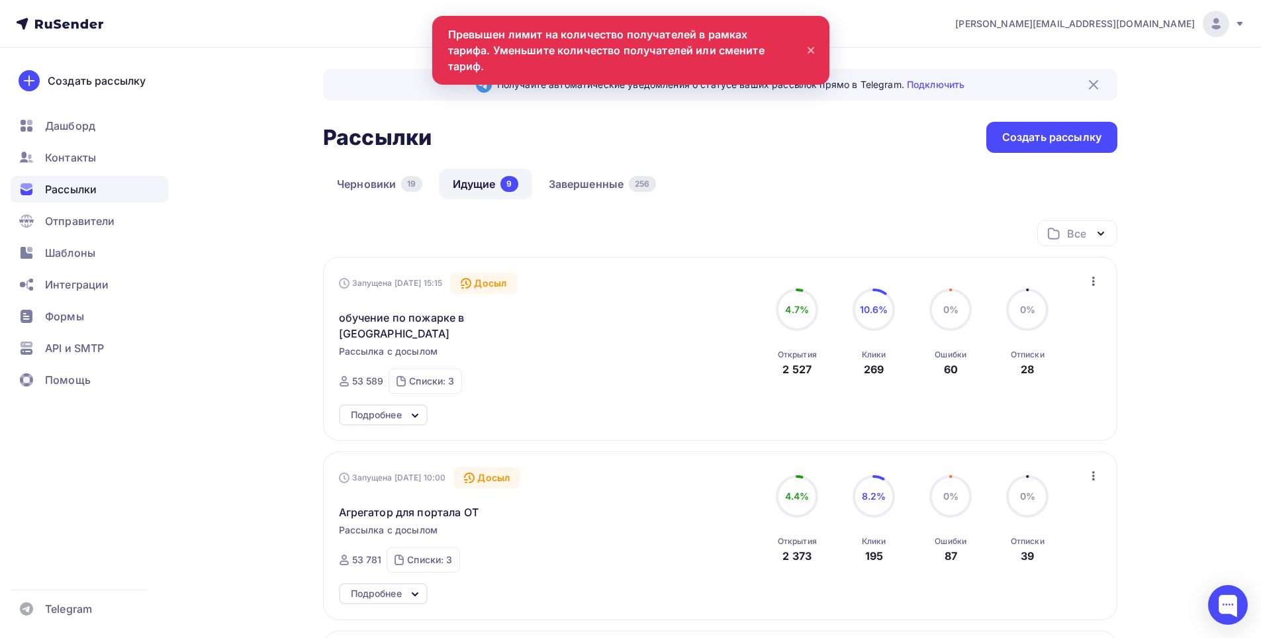
click at [810, 42] on icon at bounding box center [811, 50] width 16 height 16
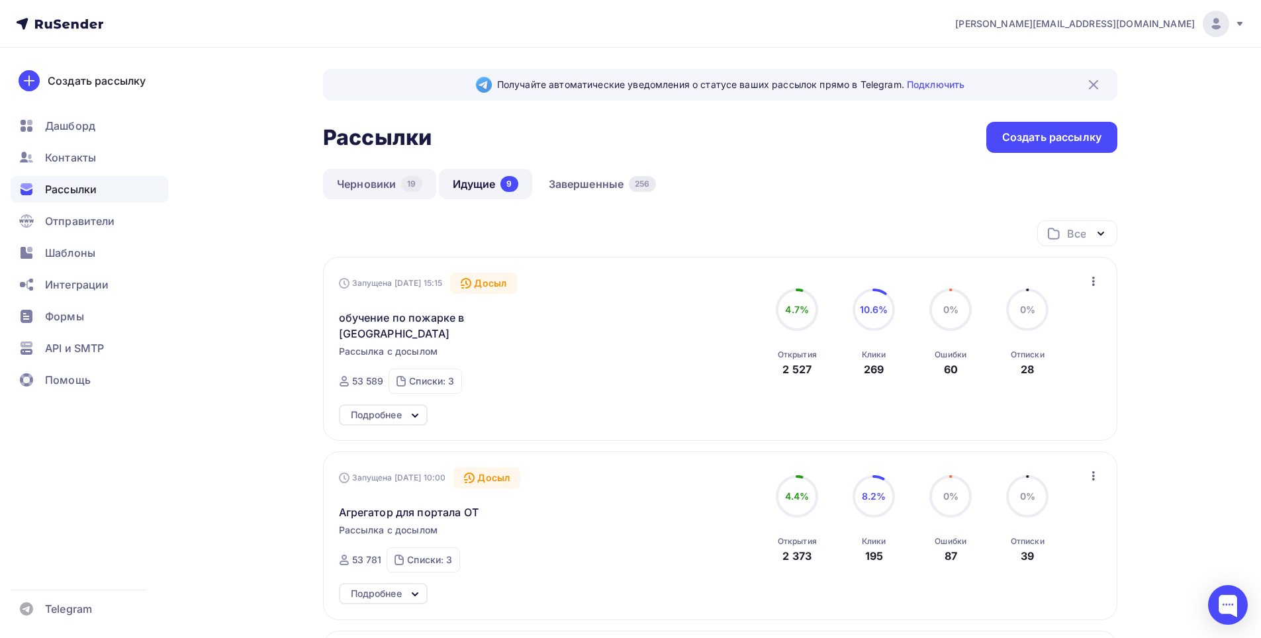
click at [387, 179] on link "Черновики 19" at bounding box center [379, 184] width 113 height 30
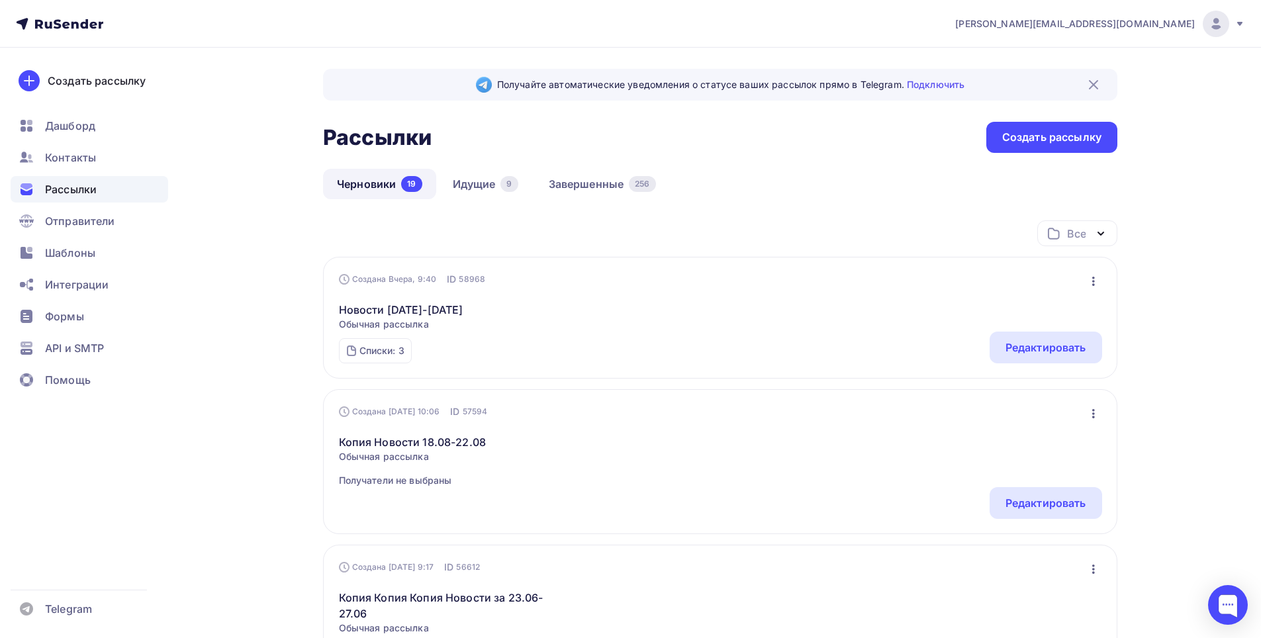
click at [1091, 276] on icon "button" at bounding box center [1094, 281] width 16 height 16
click at [1092, 282] on icon "button" at bounding box center [1094, 281] width 16 height 16
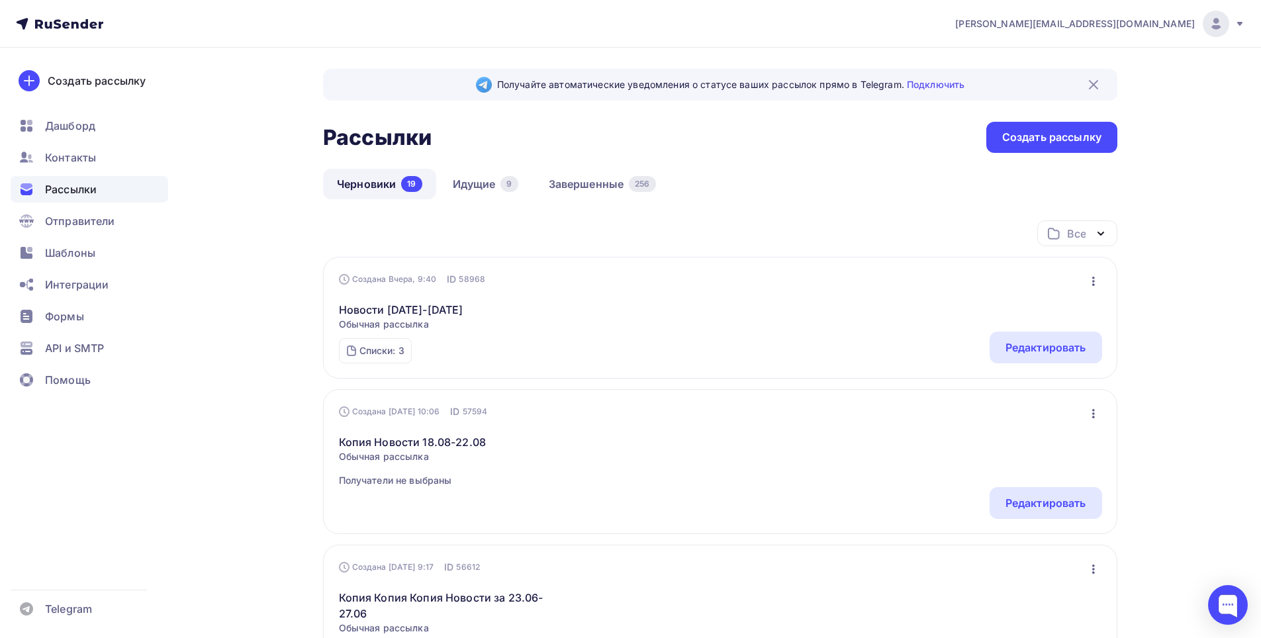
click at [1088, 284] on icon "button" at bounding box center [1094, 281] width 16 height 16
click at [453, 312] on link "Новости [DATE]-[DATE]" at bounding box center [401, 310] width 124 height 16
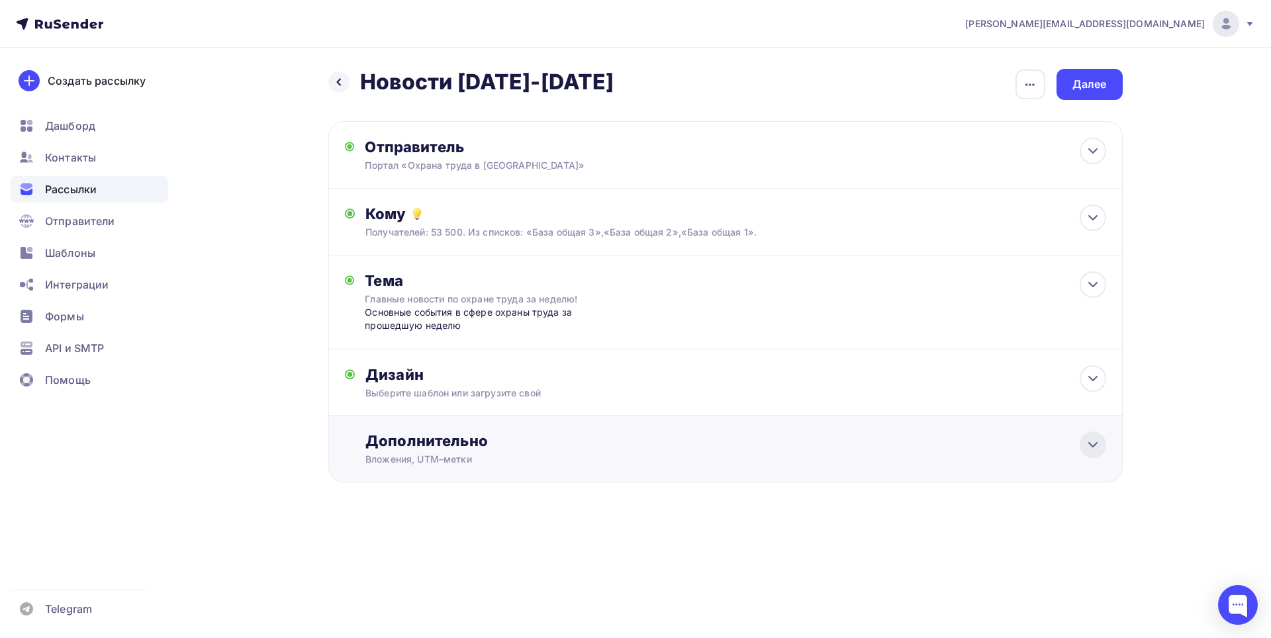
click at [1096, 440] on icon at bounding box center [1093, 445] width 16 height 16
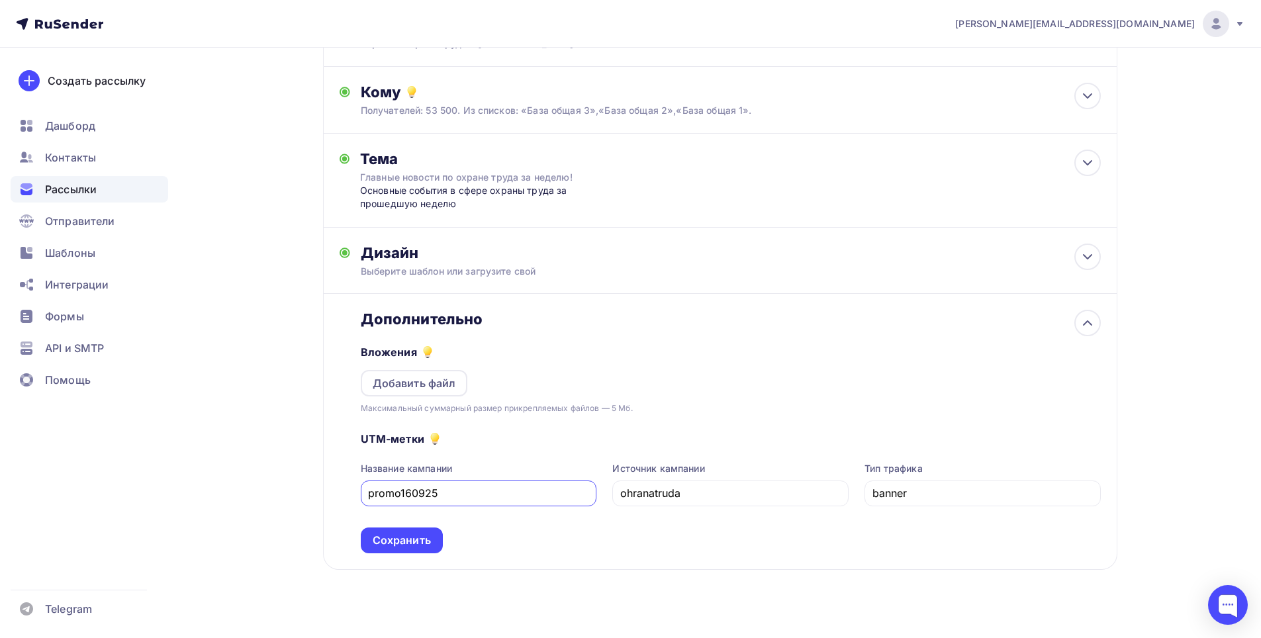
scroll to position [132, 0]
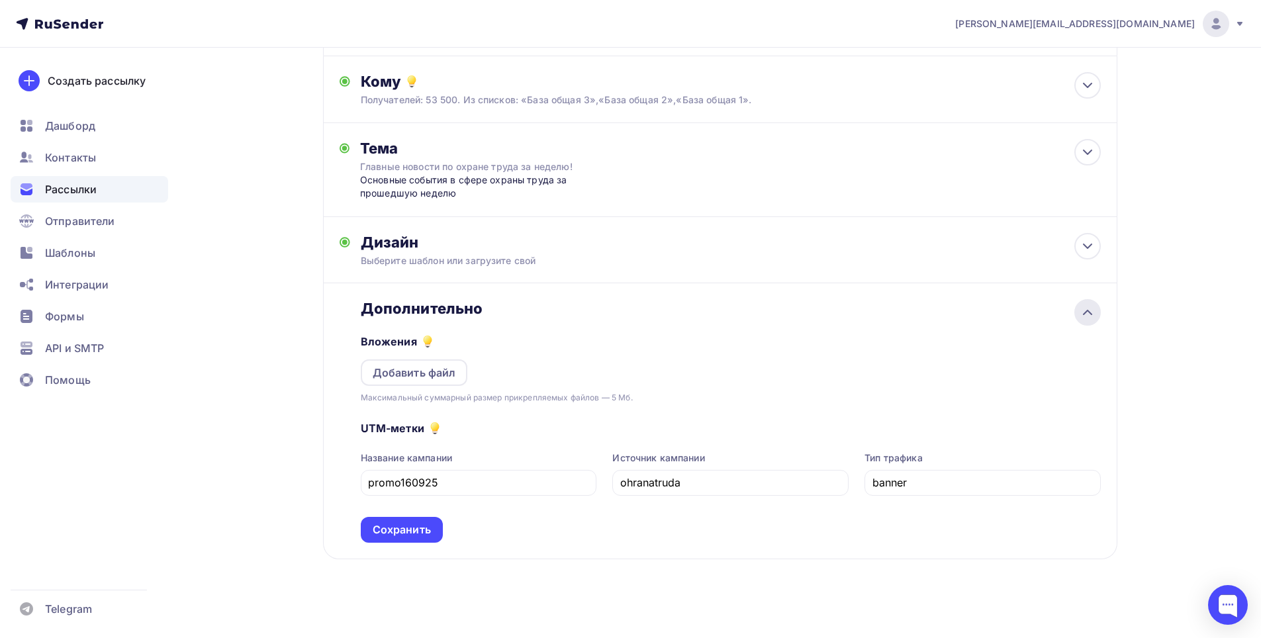
click at [1094, 314] on icon at bounding box center [1088, 313] width 16 height 16
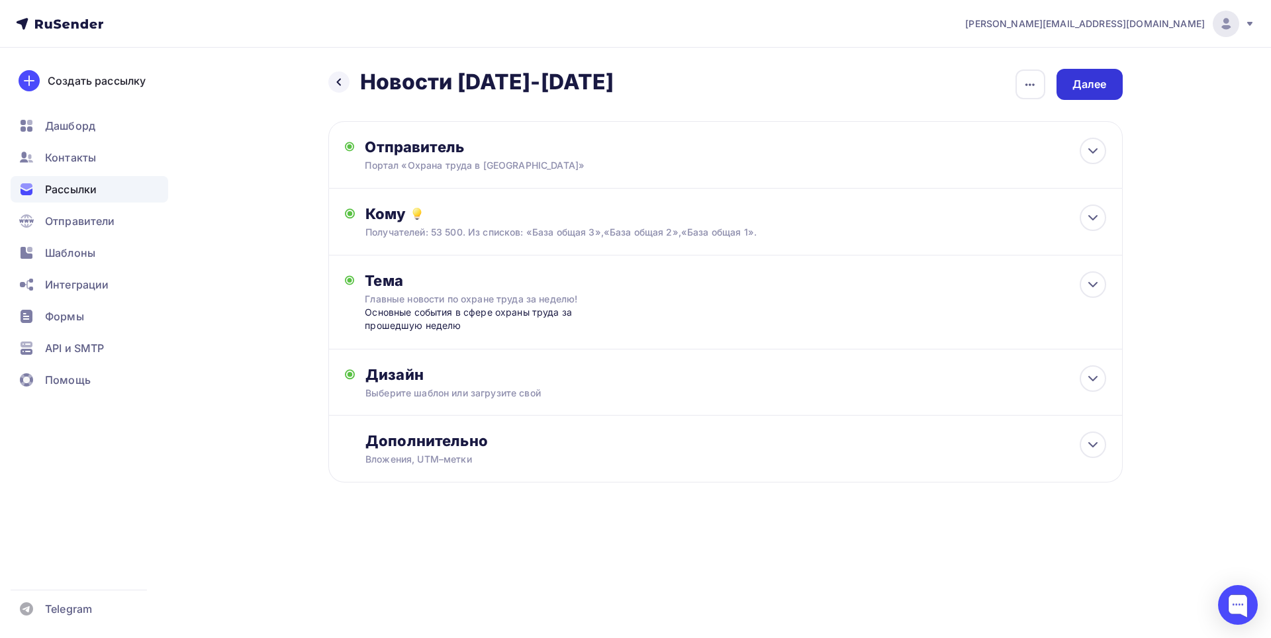
click at [1094, 81] on div "Далее" at bounding box center [1090, 84] width 34 height 15
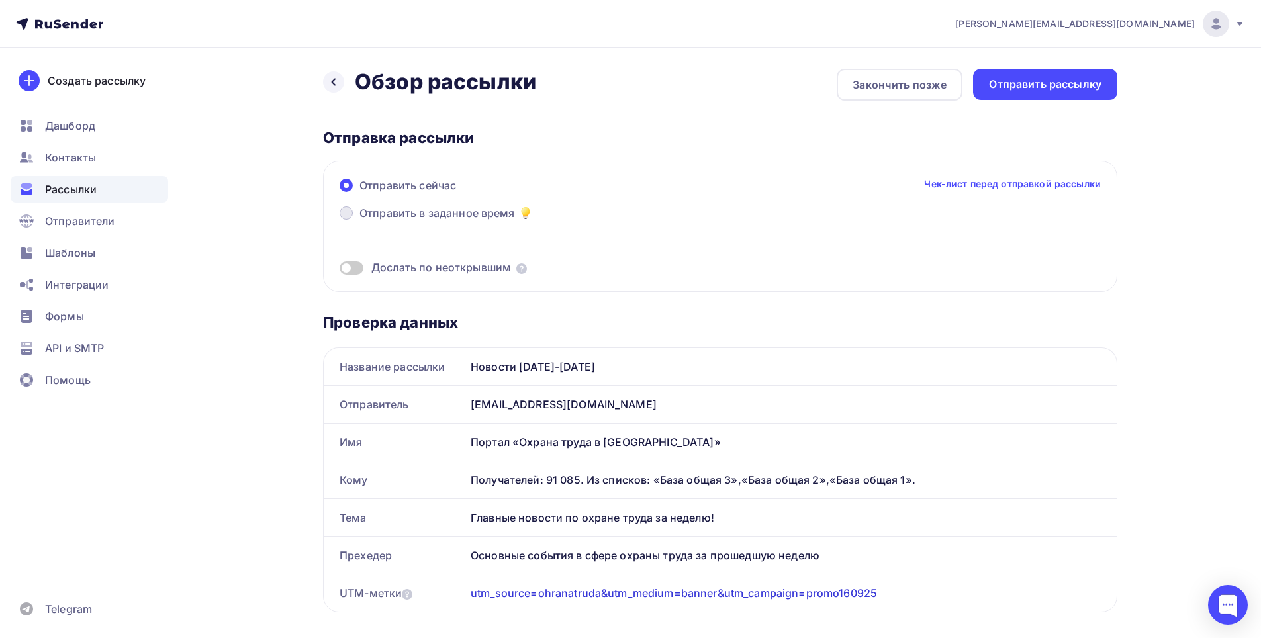
click at [348, 218] on span at bounding box center [346, 213] width 13 height 13
click at [360, 221] on input "Отправить в заданное время" at bounding box center [360, 221] width 0 height 0
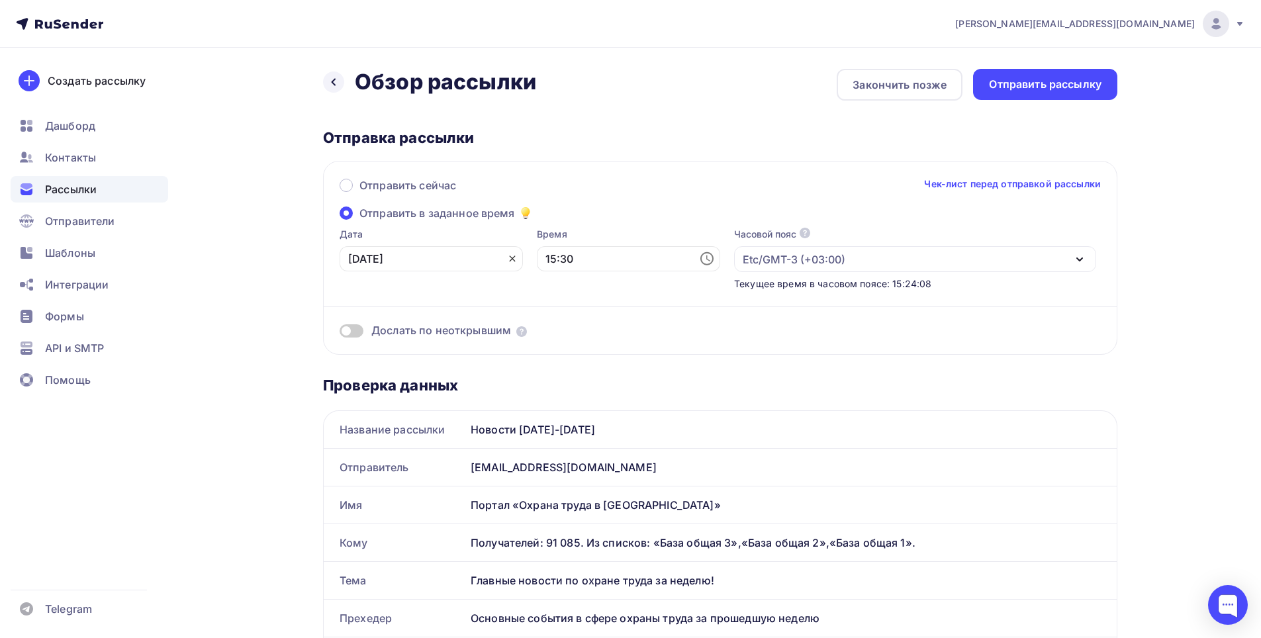
click at [507, 258] on icon at bounding box center [512, 259] width 11 height 11
click at [502, 258] on icon at bounding box center [510, 259] width 16 height 16
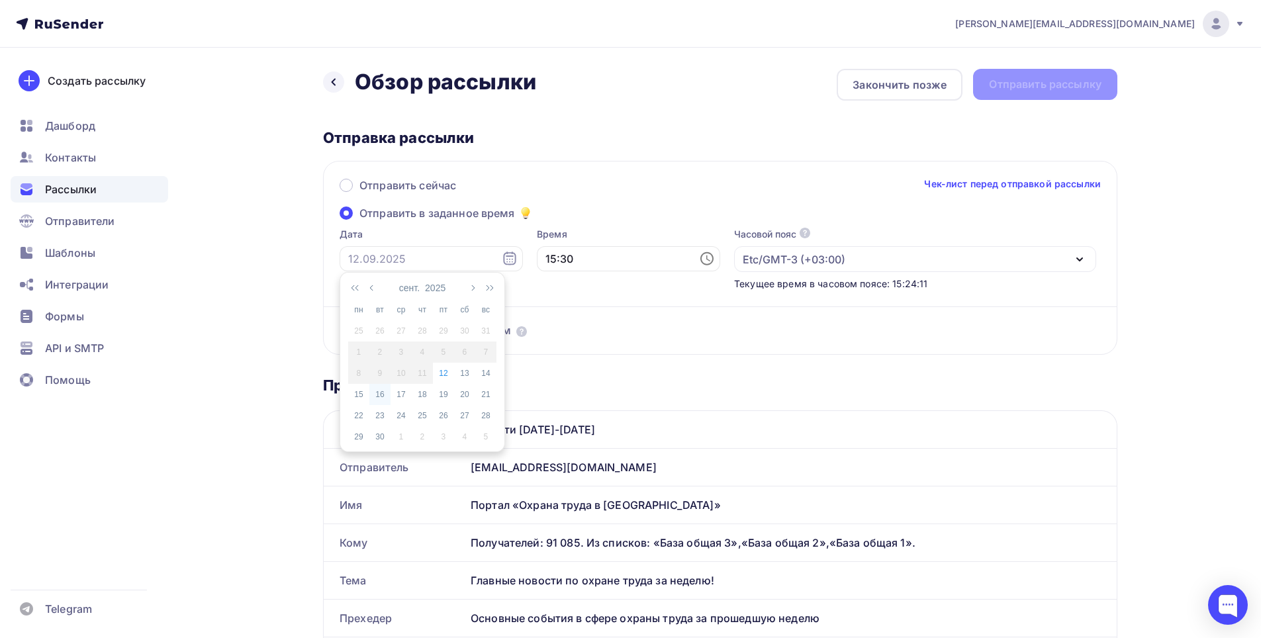
click at [379, 395] on div "16" at bounding box center [379, 395] width 21 height 12
type input "16.09.2025"
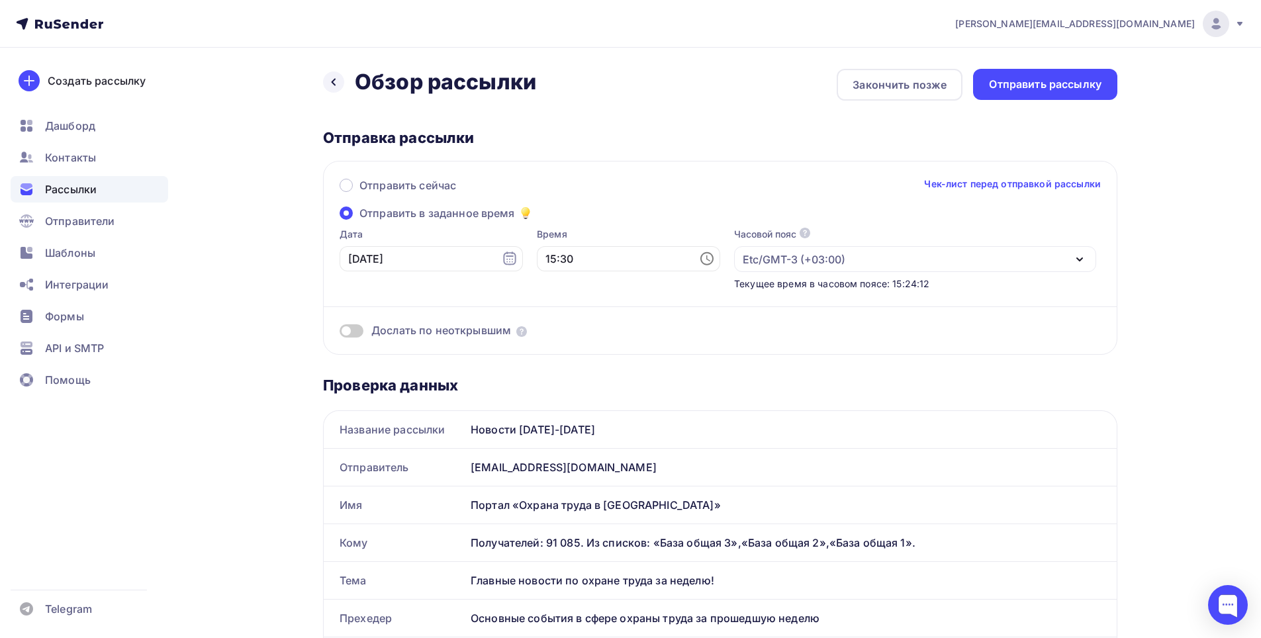
click at [706, 260] on icon at bounding box center [708, 259] width 4 height 6
click at [546, 384] on li "11" at bounding box center [556, 383] width 68 height 21
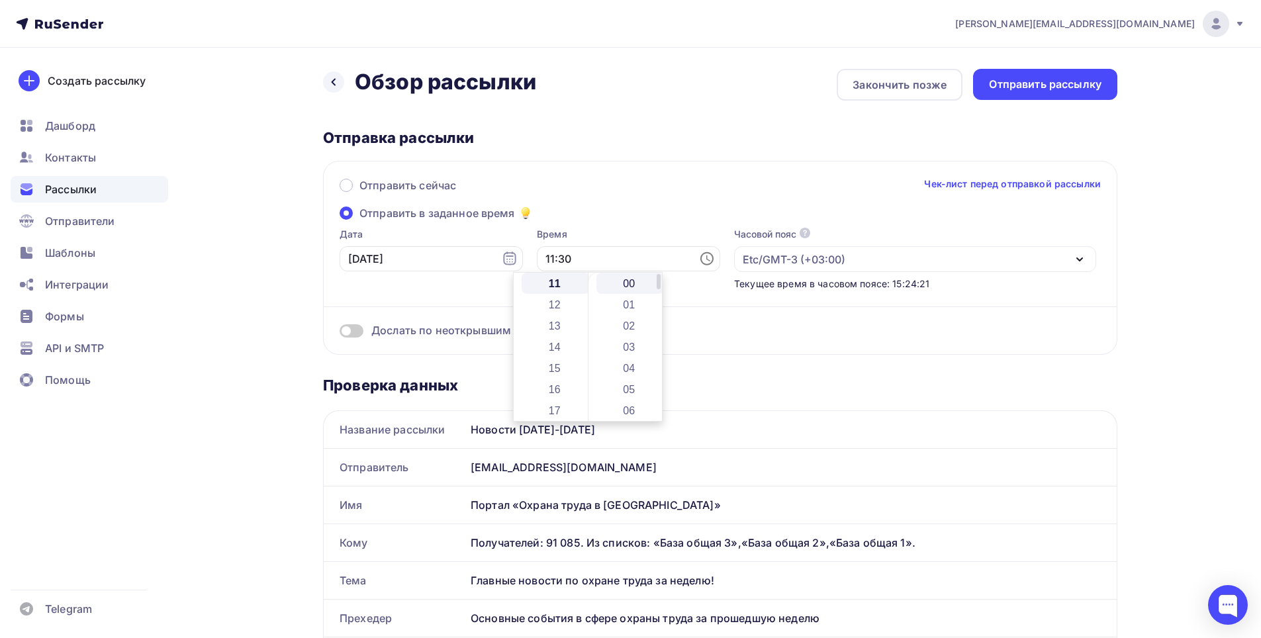
click at [633, 289] on li "00" at bounding box center [631, 283] width 68 height 21
type input "11:00"
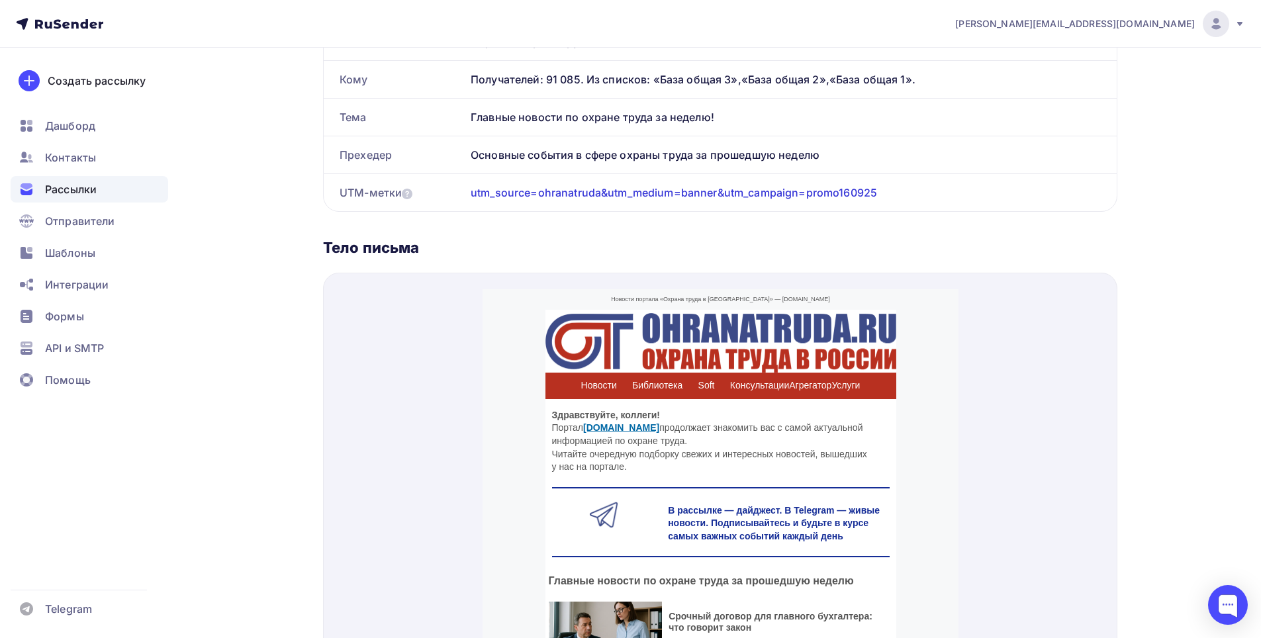
scroll to position [199, 0]
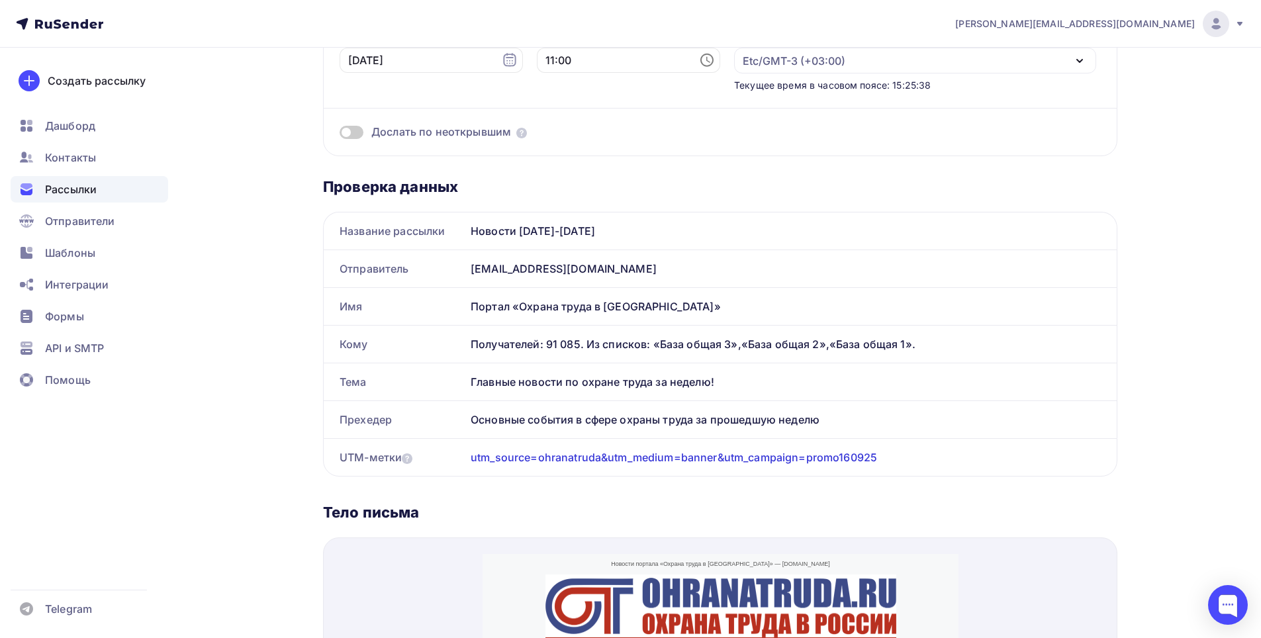
click at [865, 92] on div "Дослать по неоткрывшим" at bounding box center [720, 116] width 761 height 48
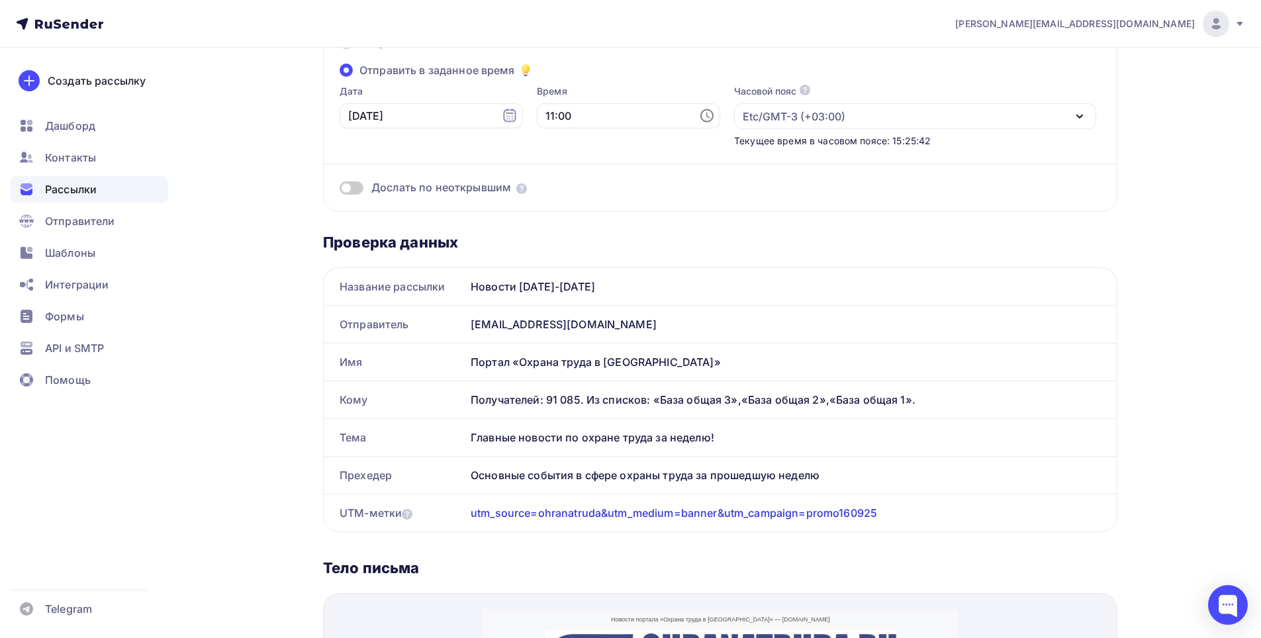
scroll to position [0, 0]
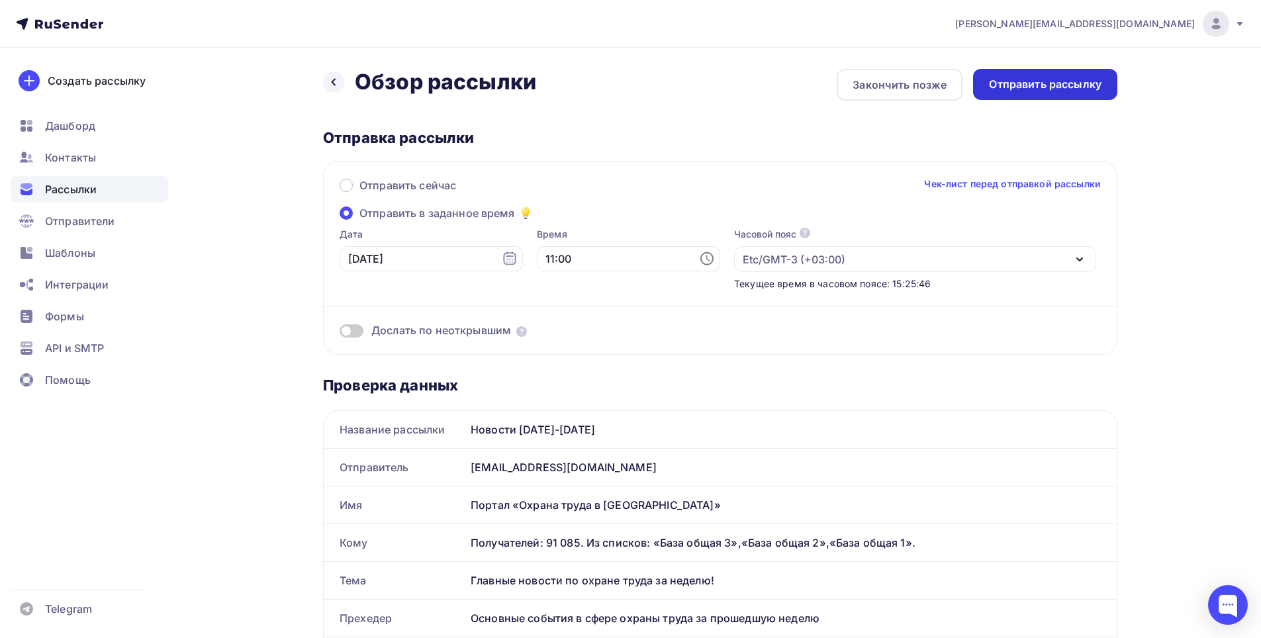
click at [1052, 83] on div "Отправить рассылку" at bounding box center [1045, 84] width 113 height 15
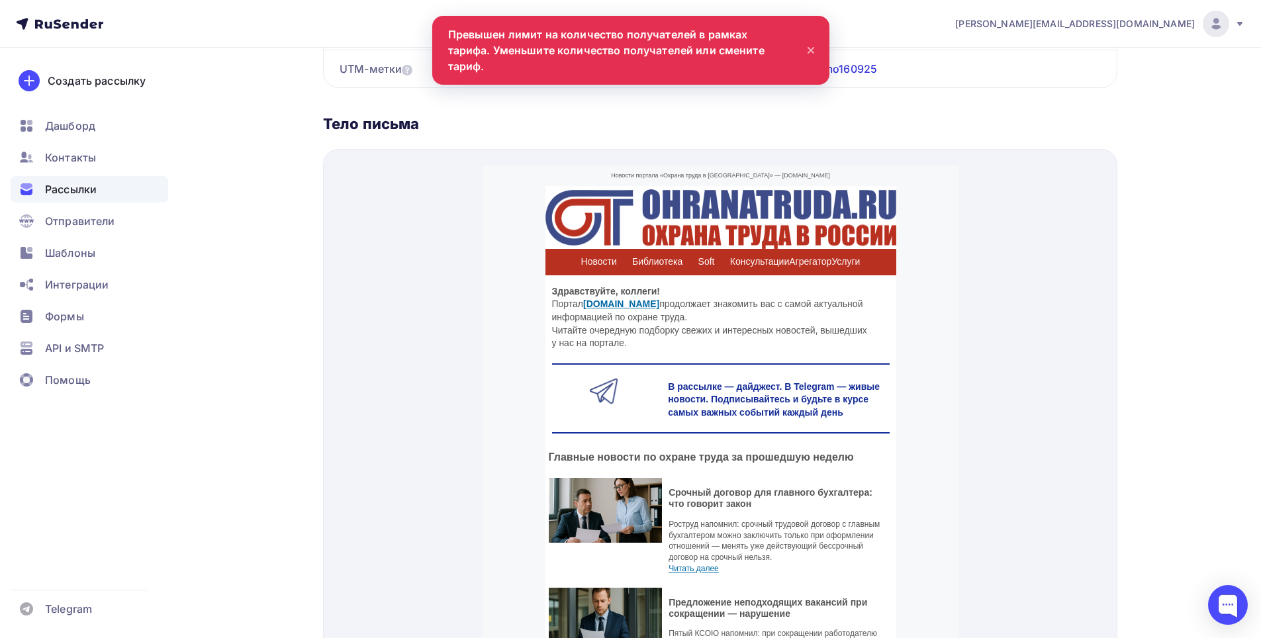
scroll to position [530, 0]
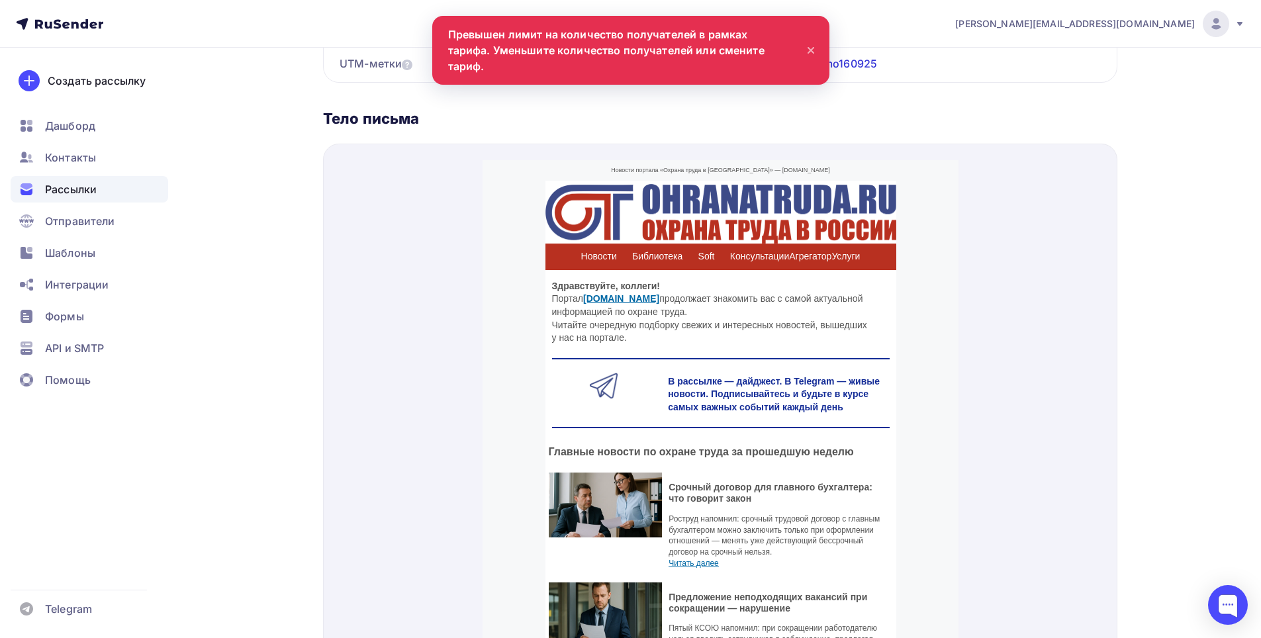
drag, startPoint x: 179, startPoint y: 400, endPoint x: 861, endPoint y: 89, distance: 749.3
click at [861, 89] on div "Проверка данных Название рассылки Новости 08.09.25-12.09.25 Отправитель postman…" at bounding box center [720, 224] width 794 height 924
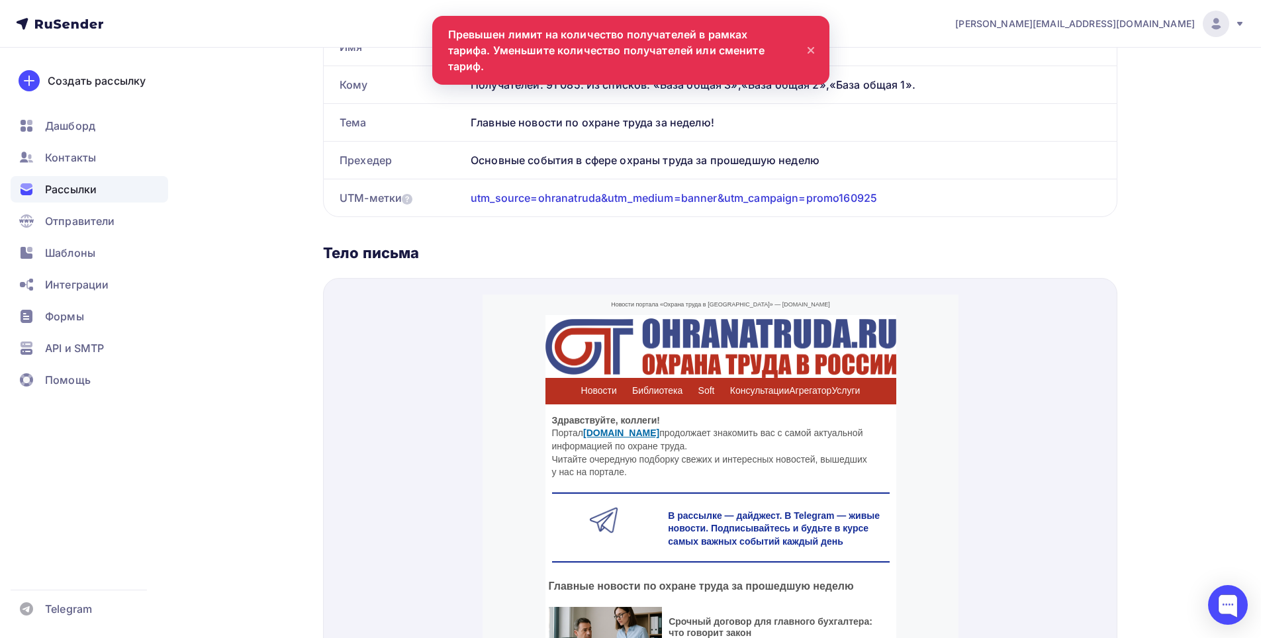
scroll to position [199, 0]
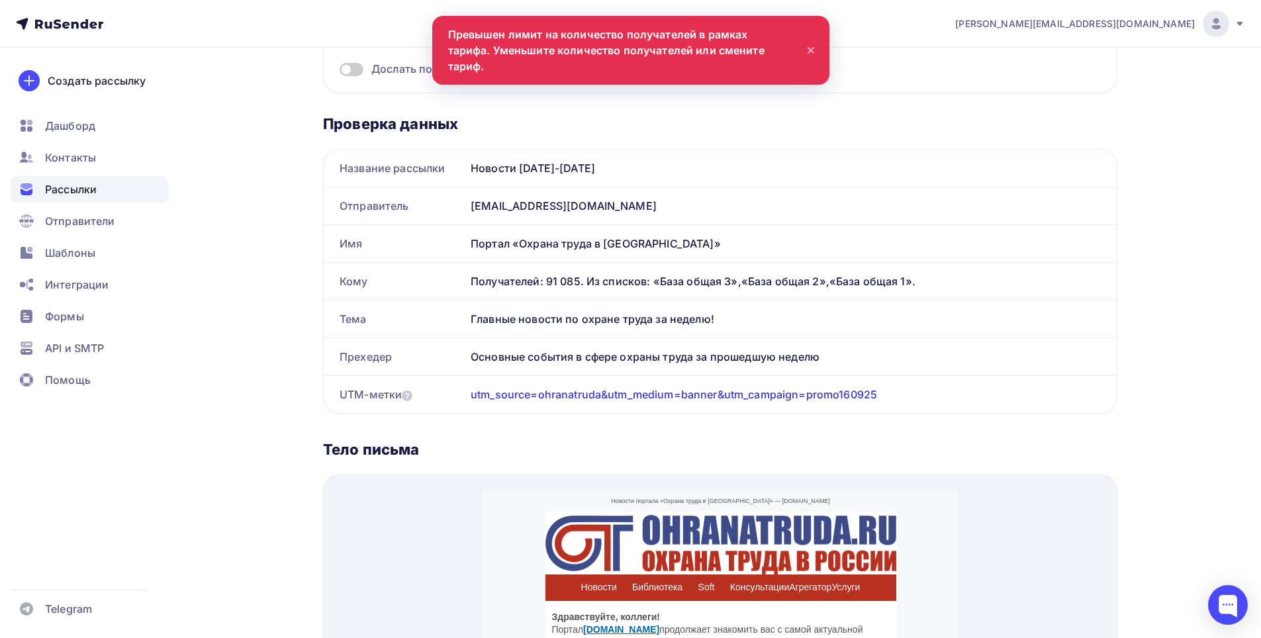
click at [809, 48] on icon at bounding box center [810, 50] width 5 height 5
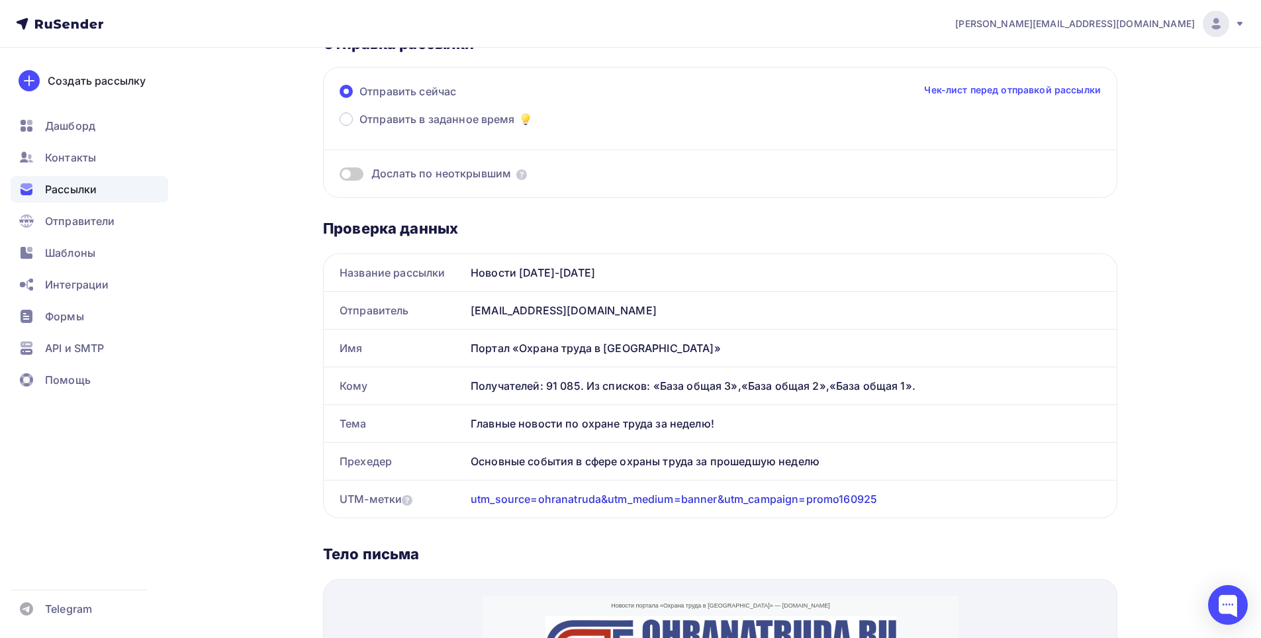
scroll to position [0, 0]
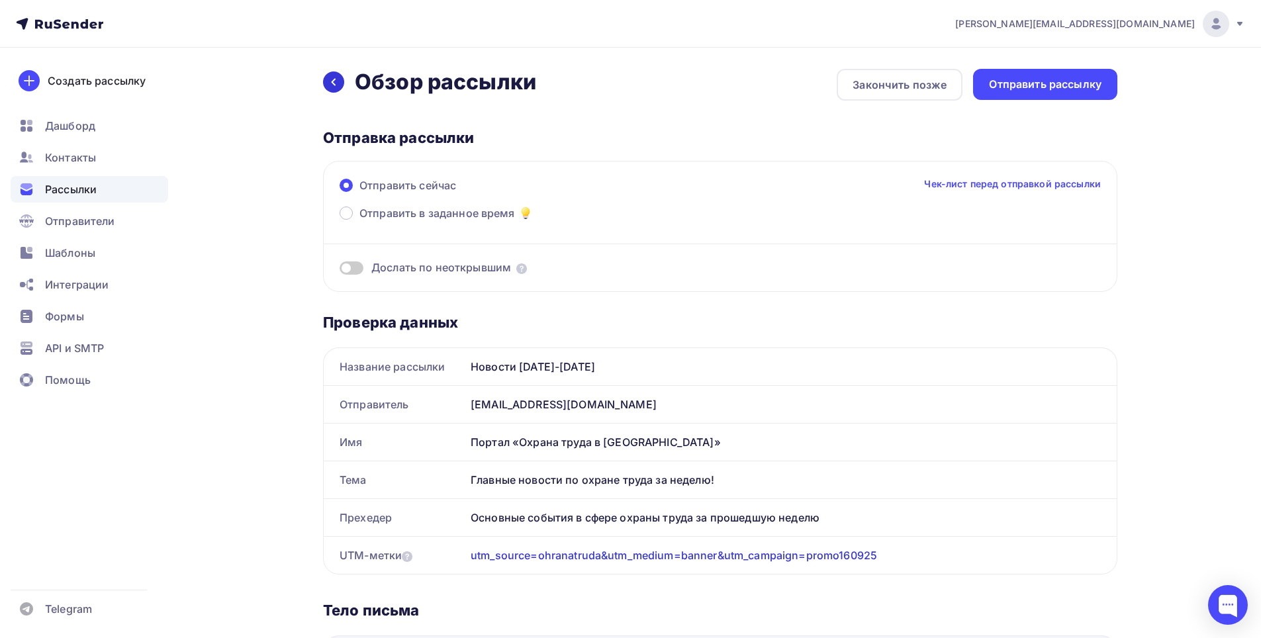
click at [337, 85] on icon at bounding box center [333, 82] width 11 height 11
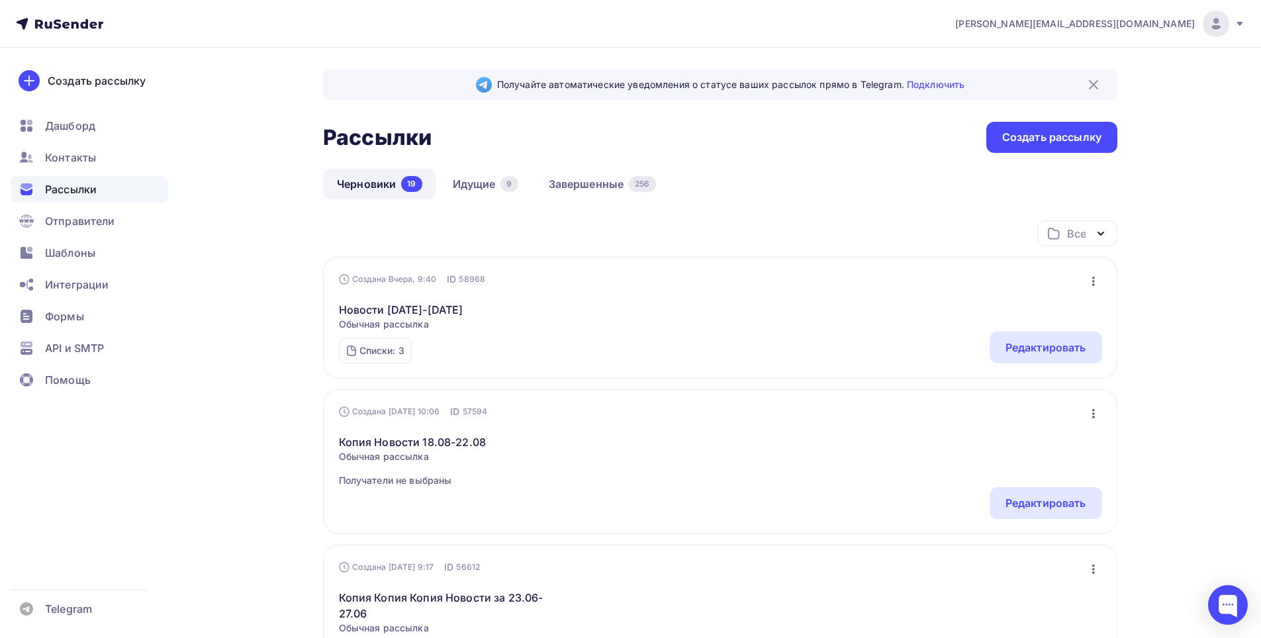
drag, startPoint x: 650, startPoint y: 557, endPoint x: 875, endPoint y: 93, distance: 515.5
click at [875, 93] on div "Получайте автоматические уведомления о статусе ваших рассылок прямо в Telegram.…" at bounding box center [720, 85] width 794 height 32
click at [464, 181] on link "Идущие 9" at bounding box center [485, 184] width 93 height 30
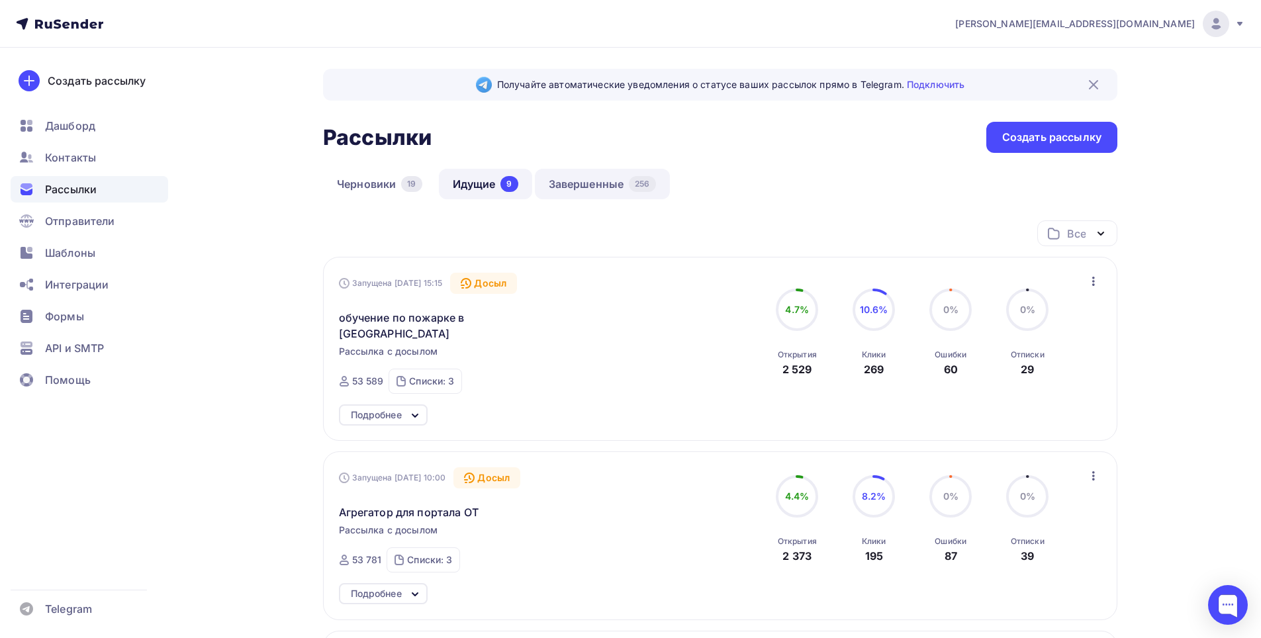
click at [589, 181] on link "Завершенные 256" at bounding box center [602, 184] width 135 height 30
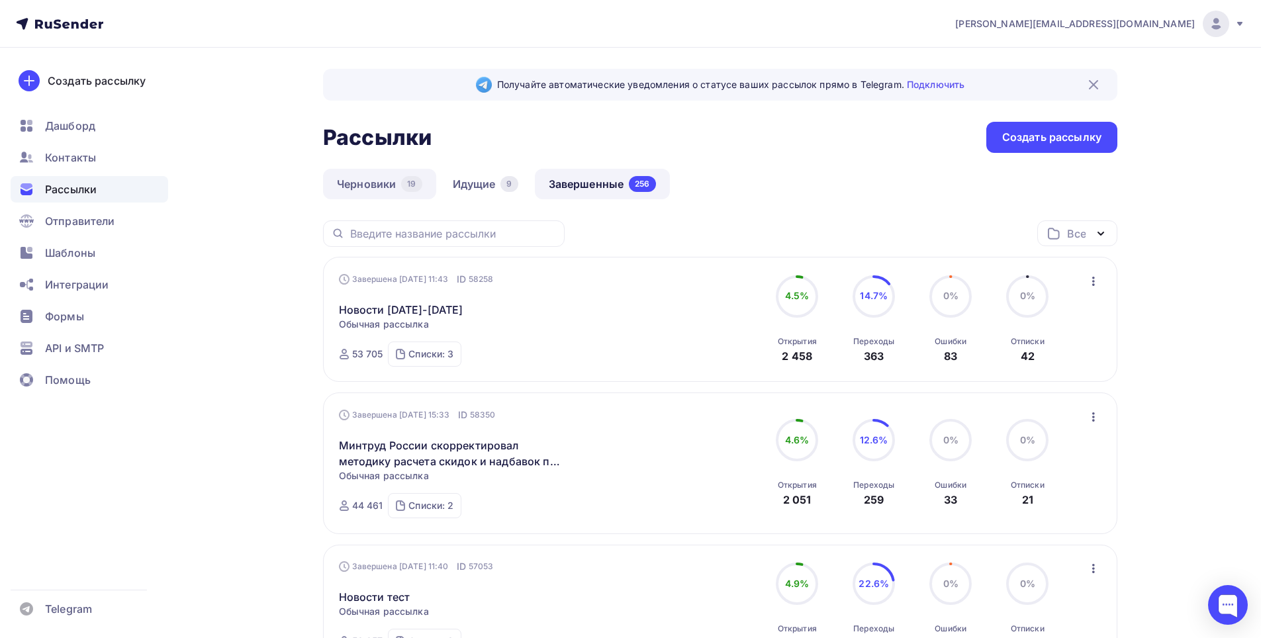
click at [372, 179] on link "Черновики 19" at bounding box center [379, 184] width 113 height 30
